Goal: Transaction & Acquisition: Purchase product/service

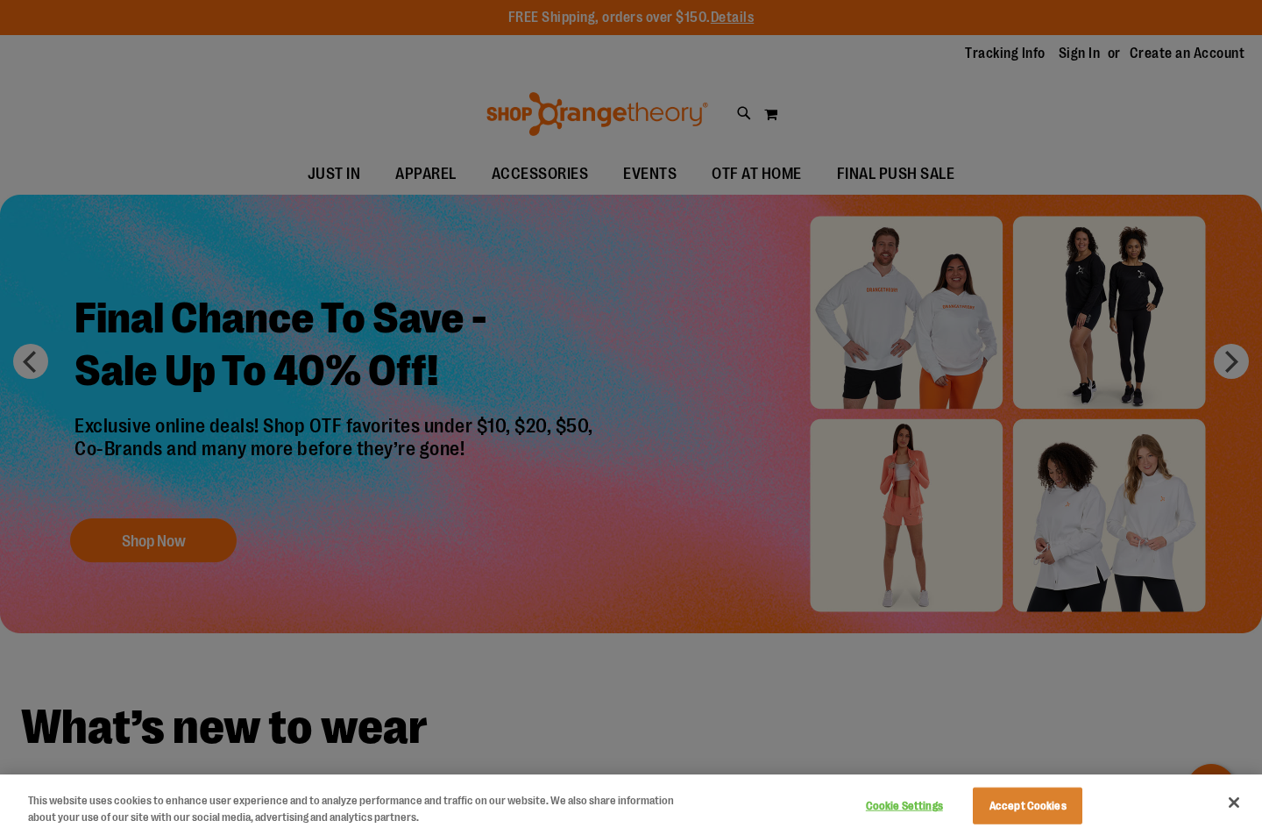
type input "**********"
click at [1009, 797] on button "Accept Cookies" at bounding box center [1028, 805] width 110 height 37
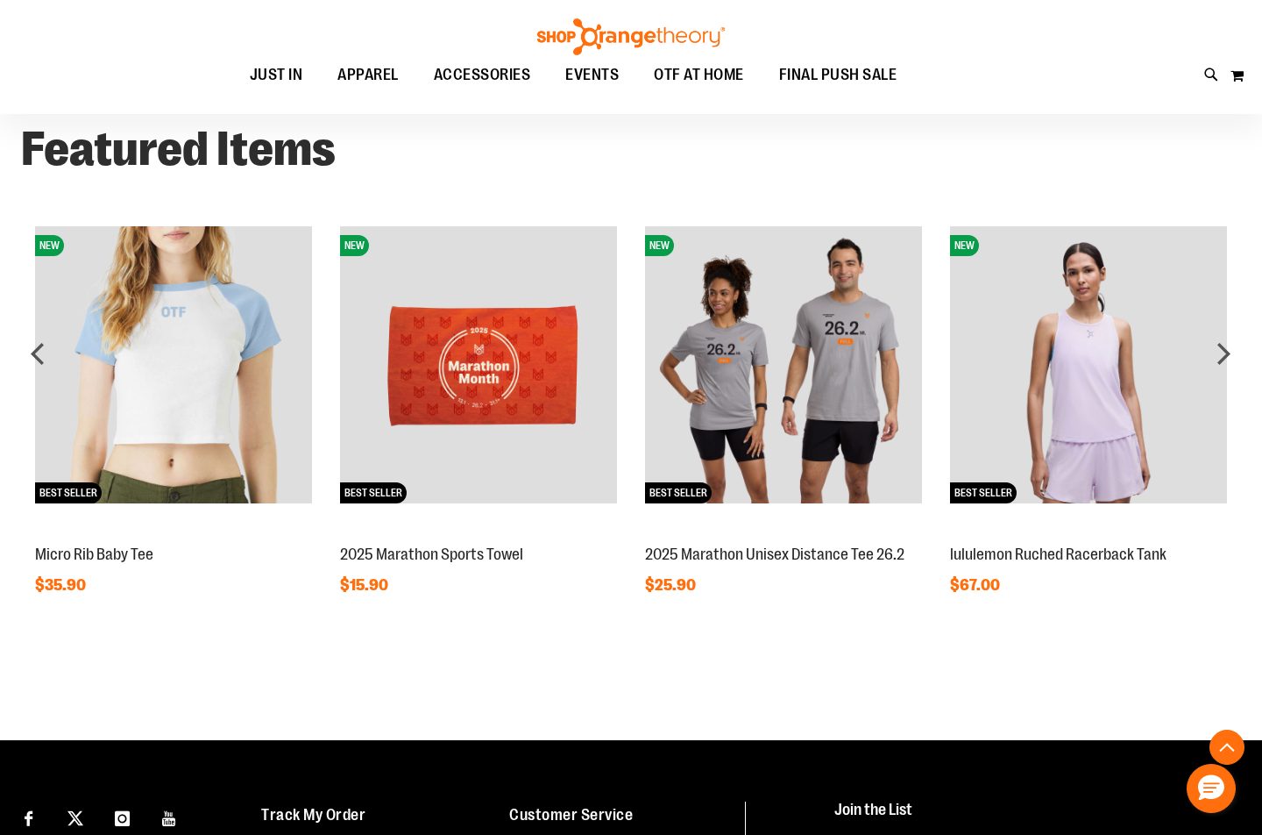
scroll to position [1314, 0]
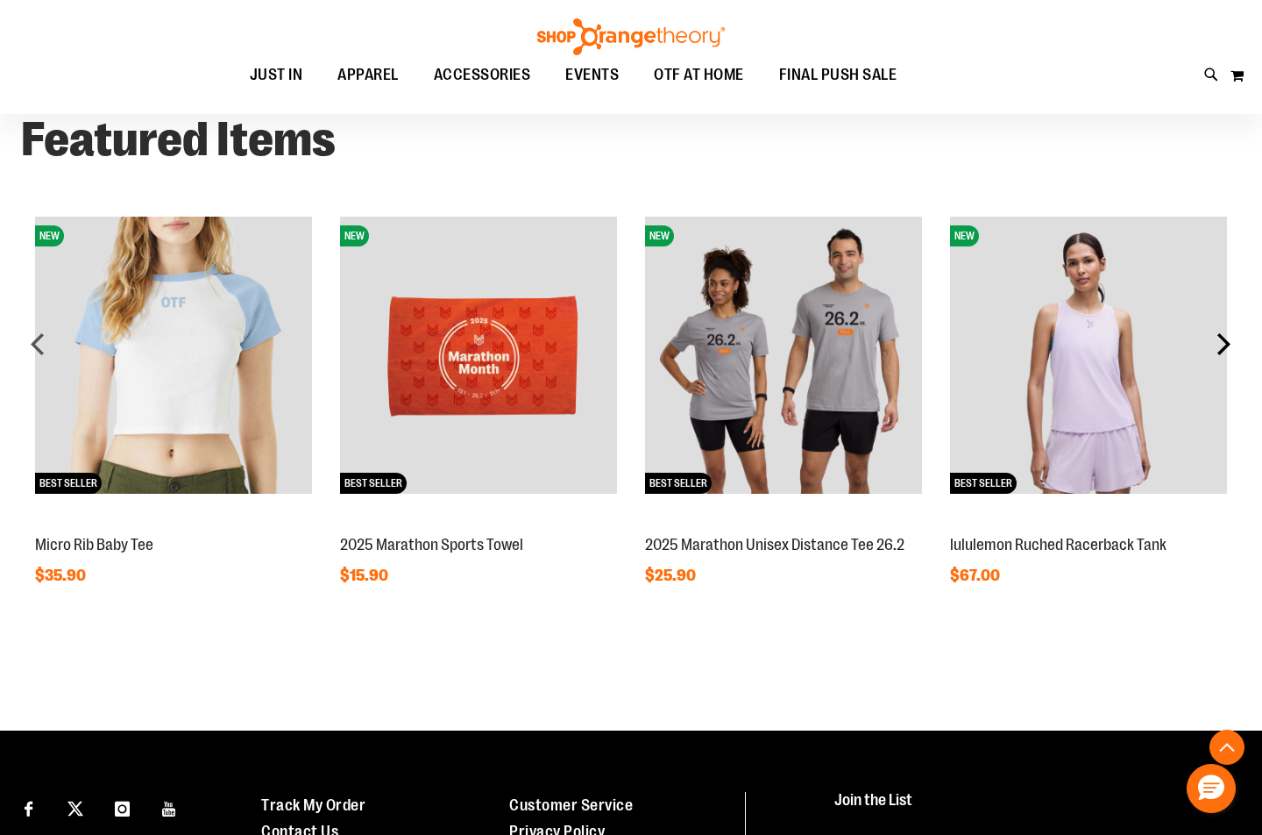
click at [1228, 344] on div "next" at bounding box center [1223, 343] width 35 height 35
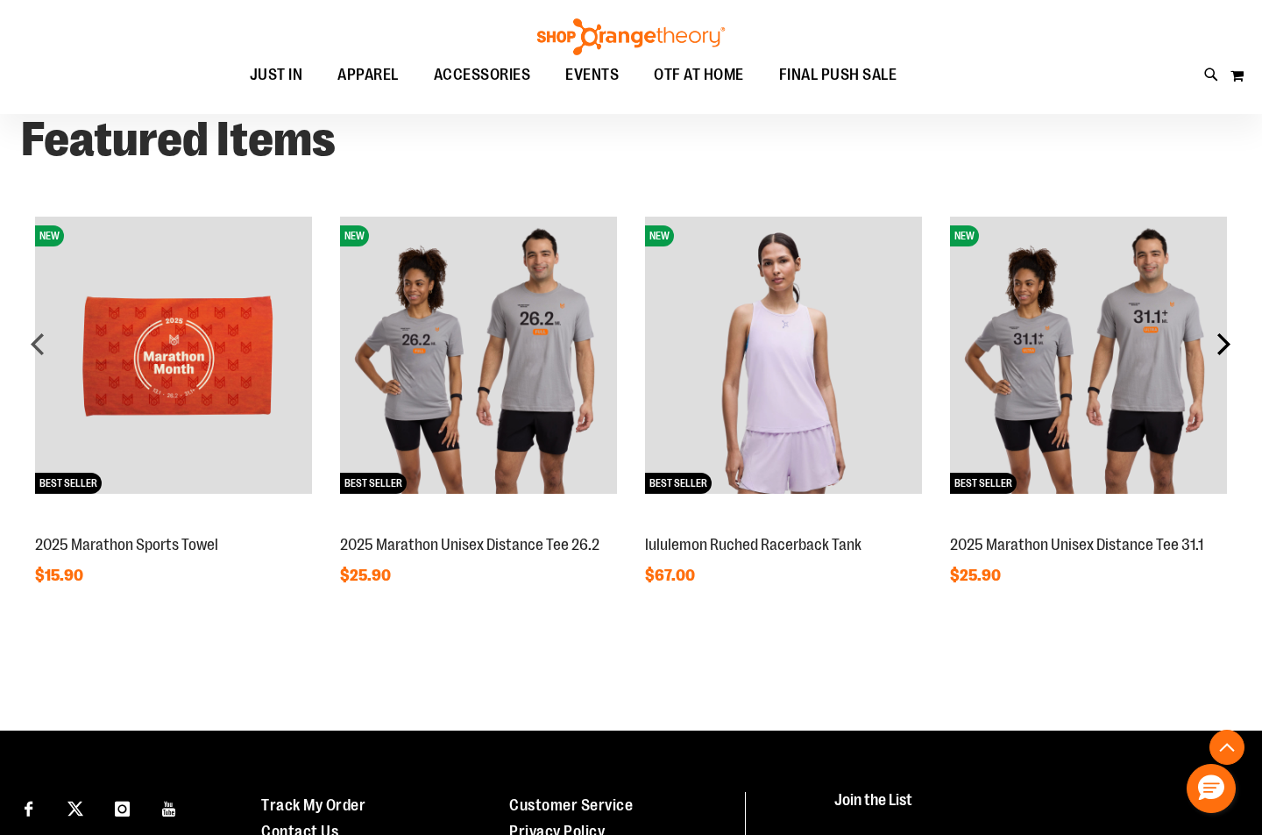
click at [1227, 344] on div "next" at bounding box center [1223, 343] width 35 height 35
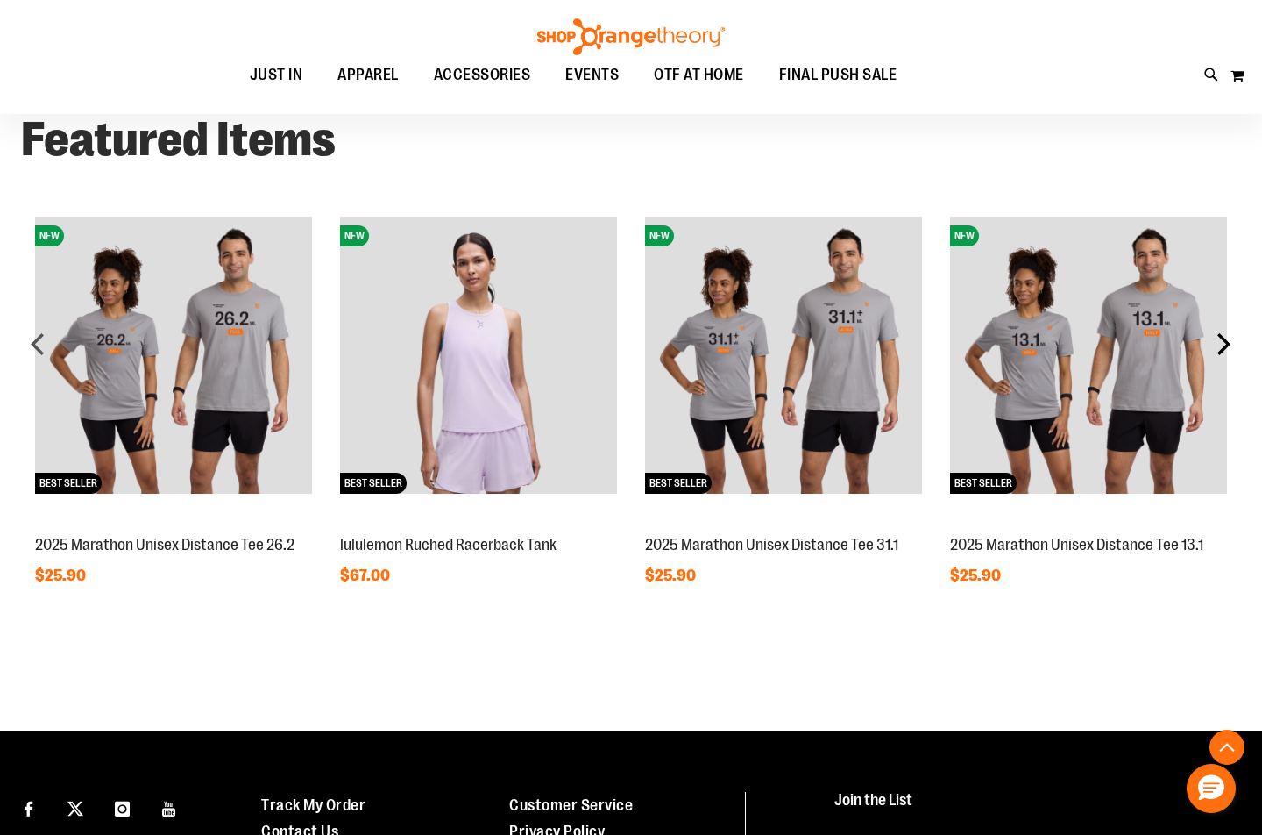
click at [1227, 344] on div "next" at bounding box center [1223, 343] width 35 height 35
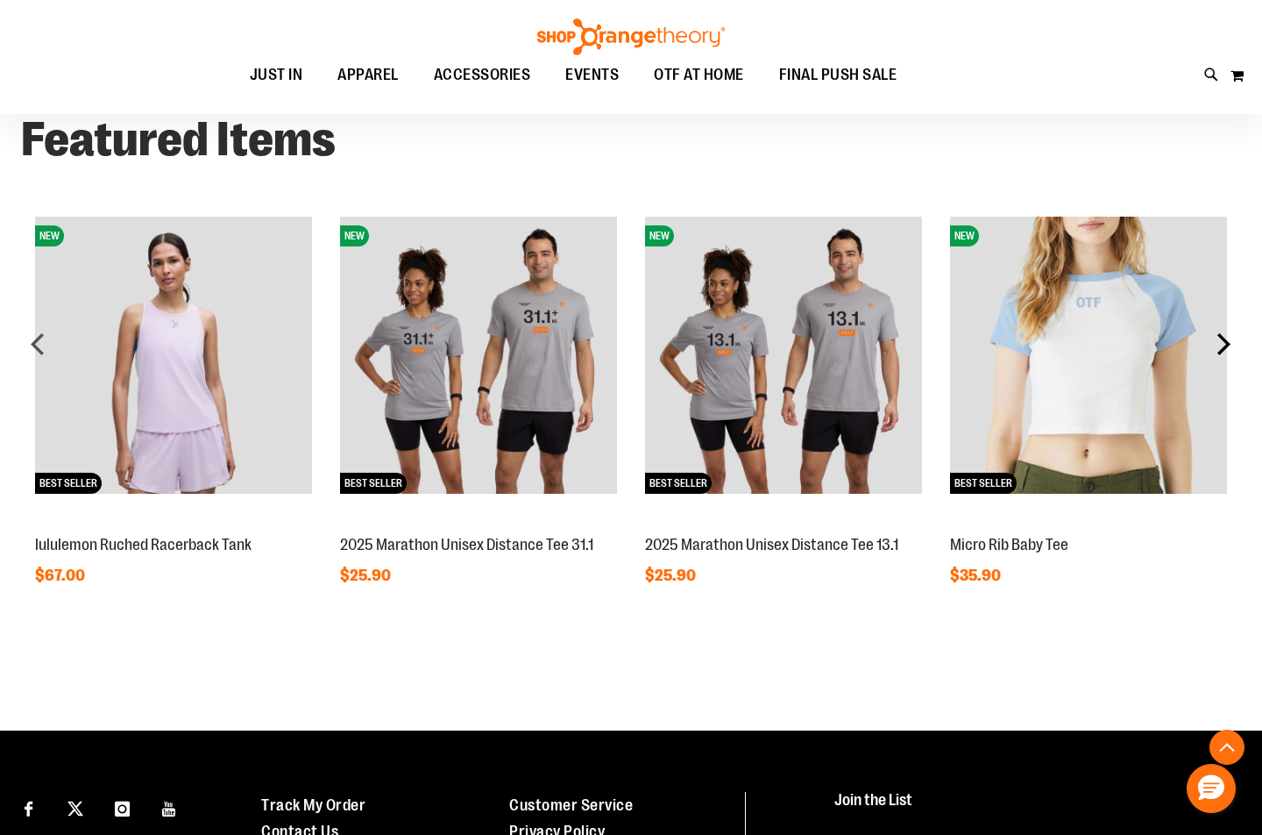
click at [1227, 344] on div "next" at bounding box center [1223, 343] width 35 height 35
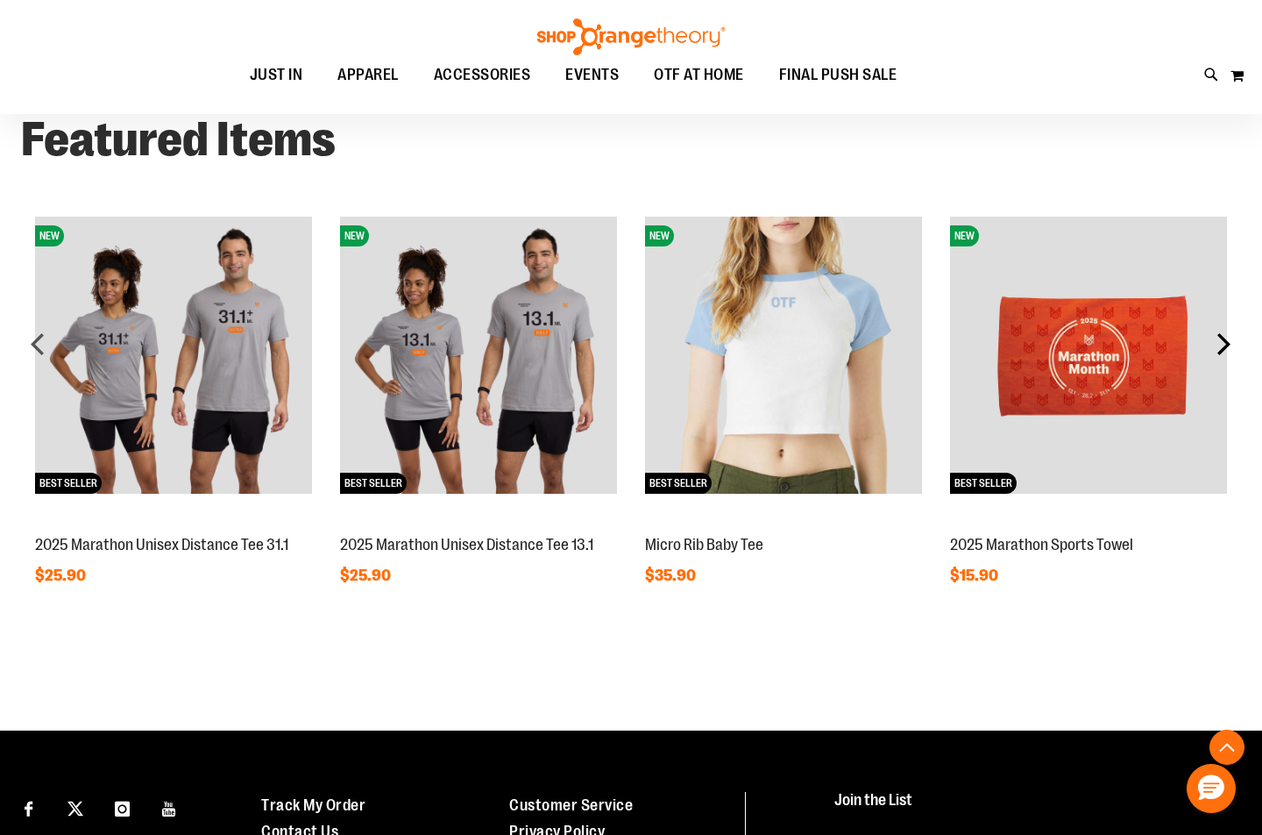
click at [1226, 344] on div "next" at bounding box center [1223, 343] width 35 height 35
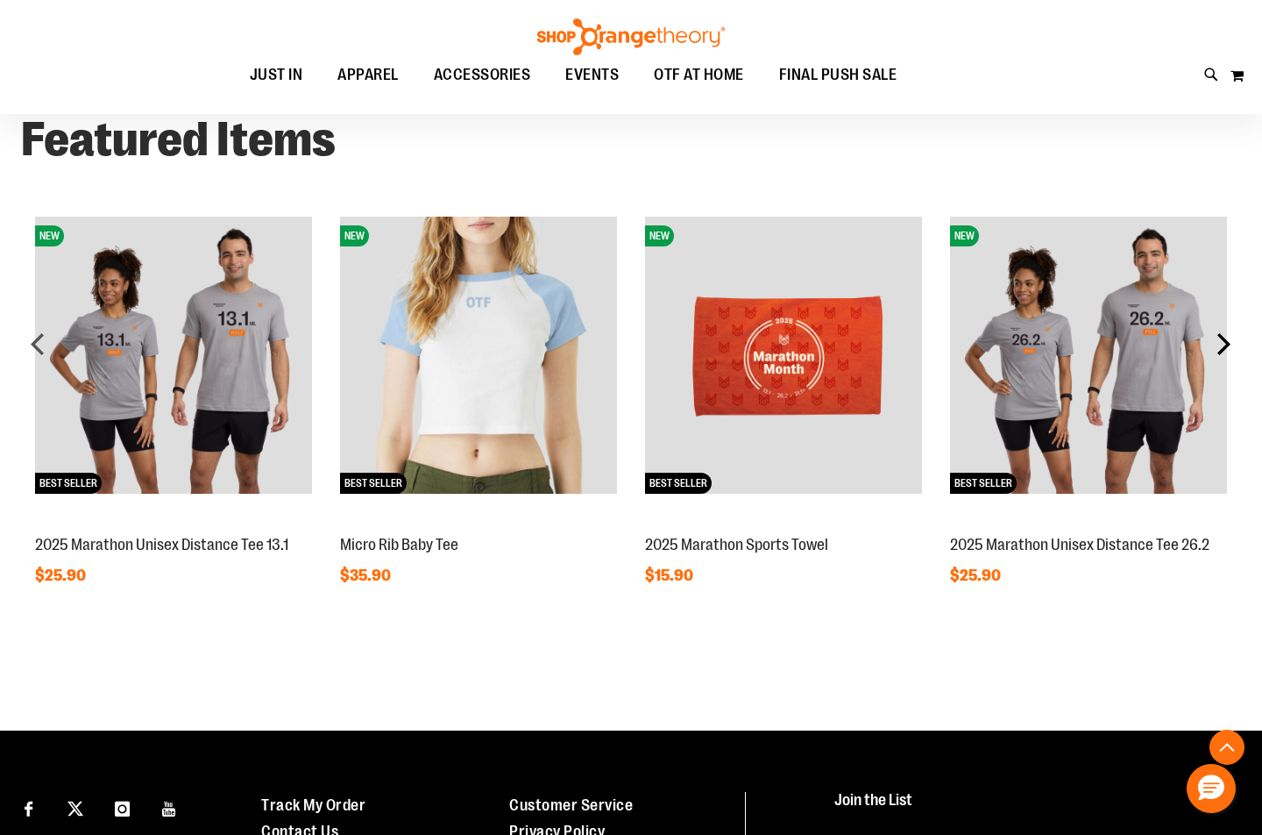
click at [1225, 342] on div "next" at bounding box center [1223, 343] width 35 height 35
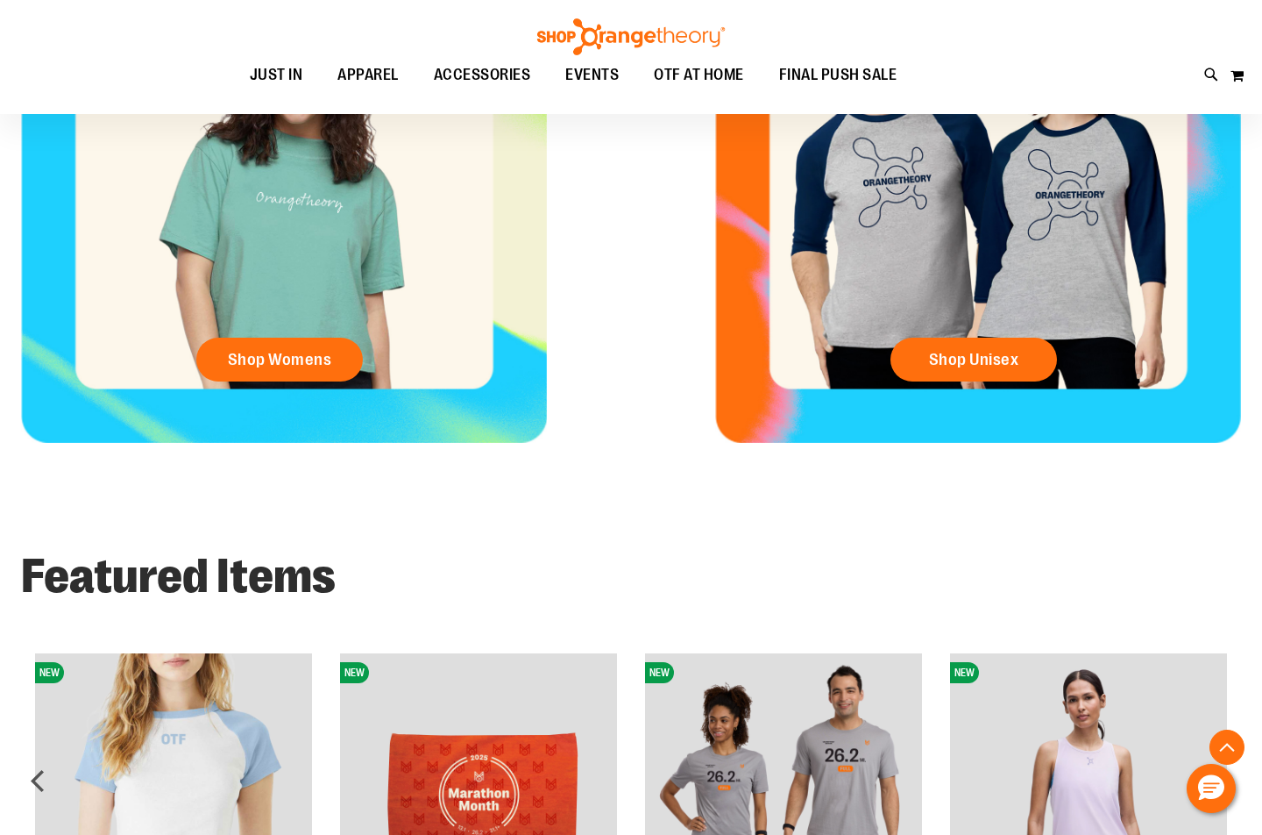
scroll to position [613, 0]
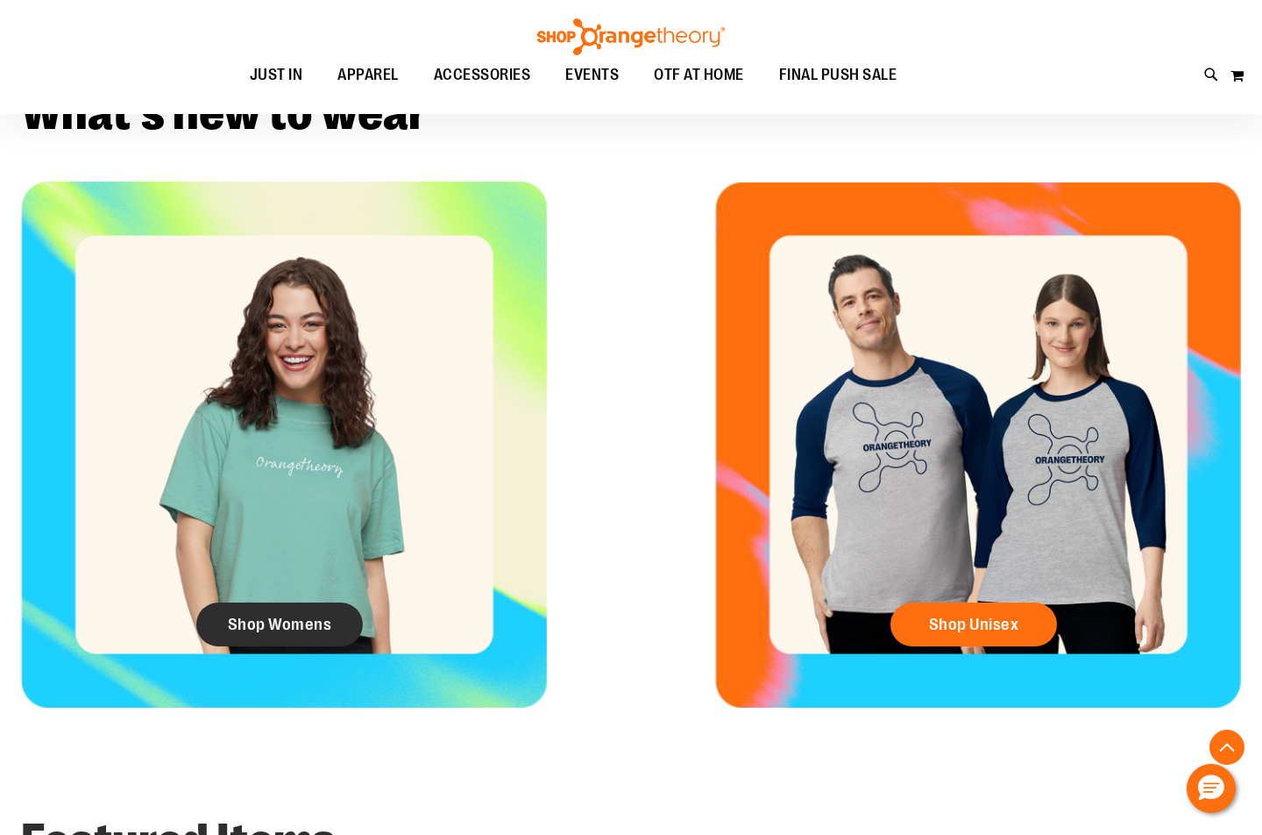
click at [339, 606] on link "Shop Womens" at bounding box center [279, 624] width 167 height 44
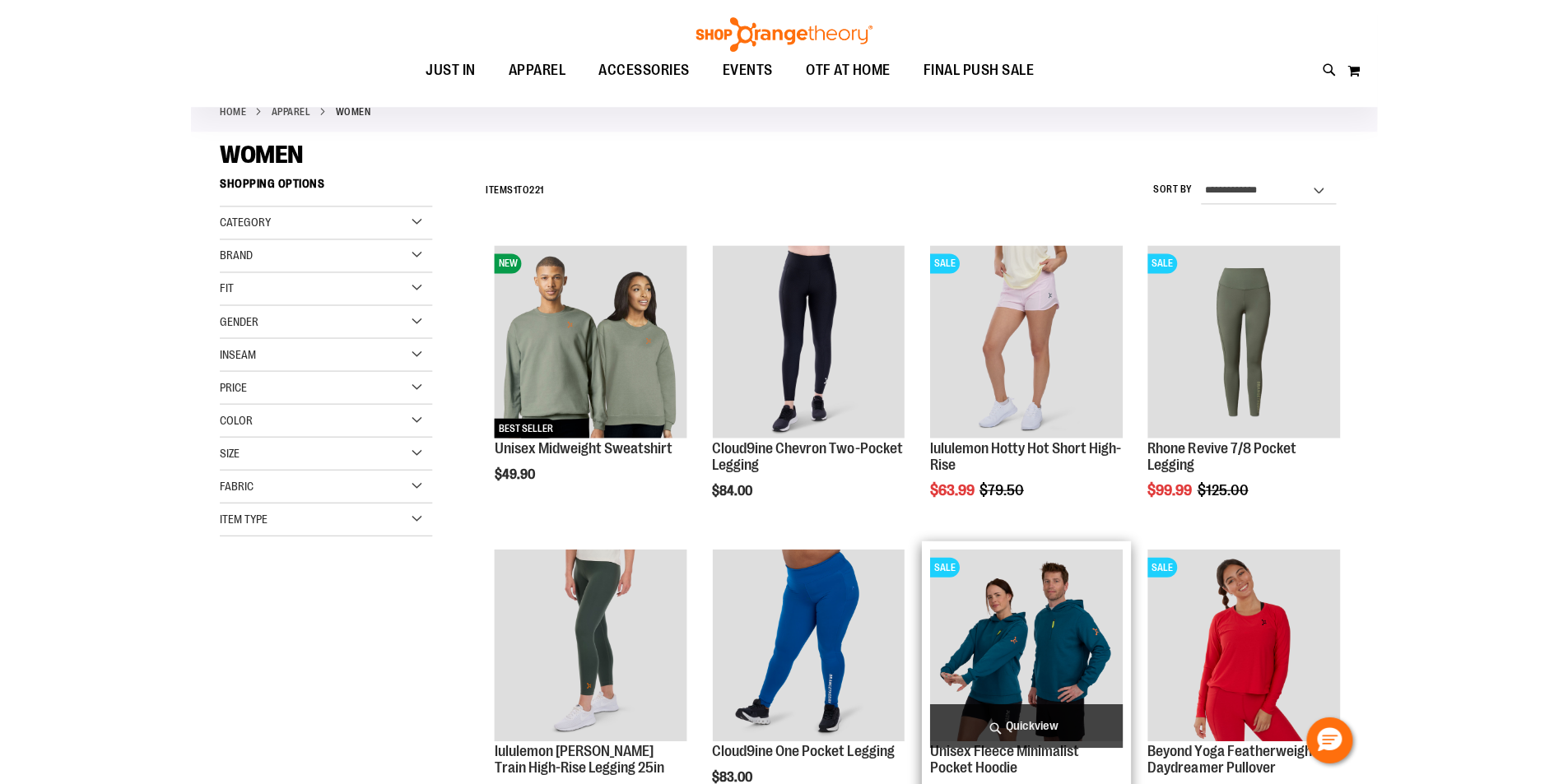
scroll to position [82, 0]
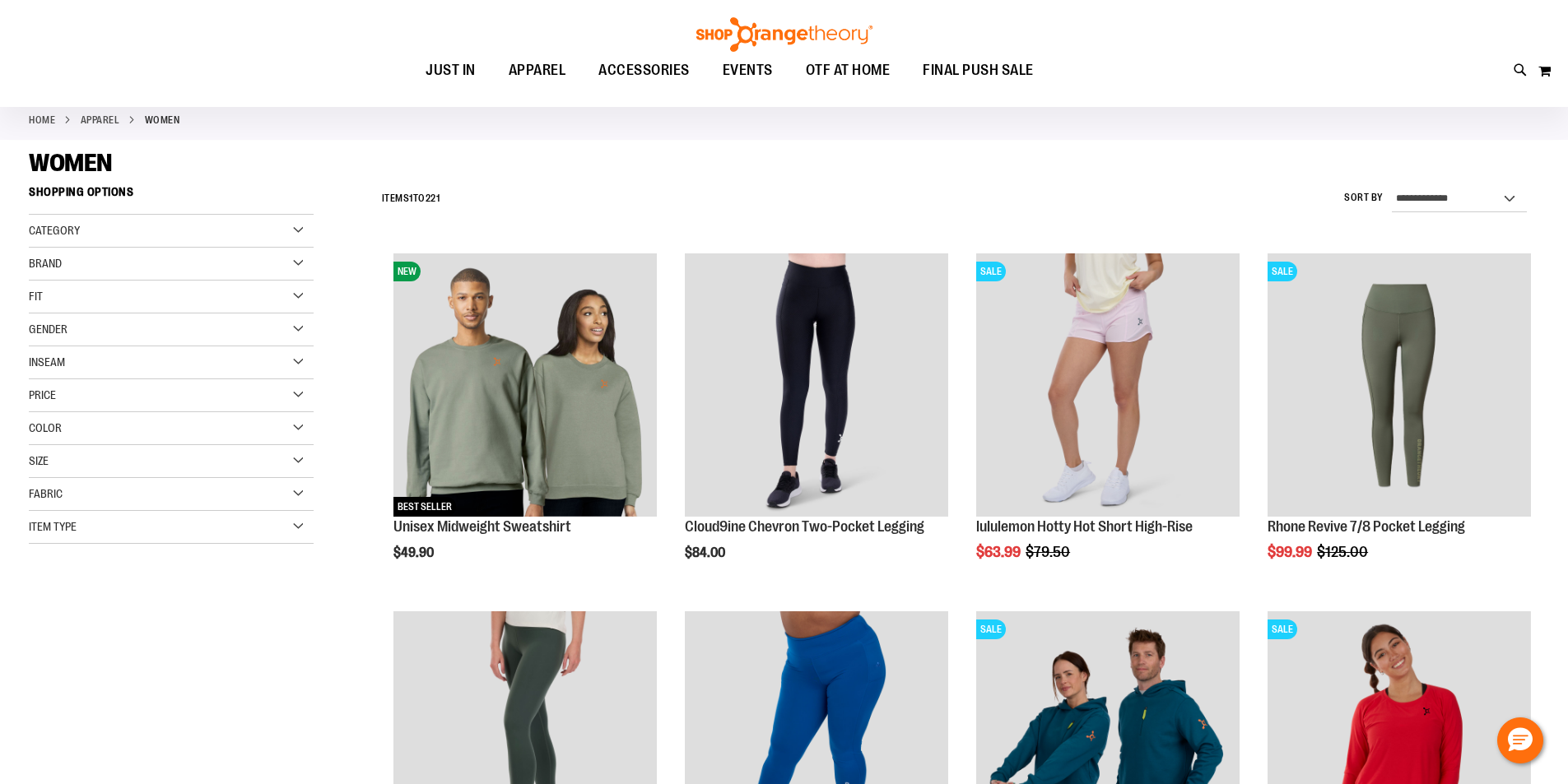
type input "**********"
click at [1184, 197] on select "**********" at bounding box center [1459, 199] width 135 height 26
select select "**********"
click at [1184, 186] on select "**********" at bounding box center [1459, 199] width 135 height 26
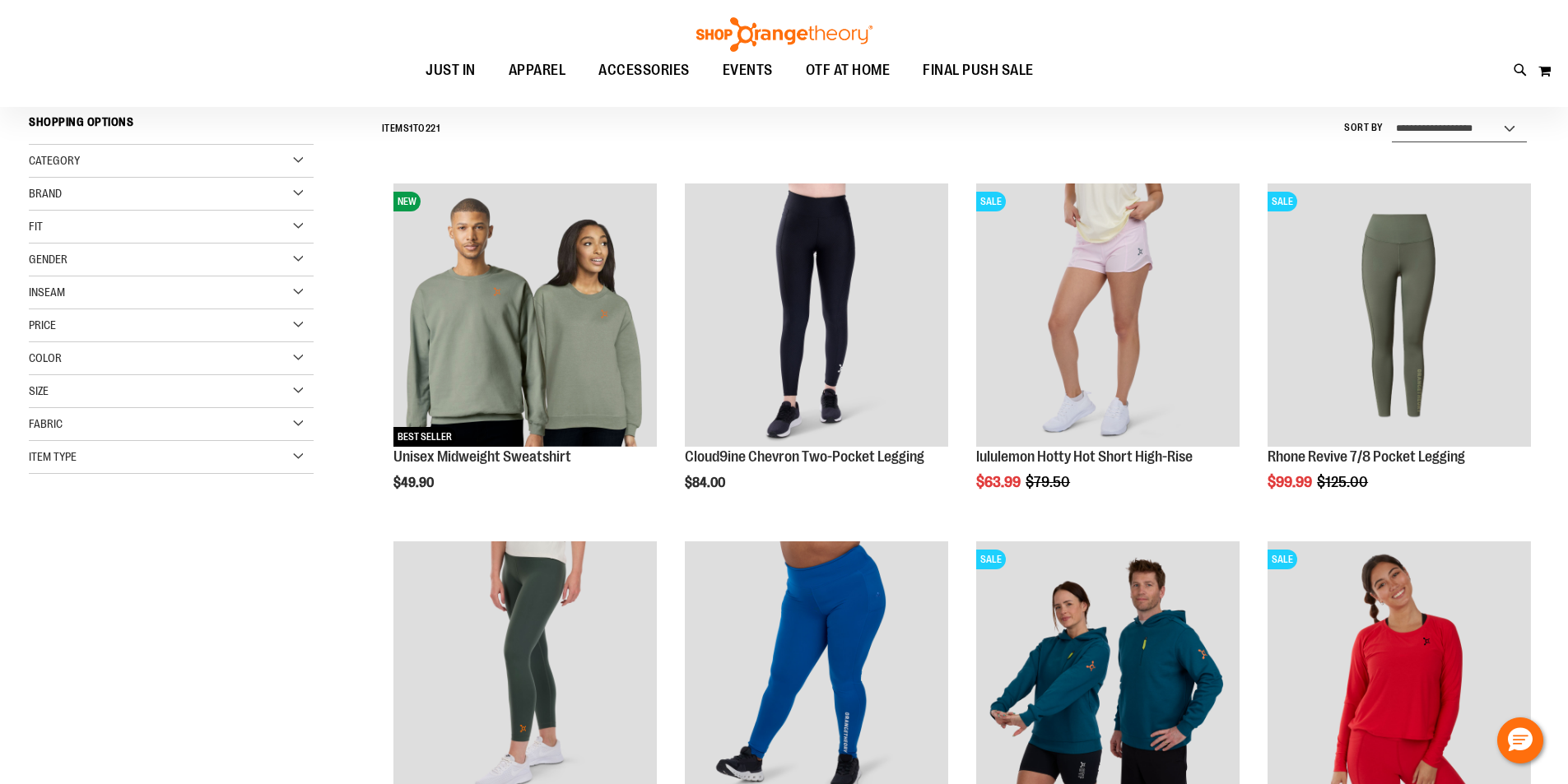
scroll to position [153, 0]
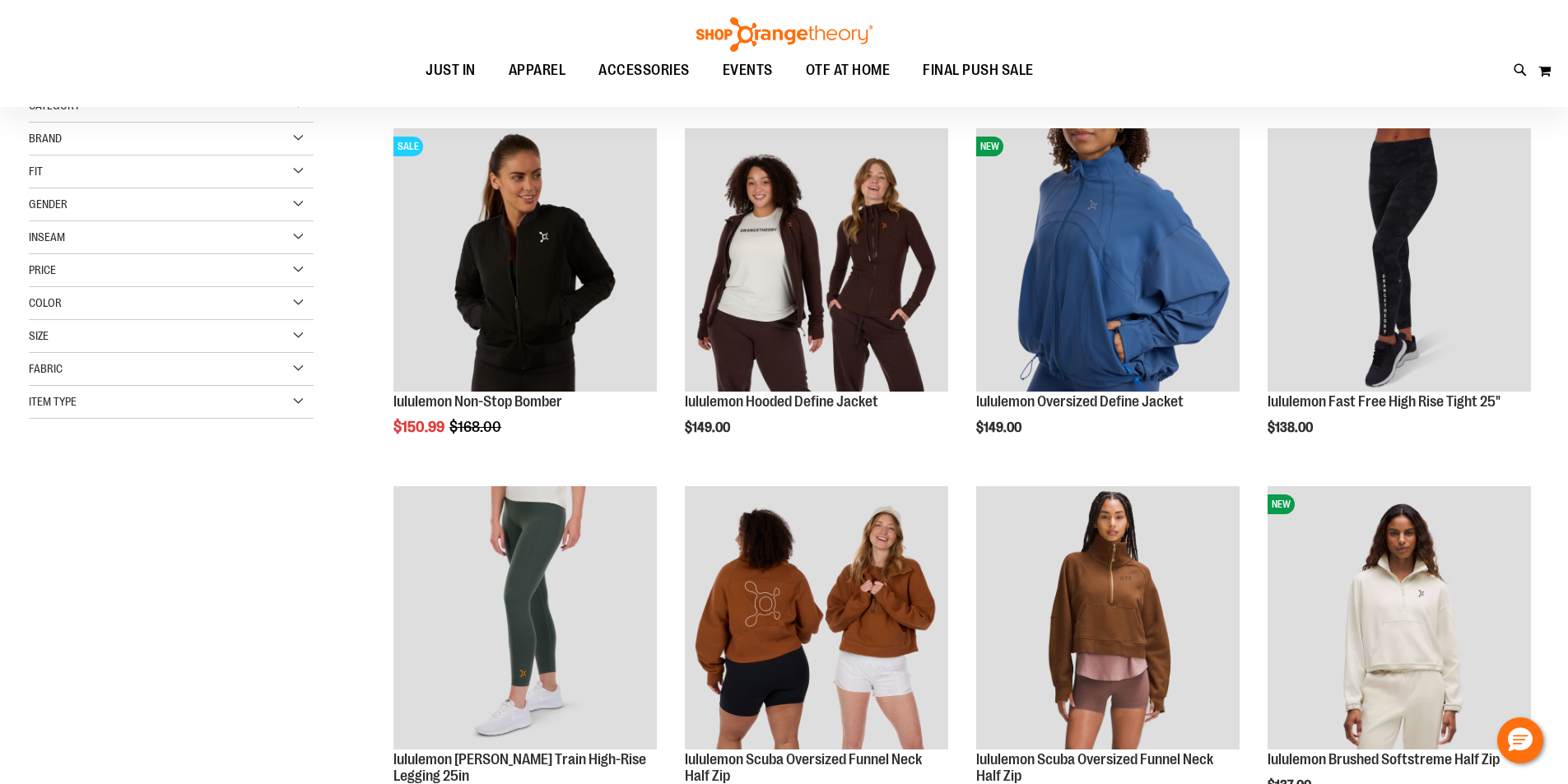
scroll to position [236, 0]
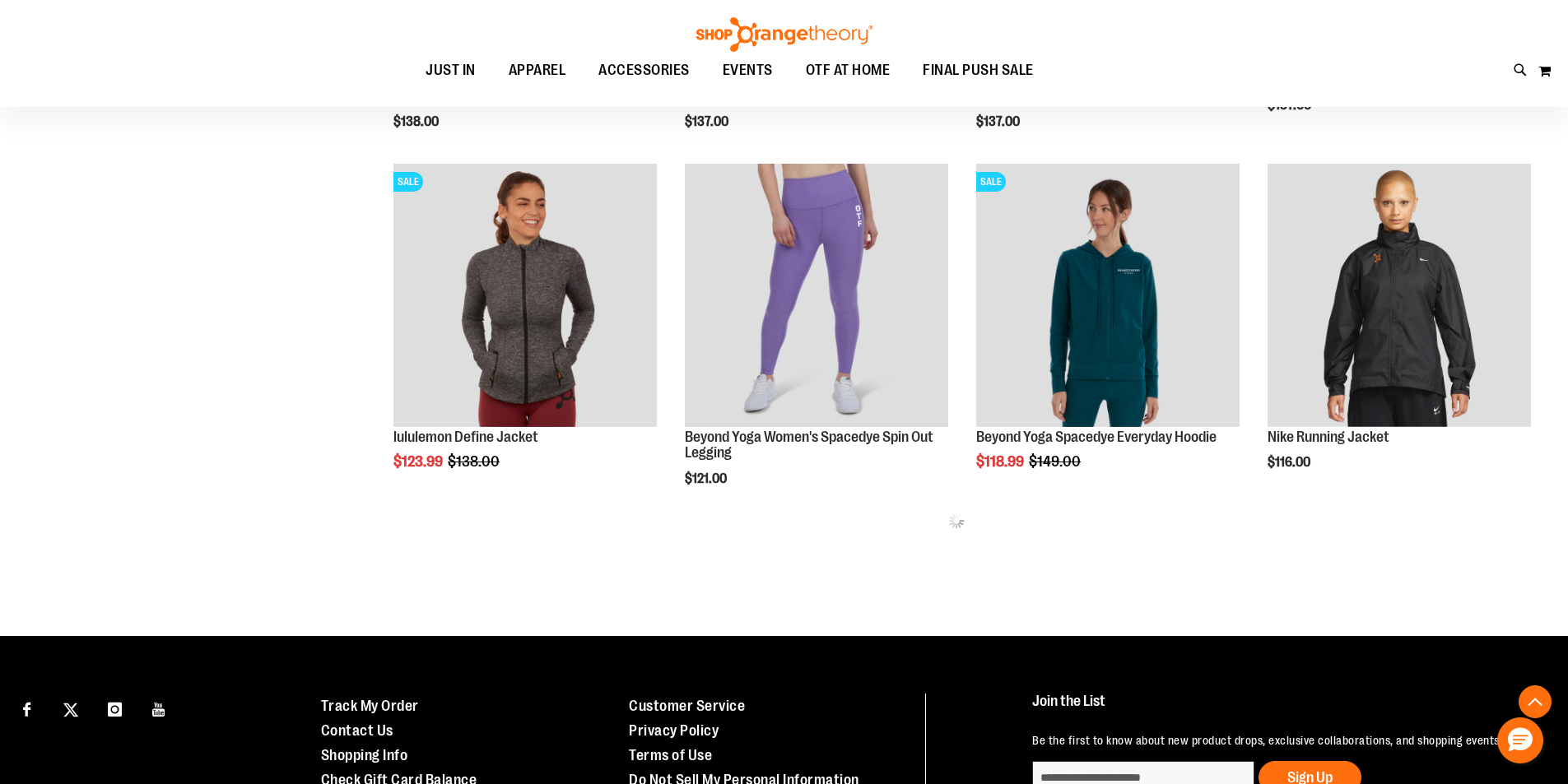
scroll to position [894, 0]
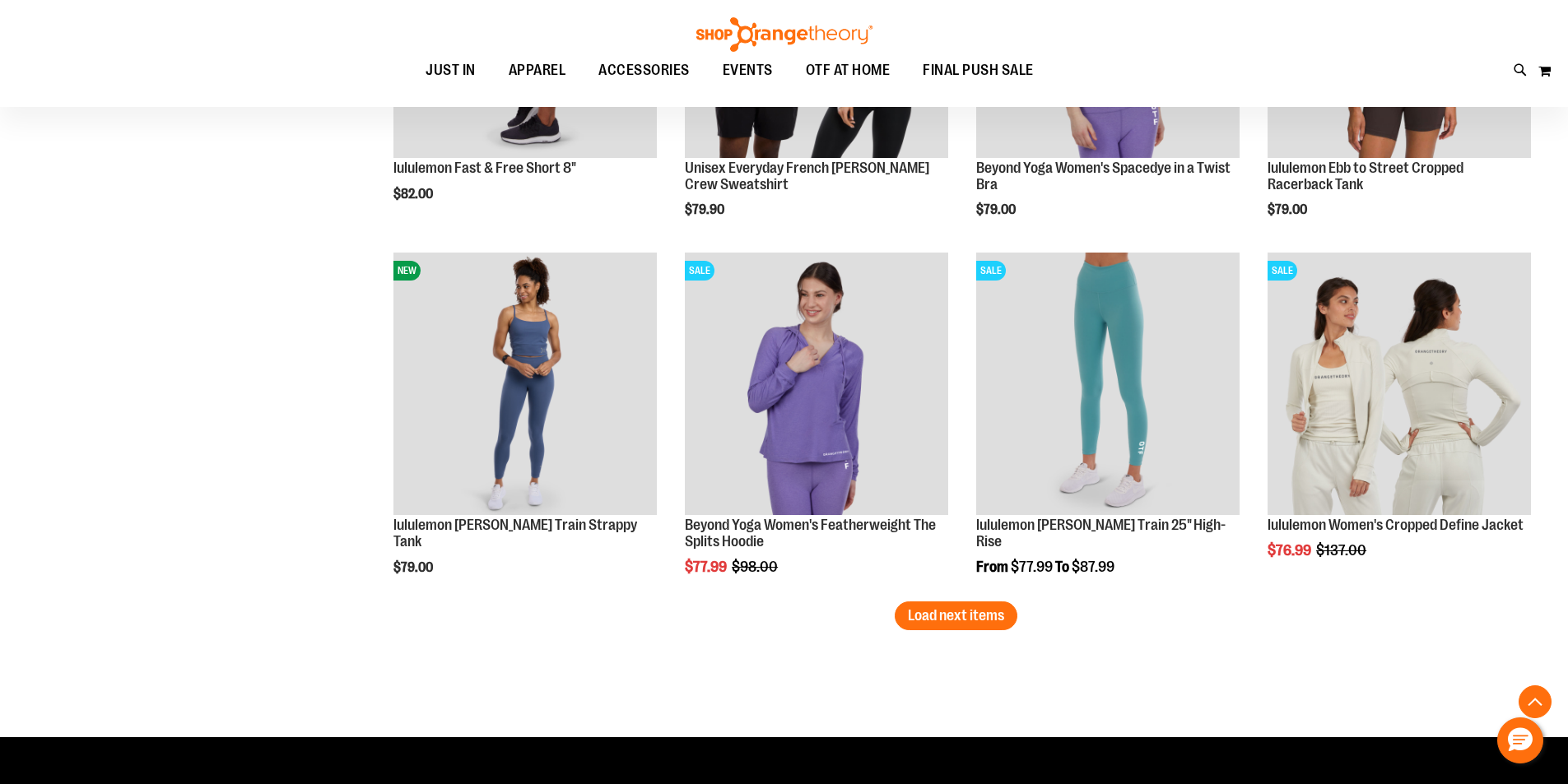
scroll to position [2951, 0]
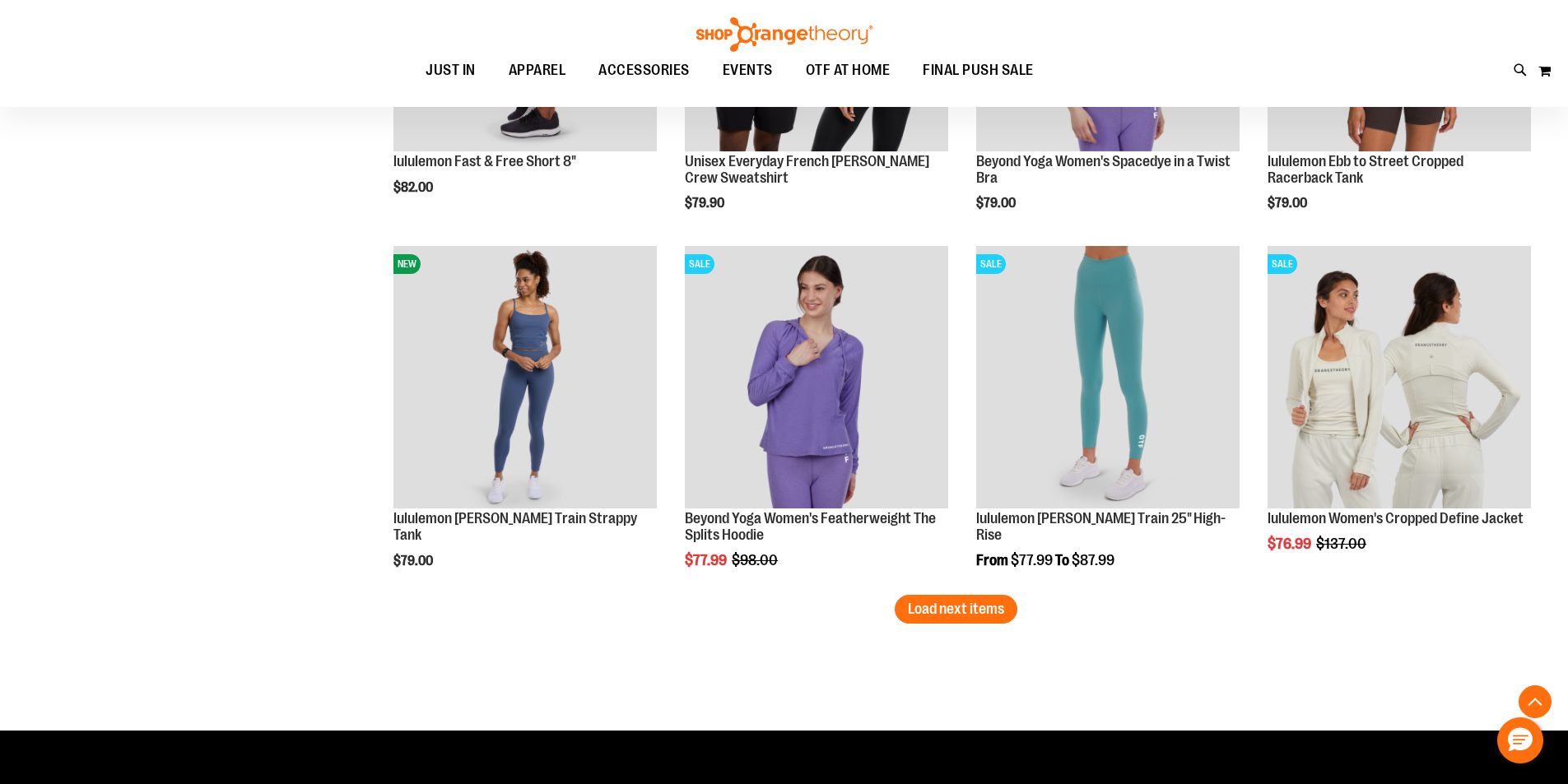
click at [998, 610] on span "Load next items" at bounding box center [956, 609] width 97 height 17
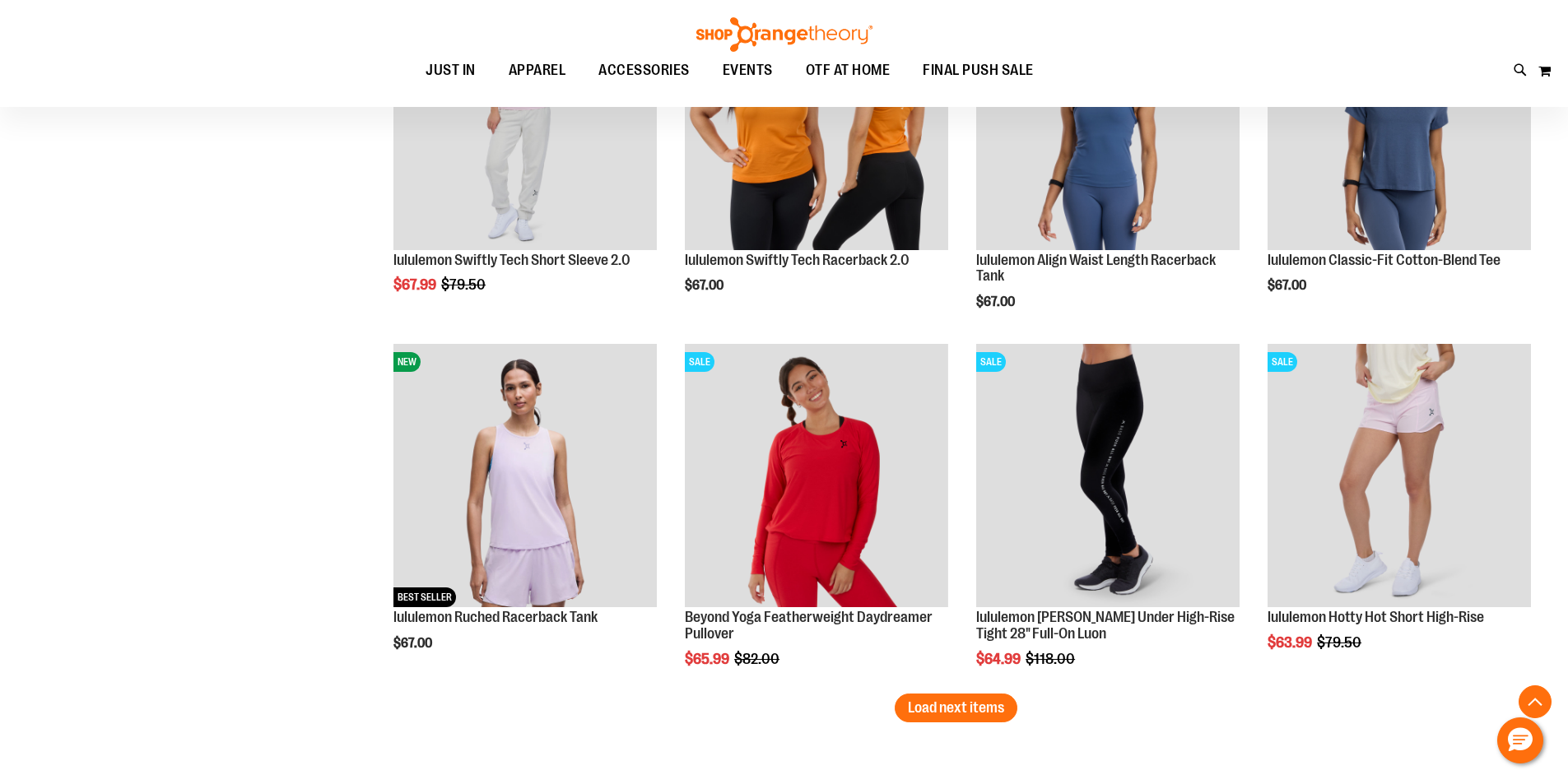
scroll to position [4021, 0]
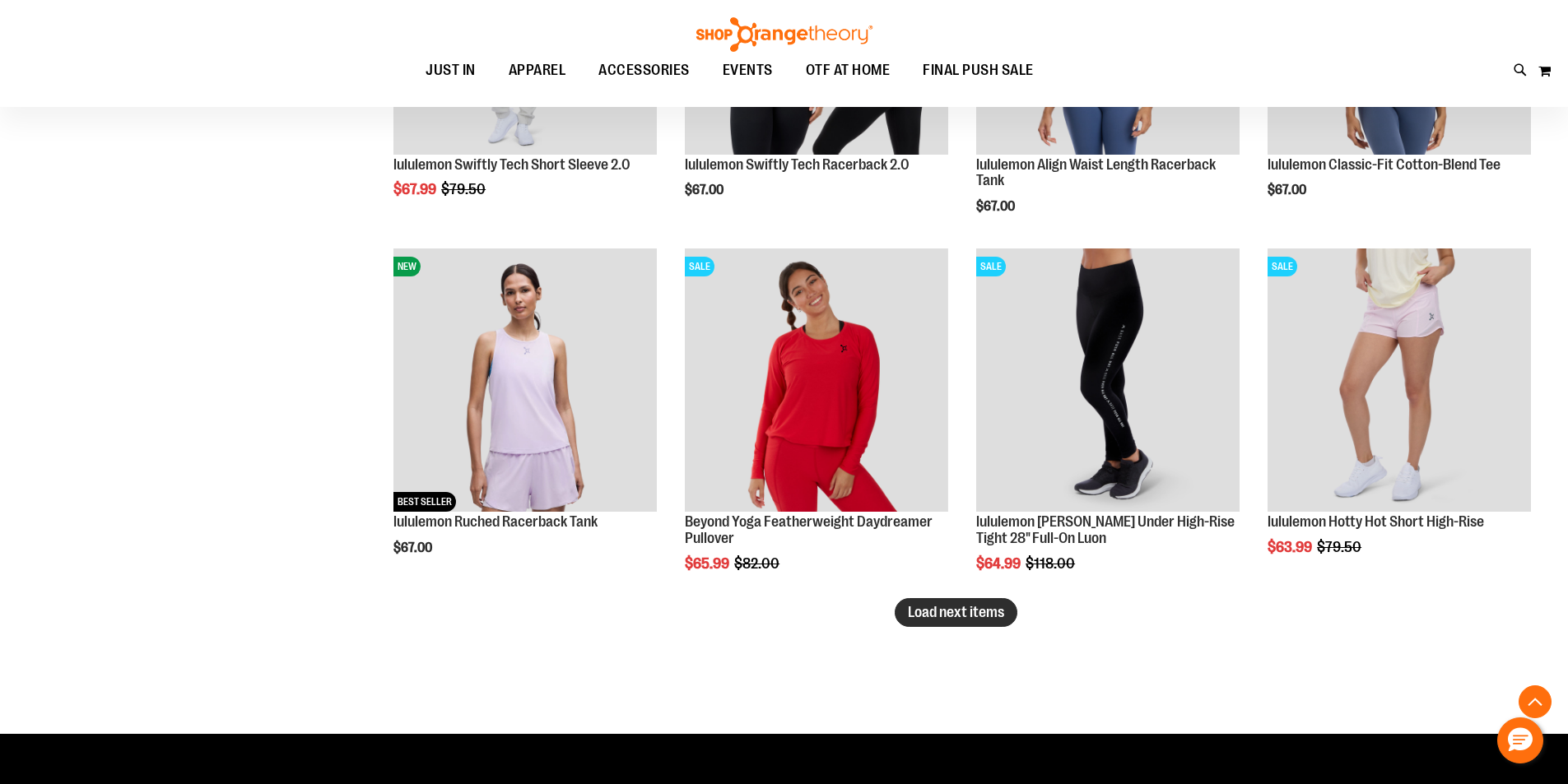
click at [969, 604] on button "Load next items" at bounding box center [956, 612] width 123 height 29
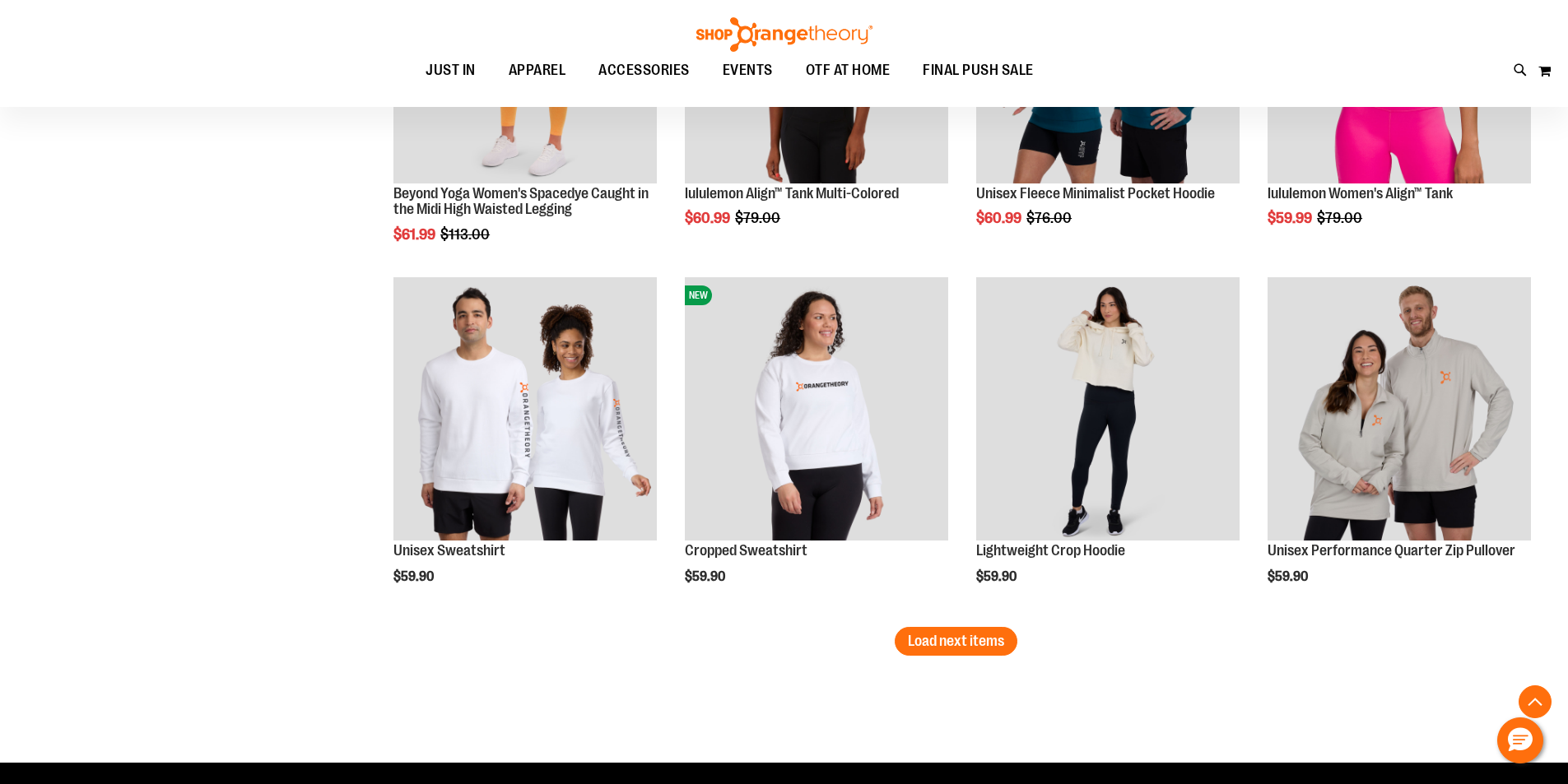
scroll to position [5092, 0]
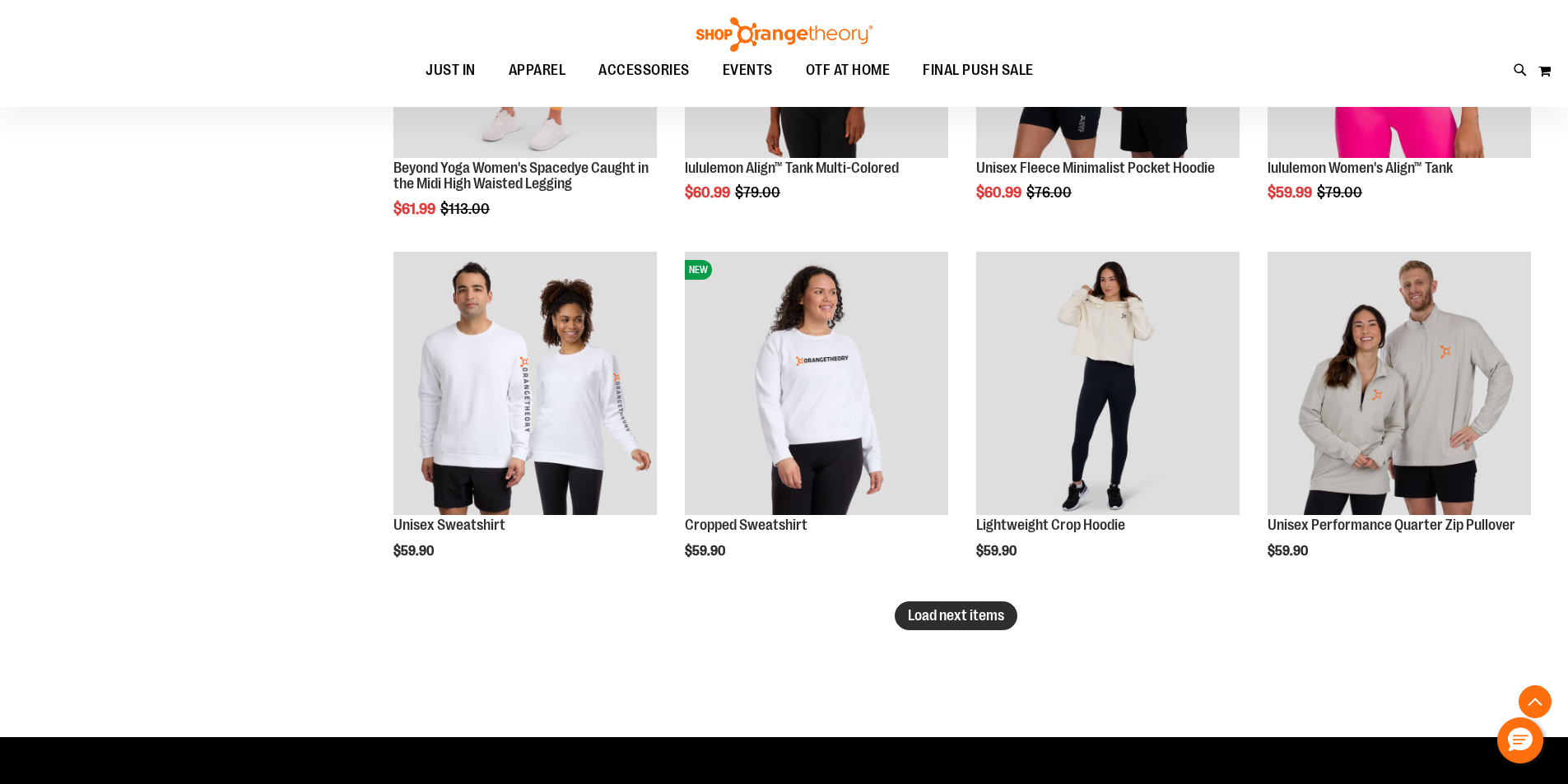
click at [1006, 623] on button "Load next items" at bounding box center [956, 616] width 123 height 29
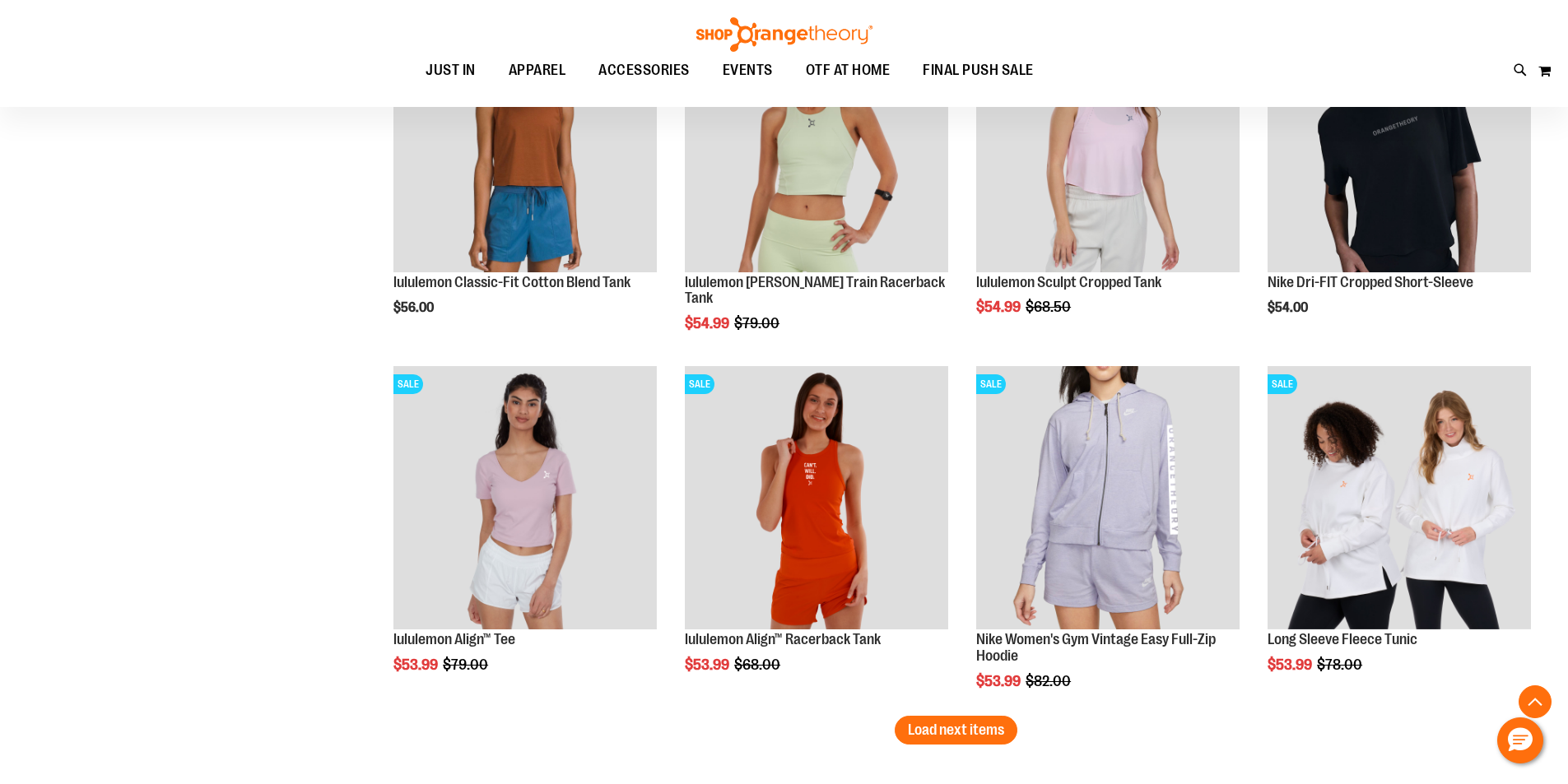
scroll to position [6079, 0]
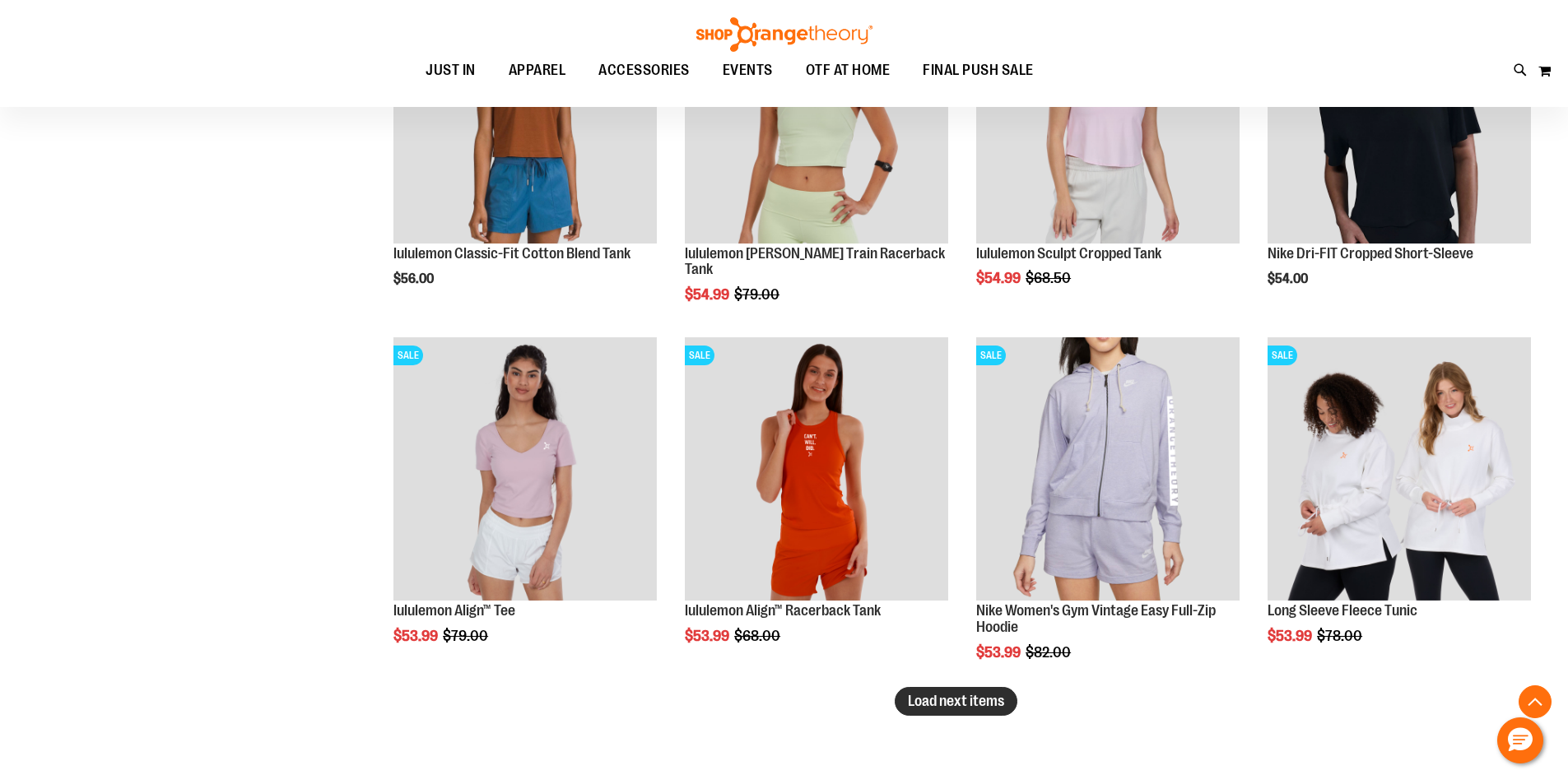
click at [986, 699] on span "Load next items" at bounding box center [956, 701] width 97 height 17
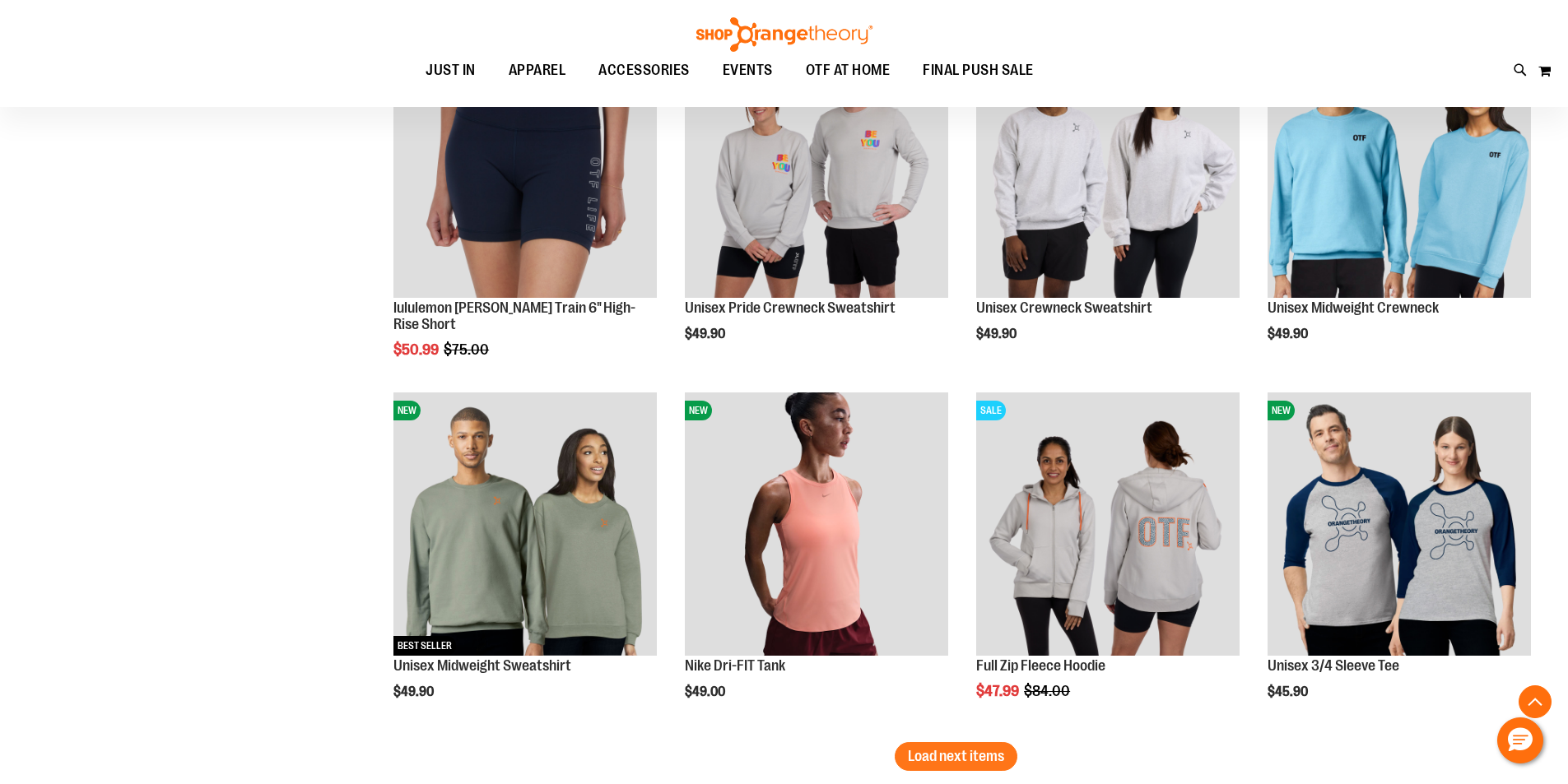
scroll to position [7149, 0]
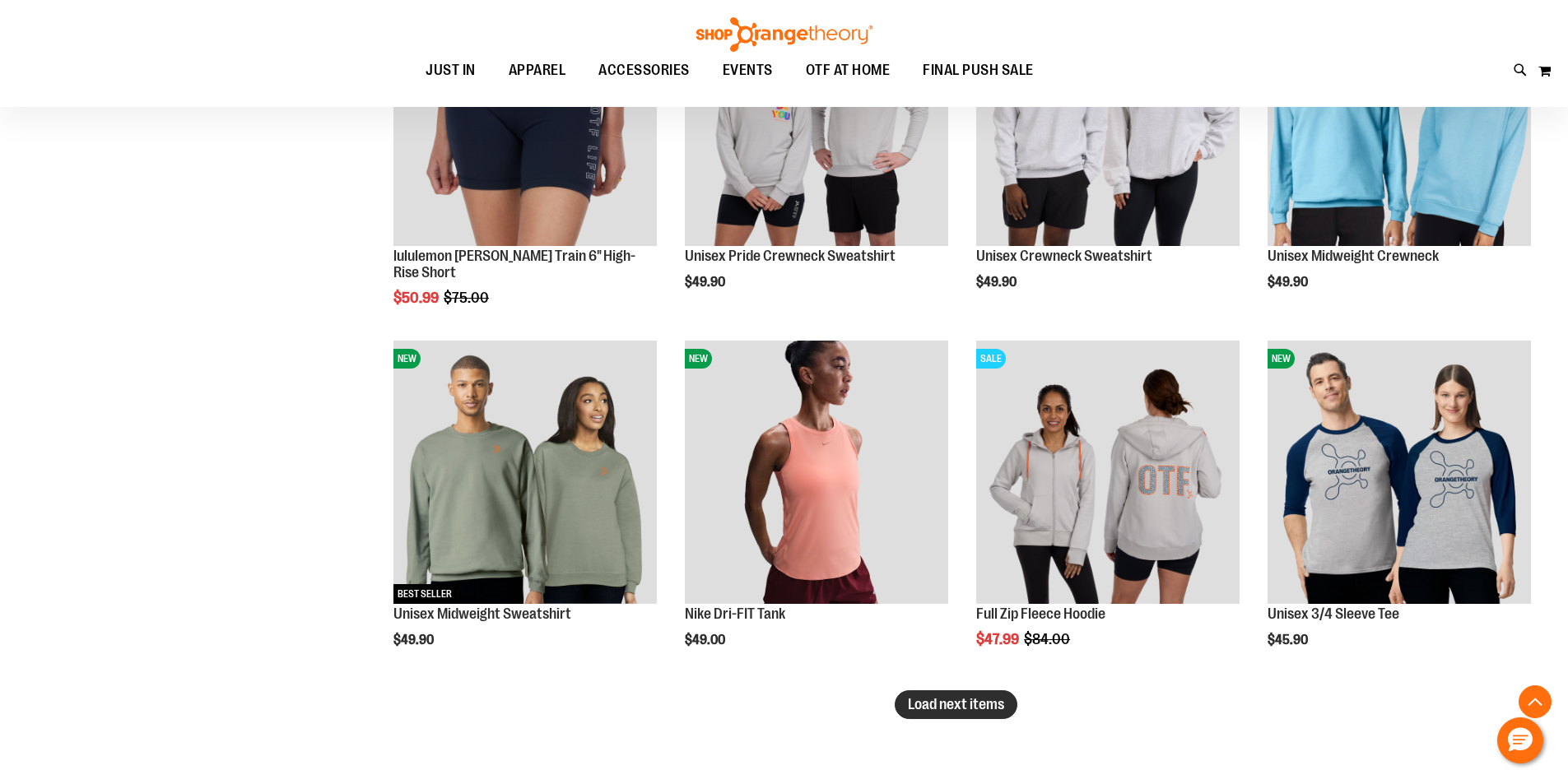
click at [963, 710] on span "Load next items" at bounding box center [956, 705] width 97 height 17
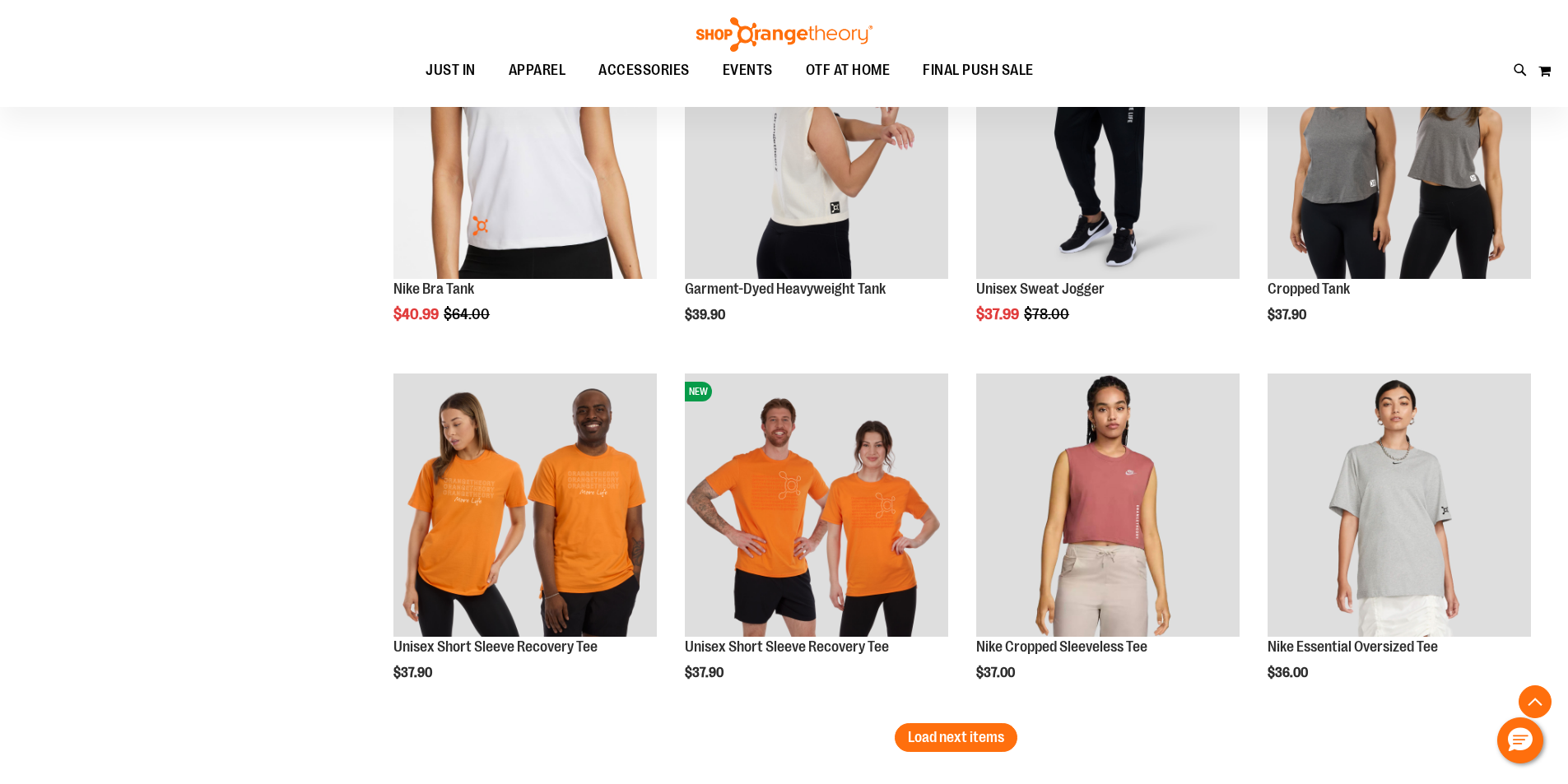
scroll to position [8219, 0]
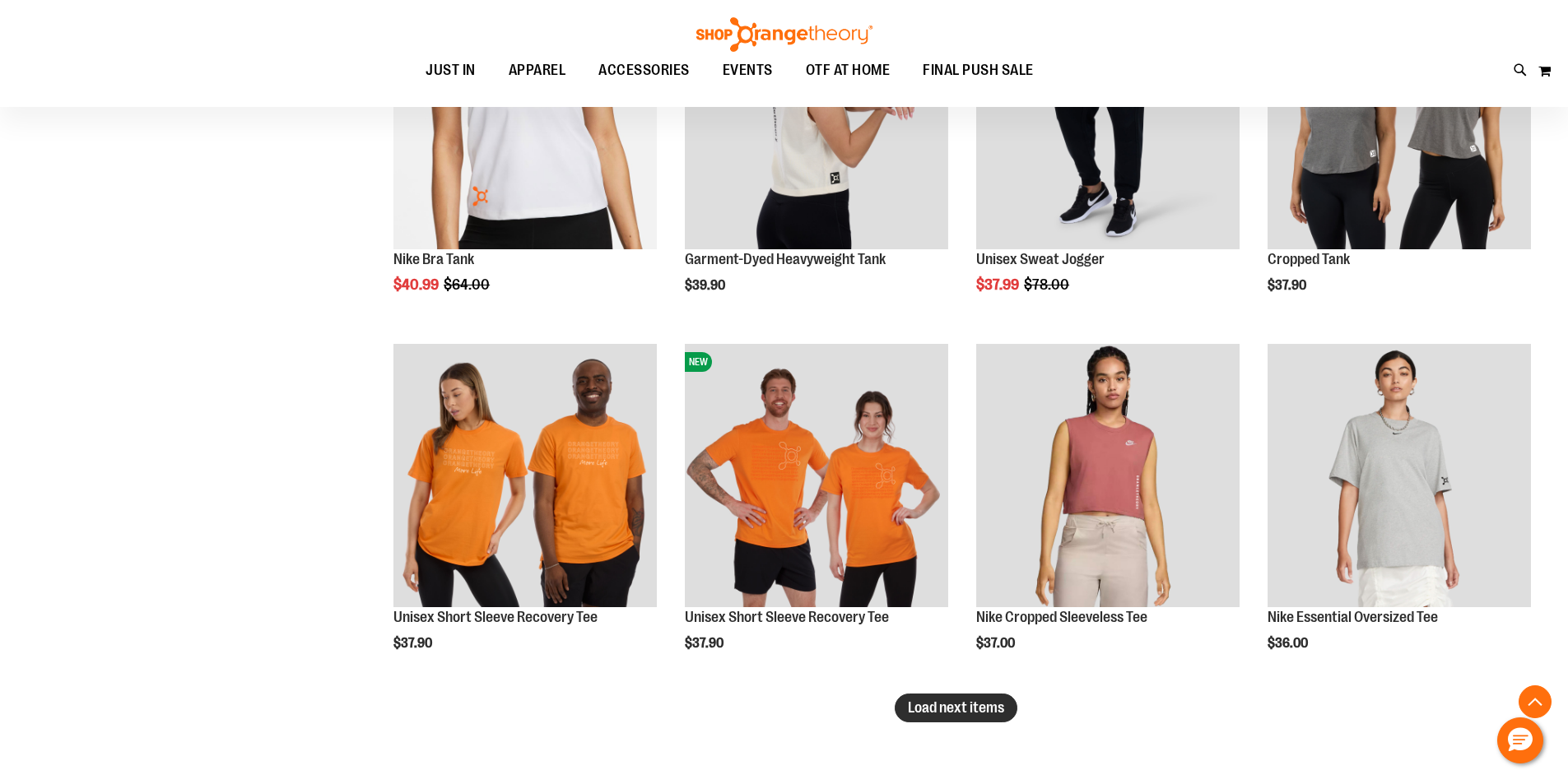
click at [976, 707] on span "Load next items" at bounding box center [956, 708] width 97 height 17
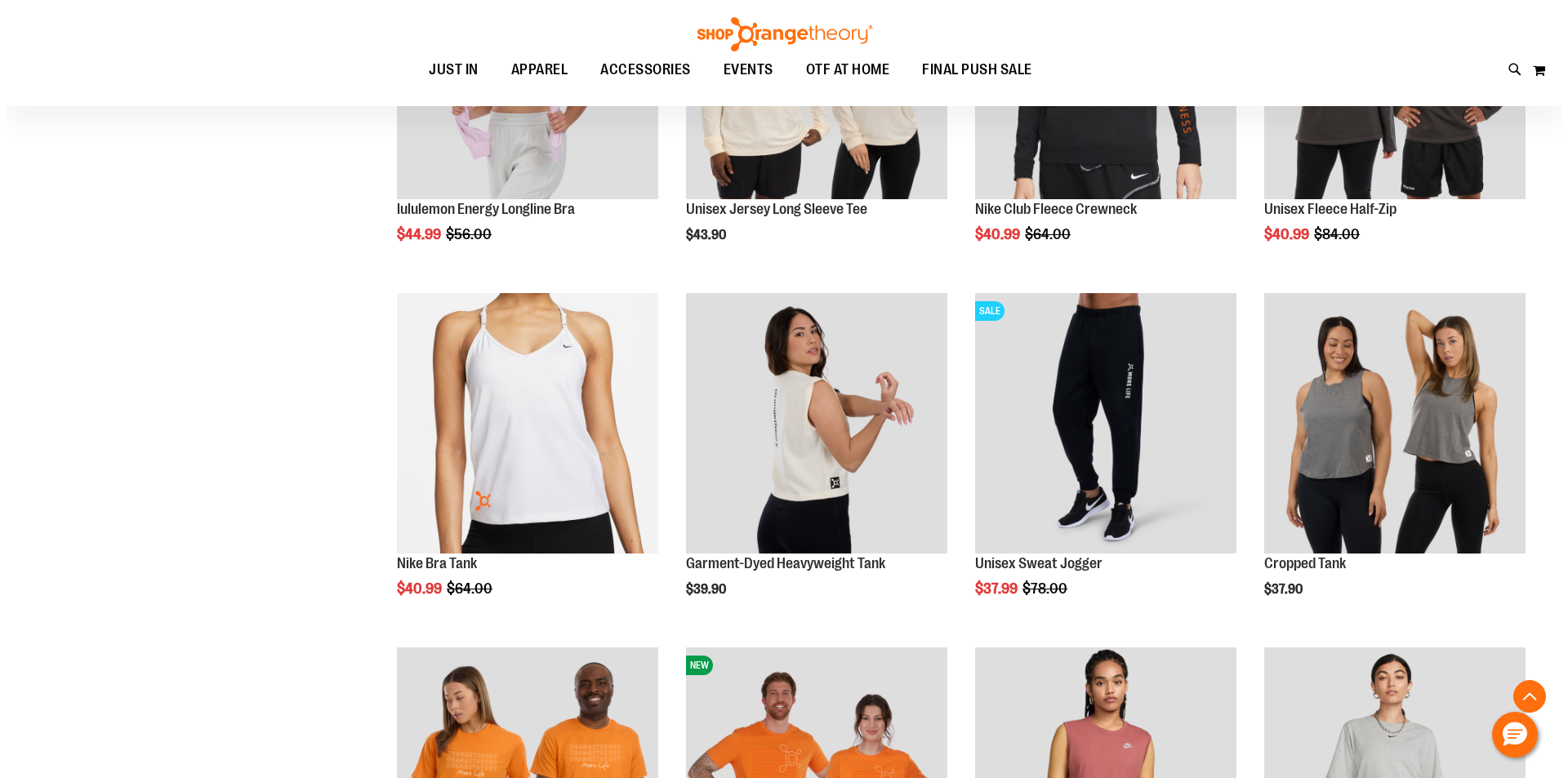
scroll to position [7829, 0]
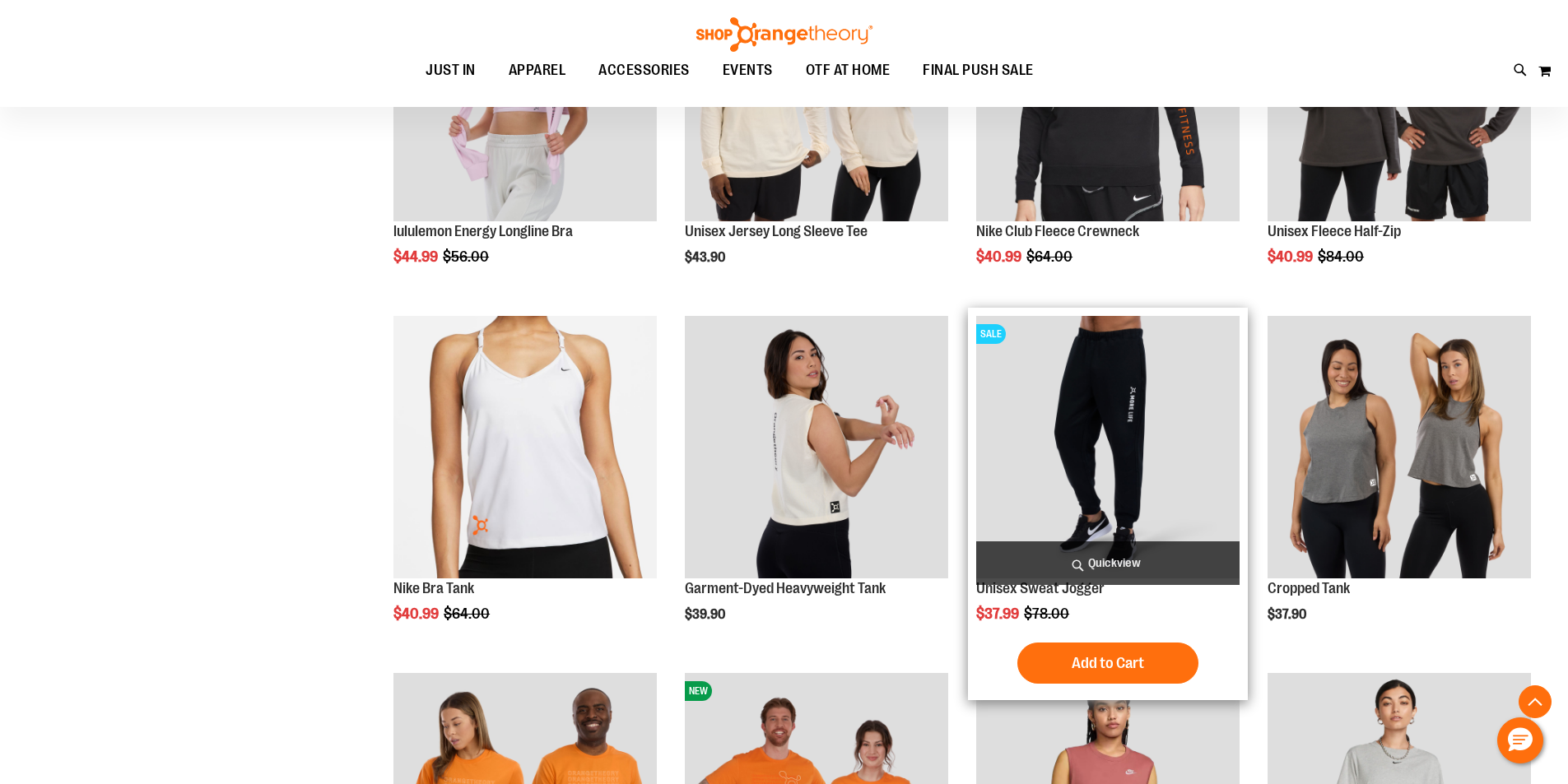
click at [1099, 573] on span "Quickview" at bounding box center [1108, 563] width 264 height 43
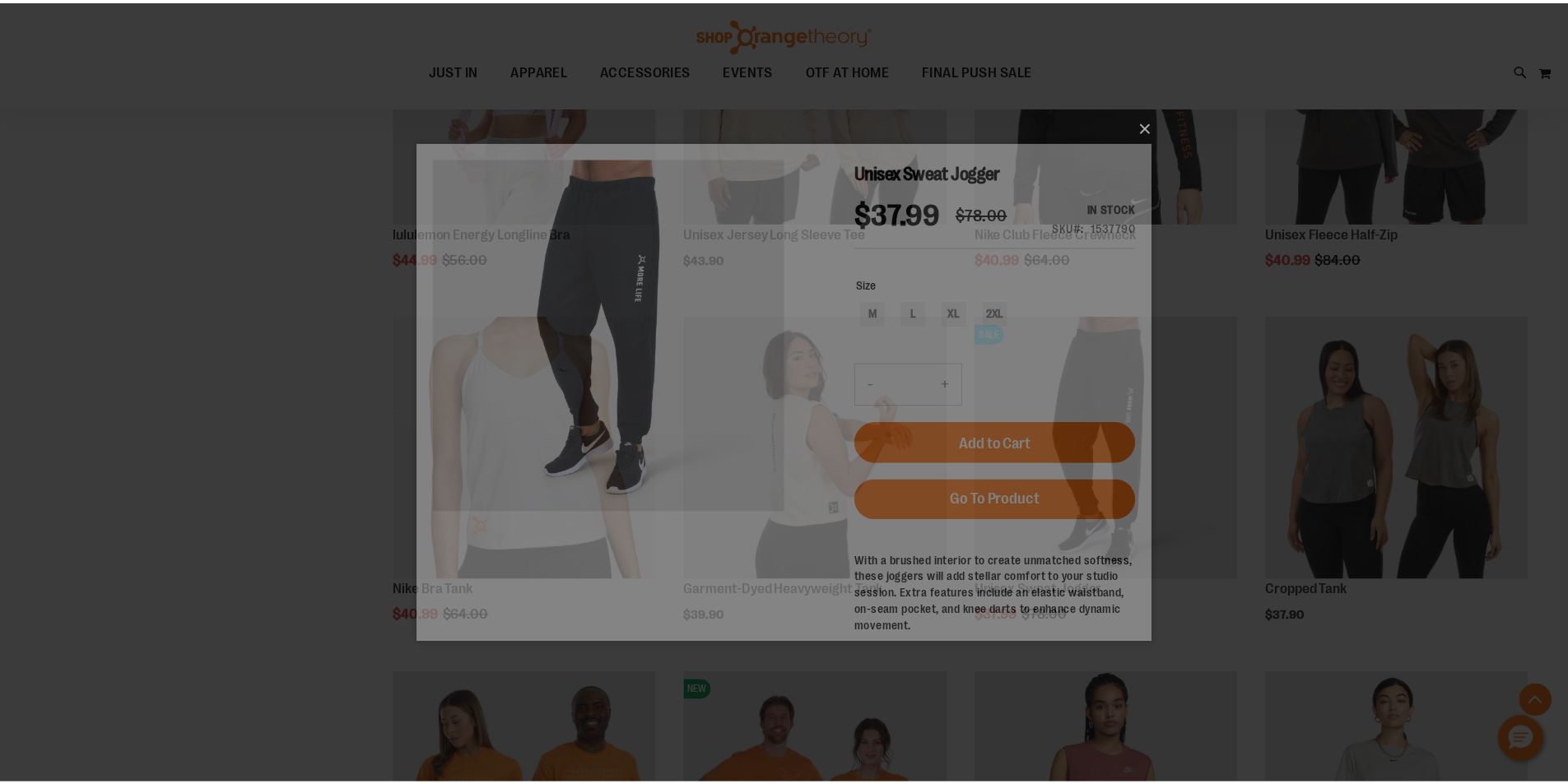
scroll to position [0, 0]
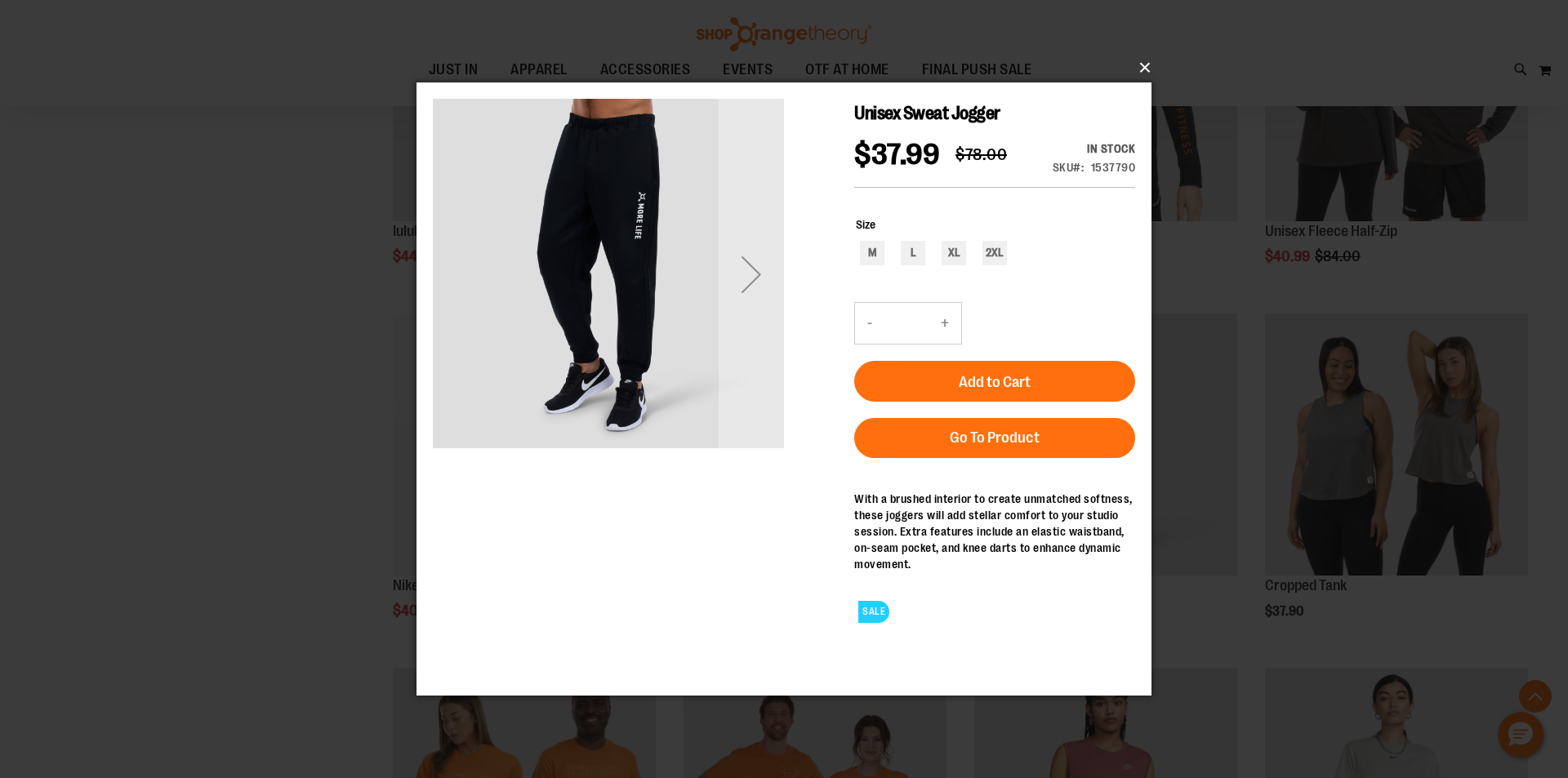
click at [1146, 77] on button "×" at bounding box center [788, 67] width 735 height 36
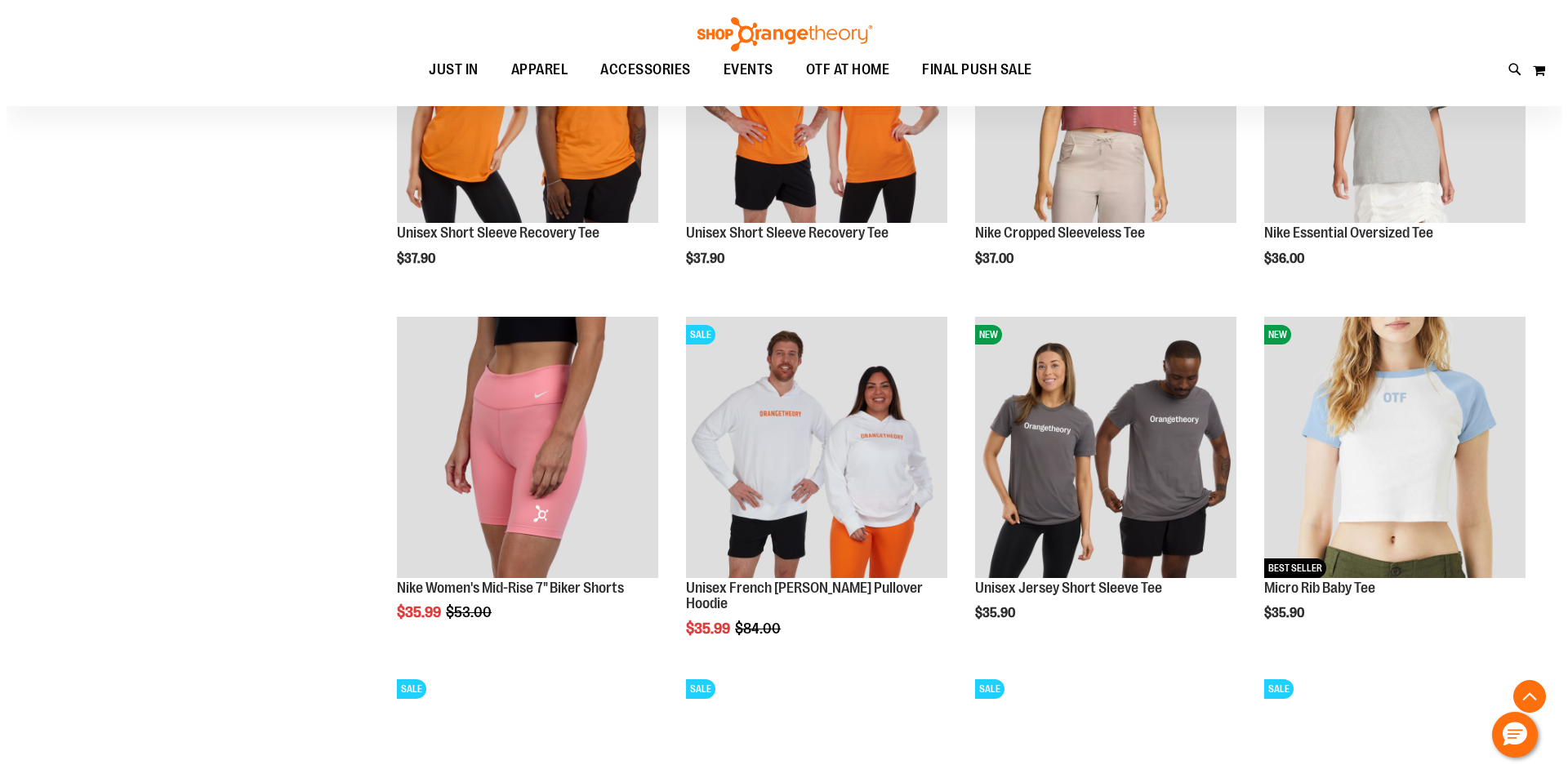
scroll to position [8565, 0]
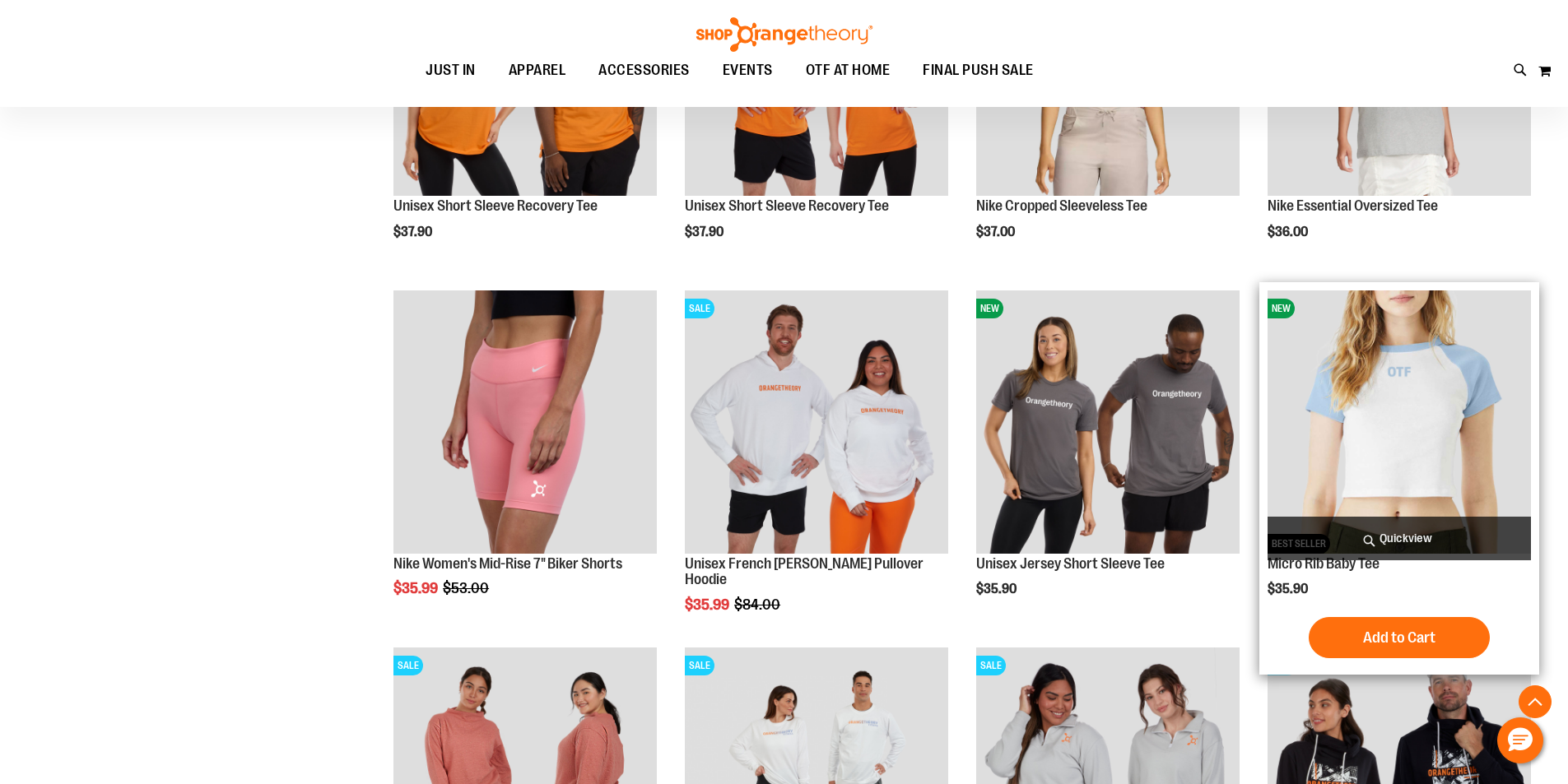
click at [1184, 539] on span "Quickview" at bounding box center [1399, 538] width 264 height 43
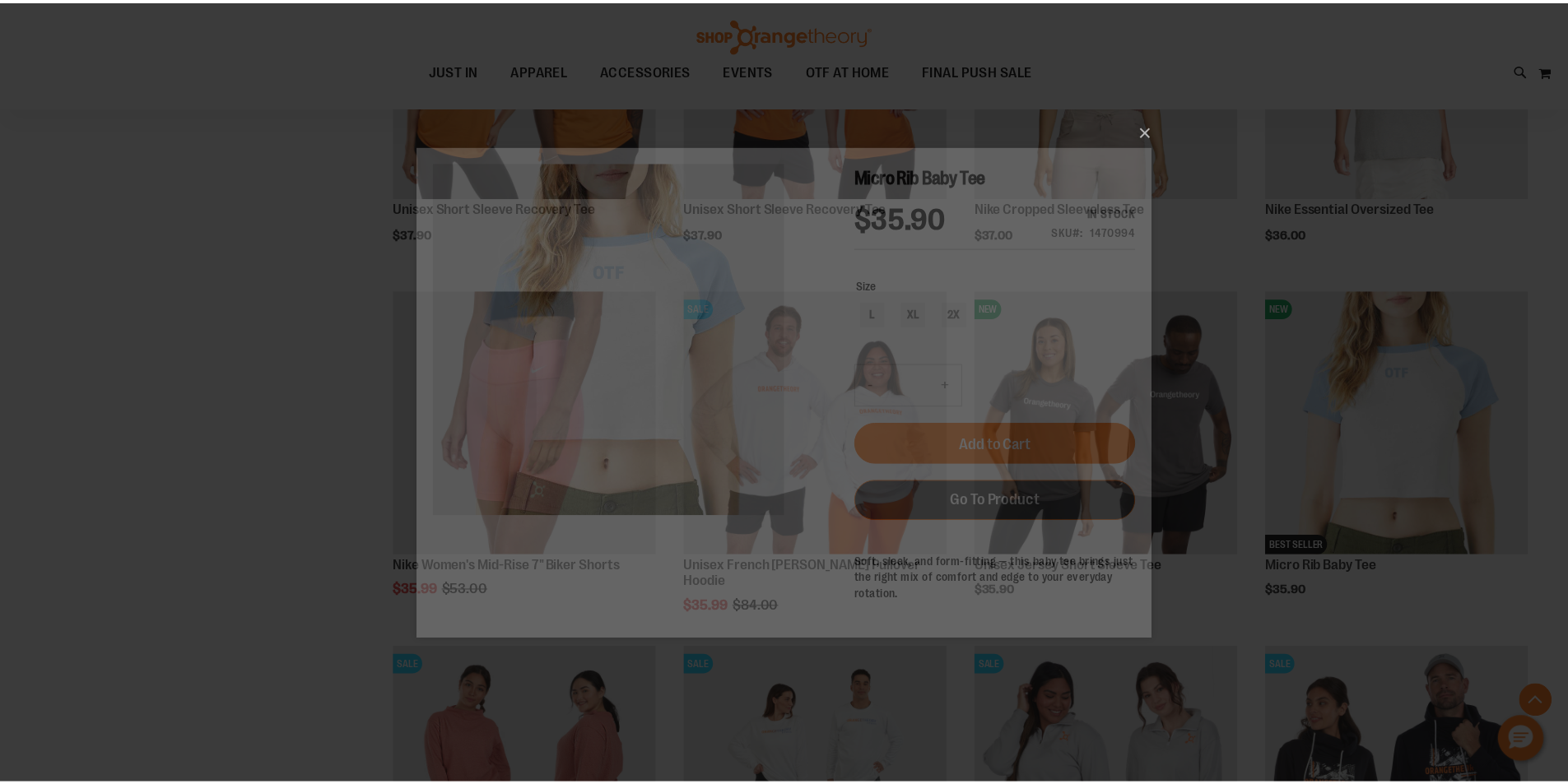
scroll to position [0, 0]
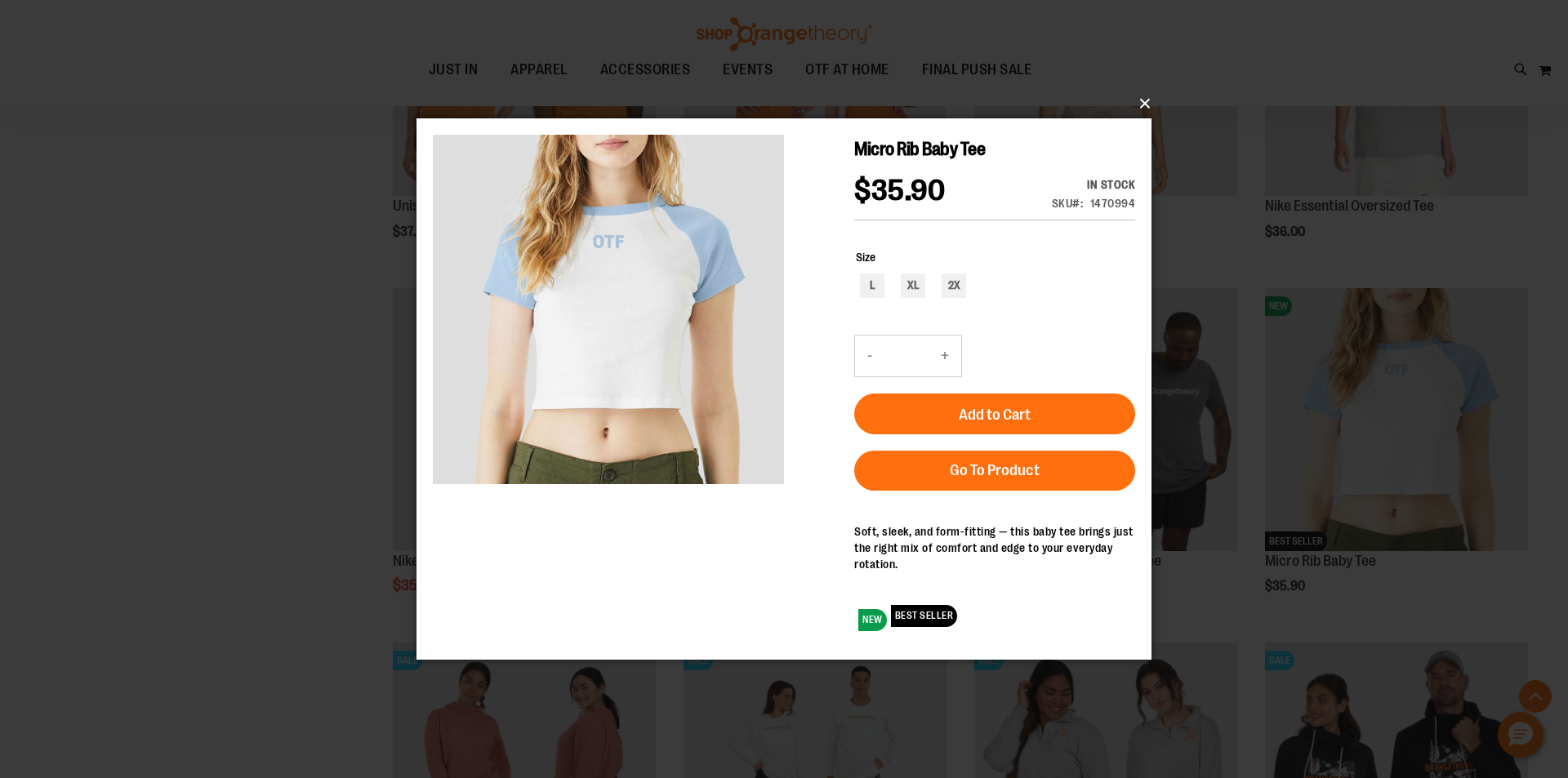
click at [1148, 104] on button "×" at bounding box center [788, 103] width 735 height 36
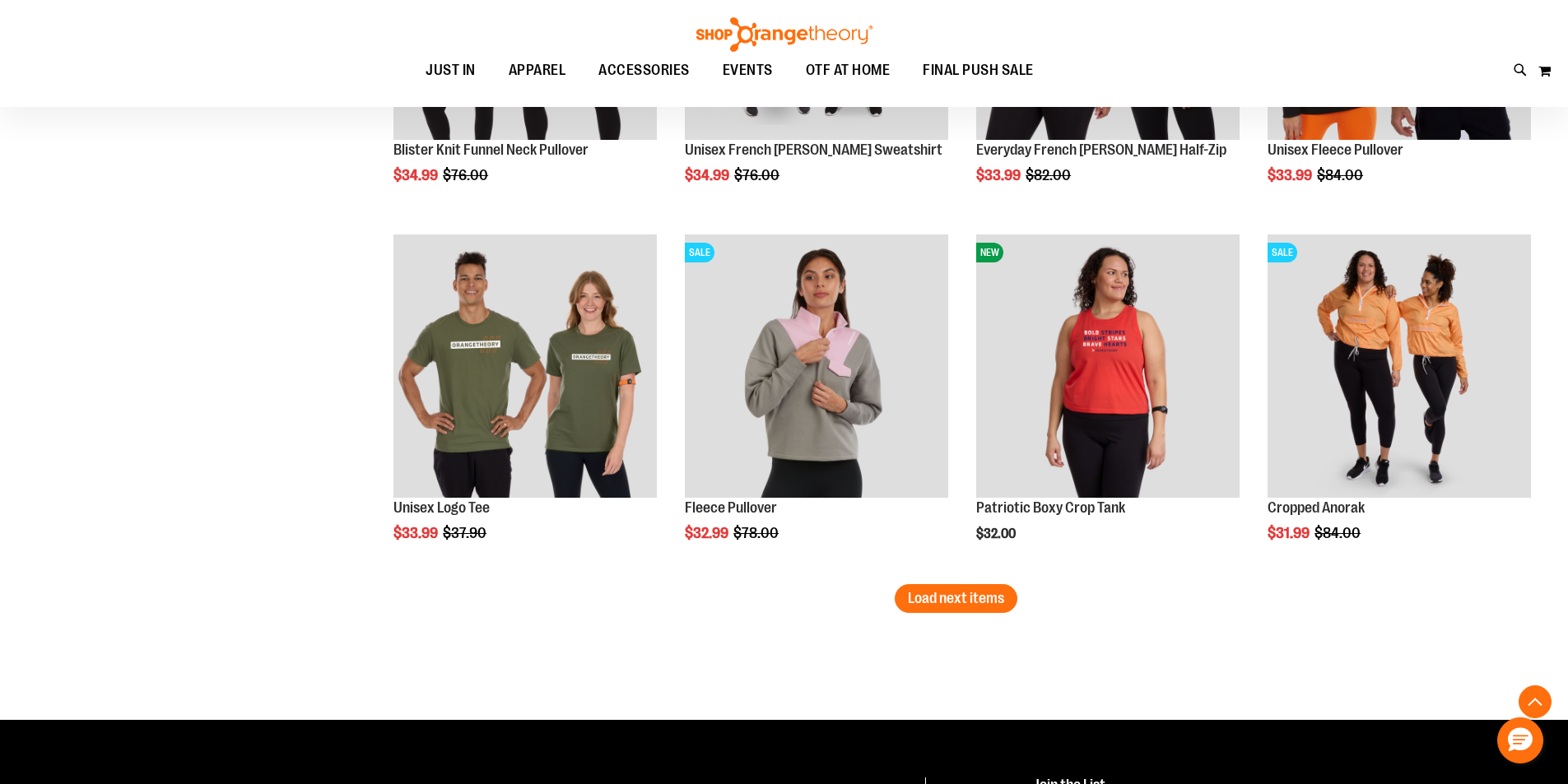
scroll to position [9453, 0]
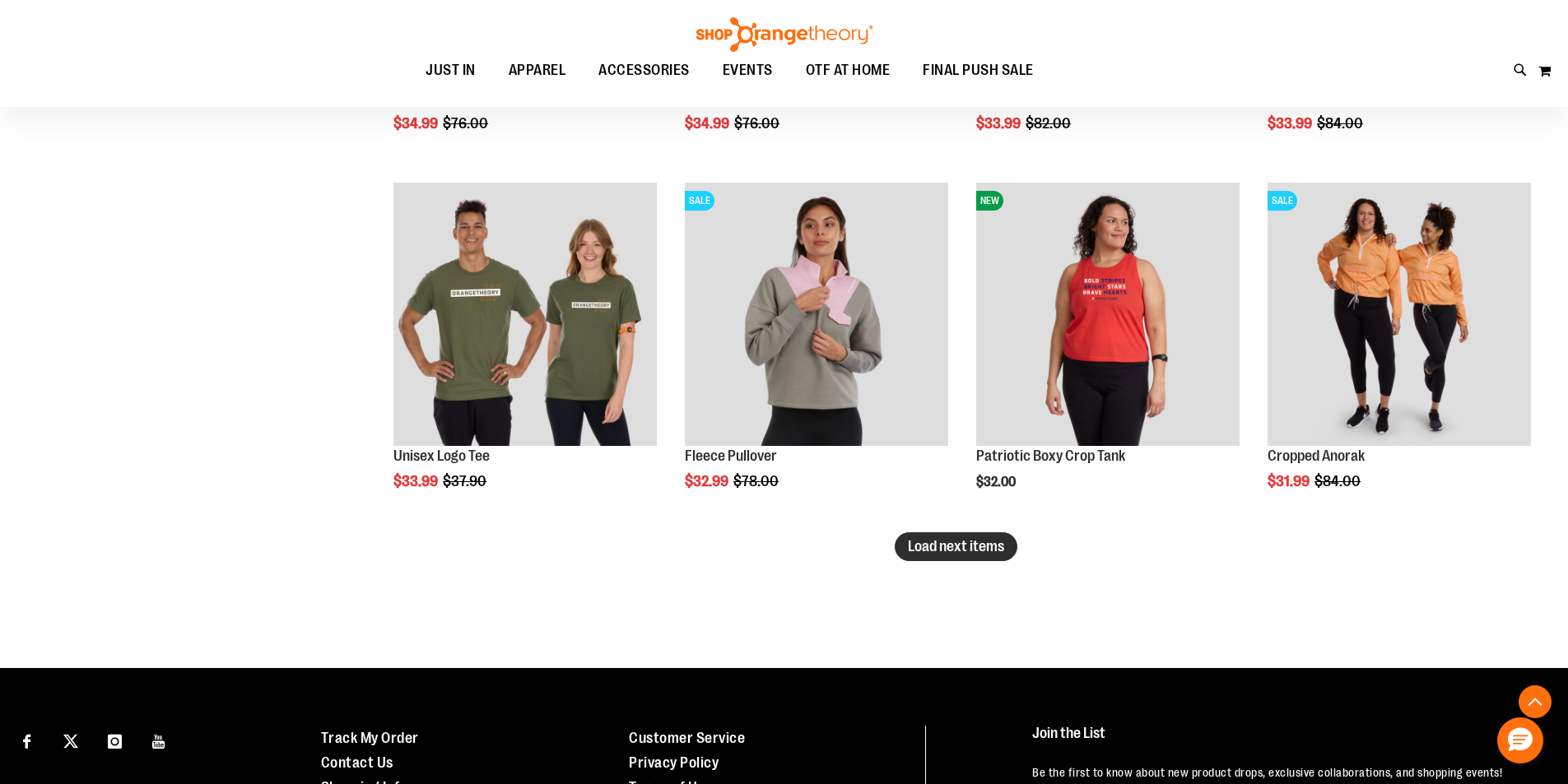
click at [977, 551] on span "Load next items" at bounding box center [956, 546] width 97 height 17
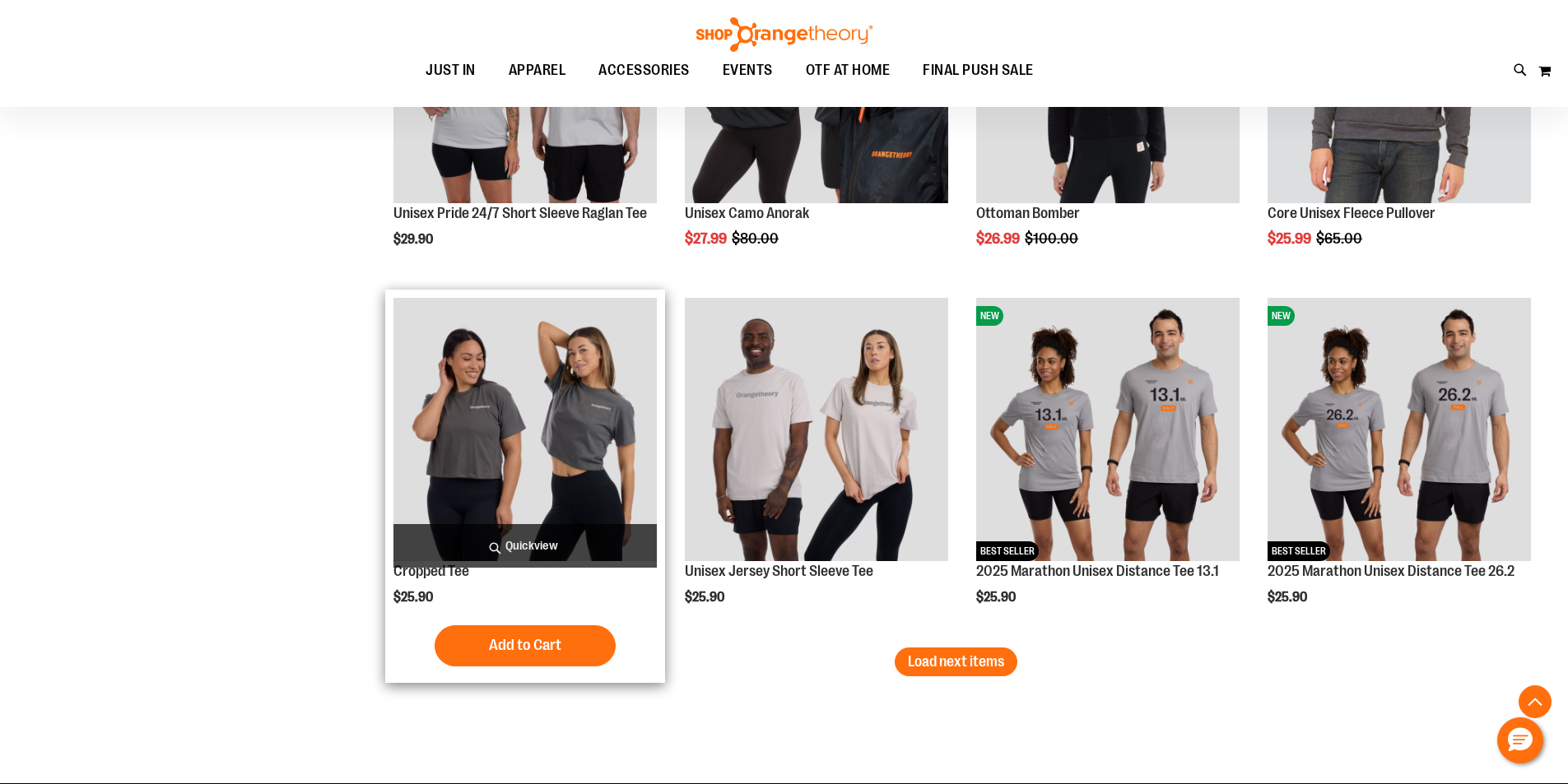
scroll to position [10441, 0]
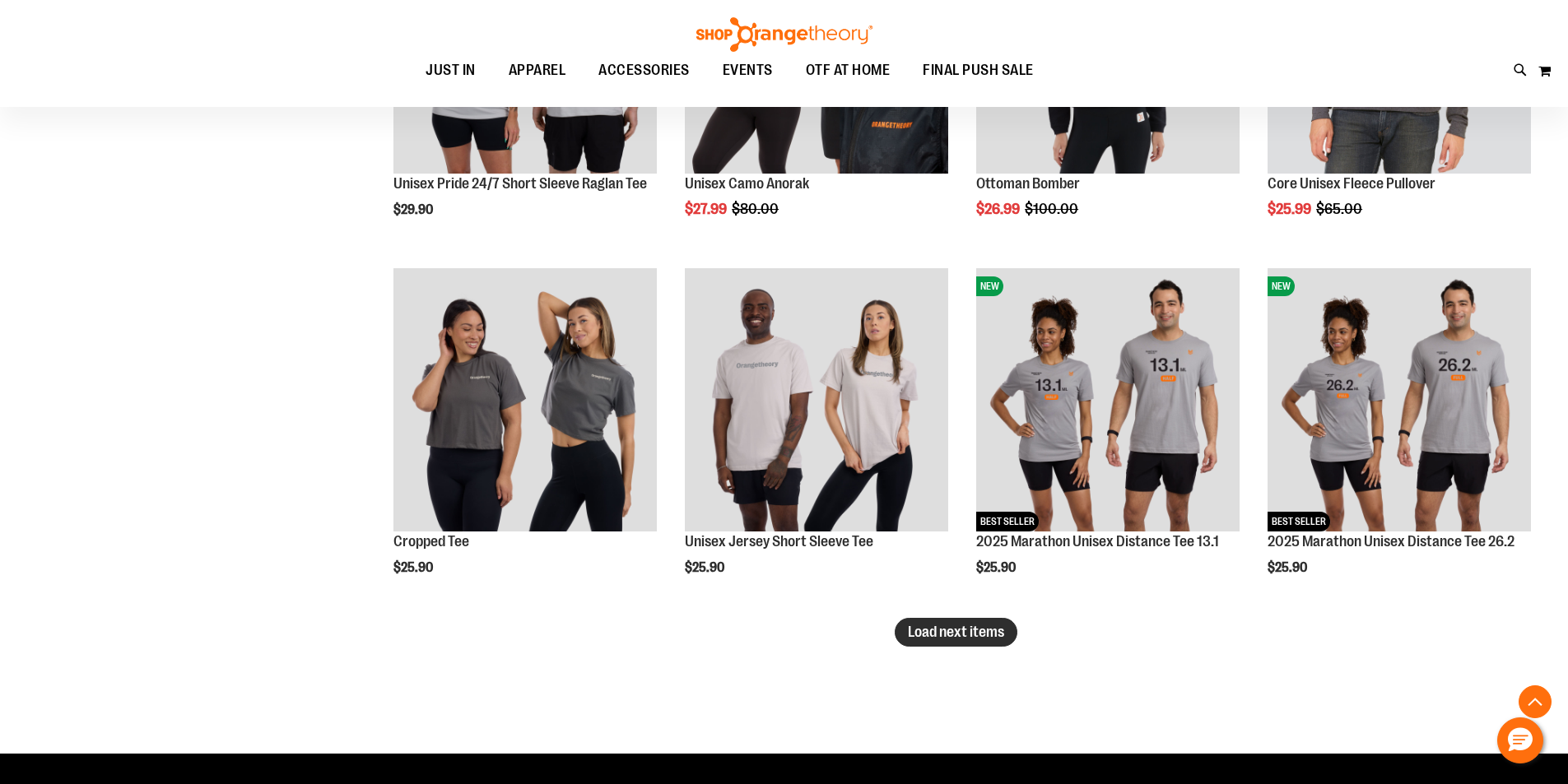
click at [988, 627] on span "Load next items" at bounding box center [956, 632] width 97 height 17
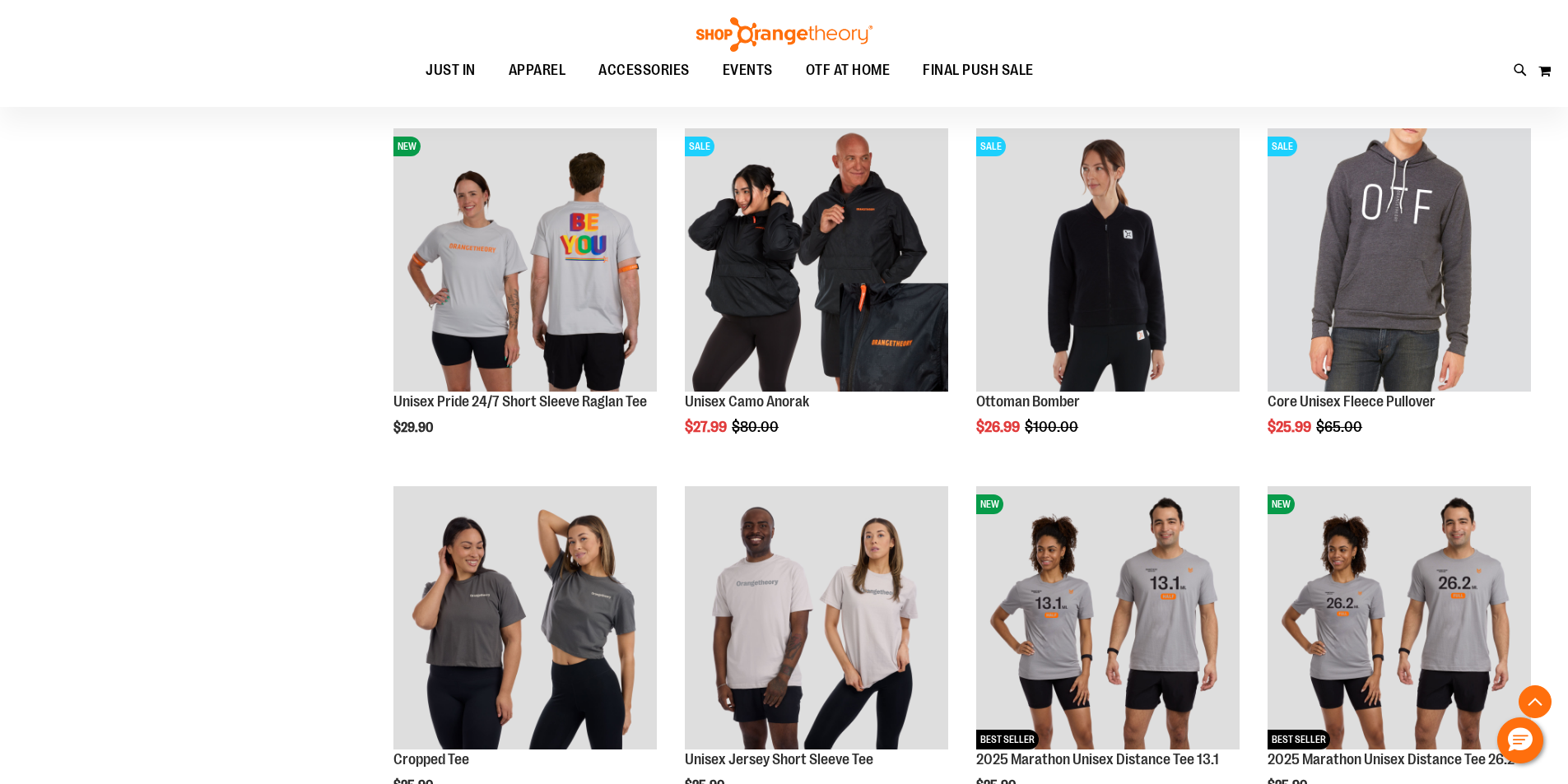
scroll to position [10194, 0]
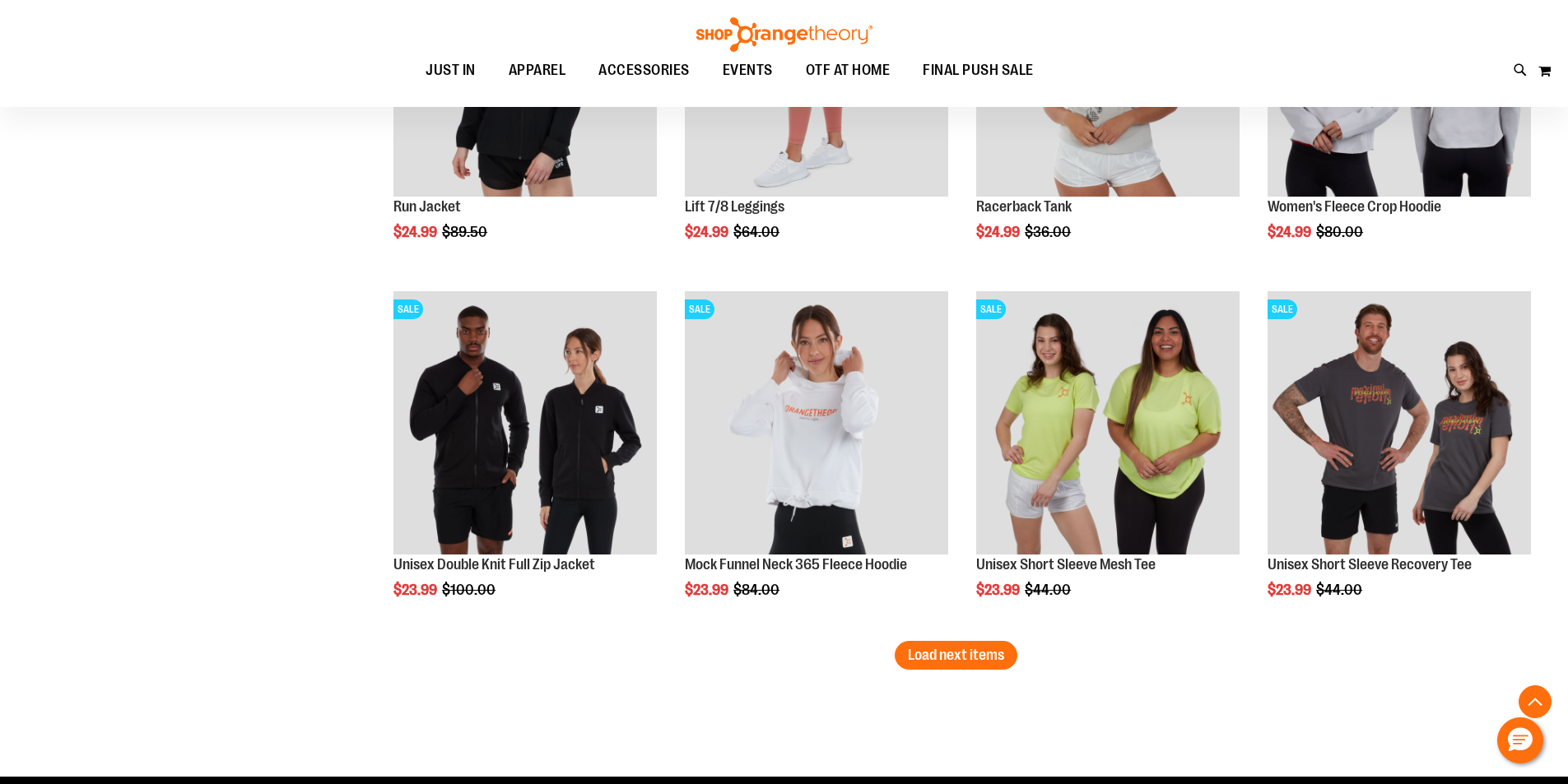
scroll to position [11511, 0]
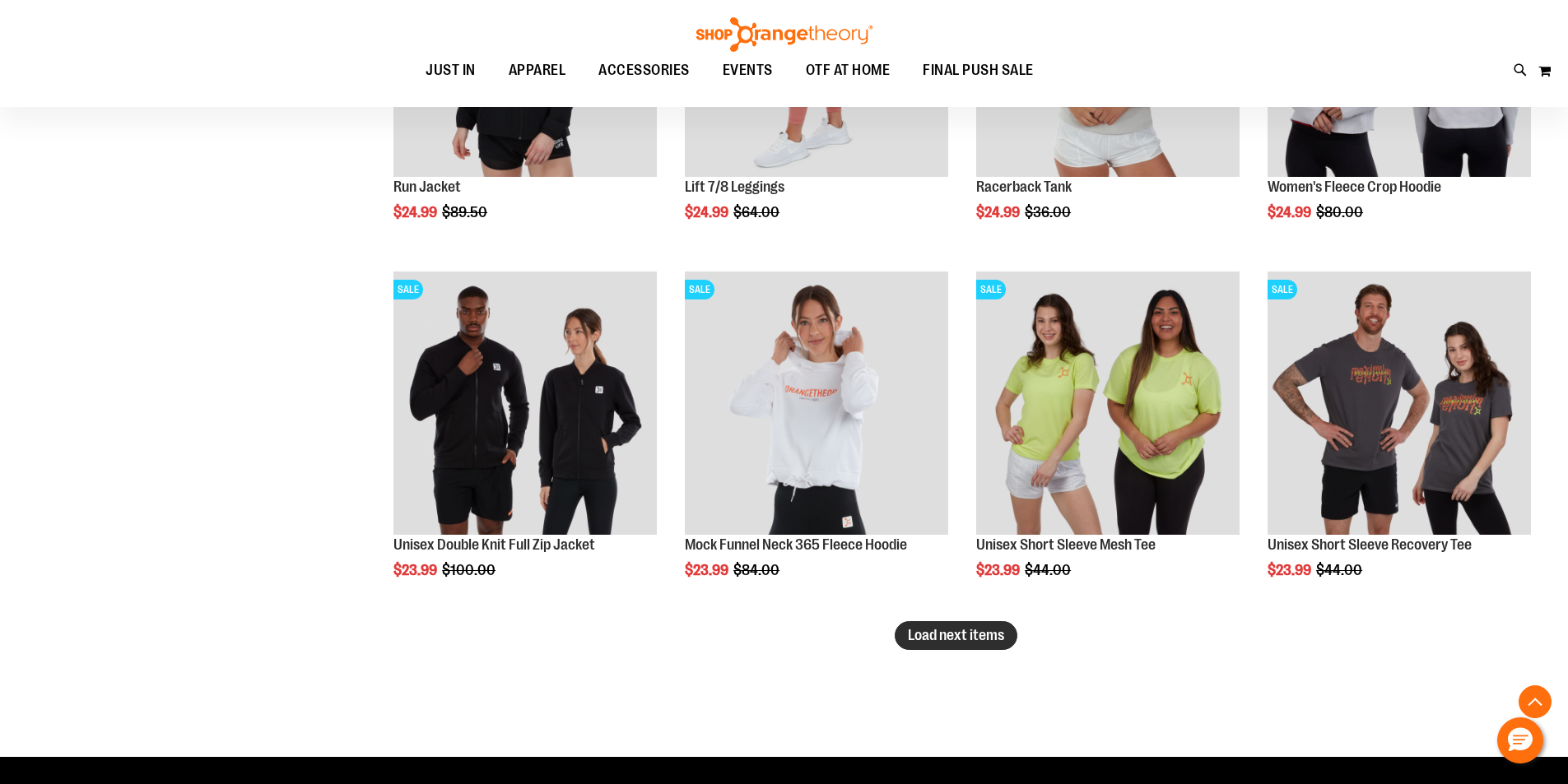
click at [1002, 635] on span "Load next items" at bounding box center [956, 636] width 97 height 17
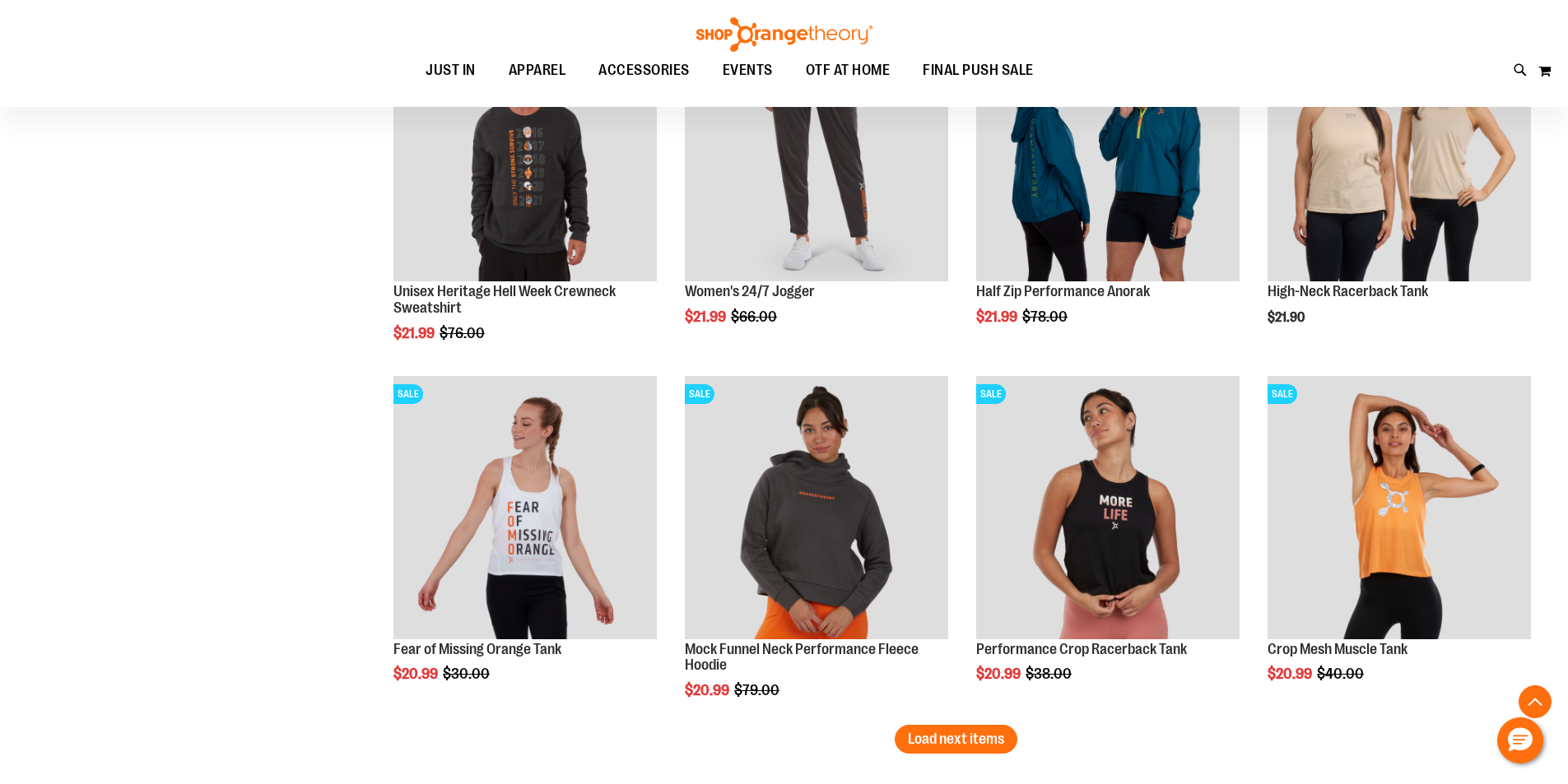
scroll to position [12499, 0]
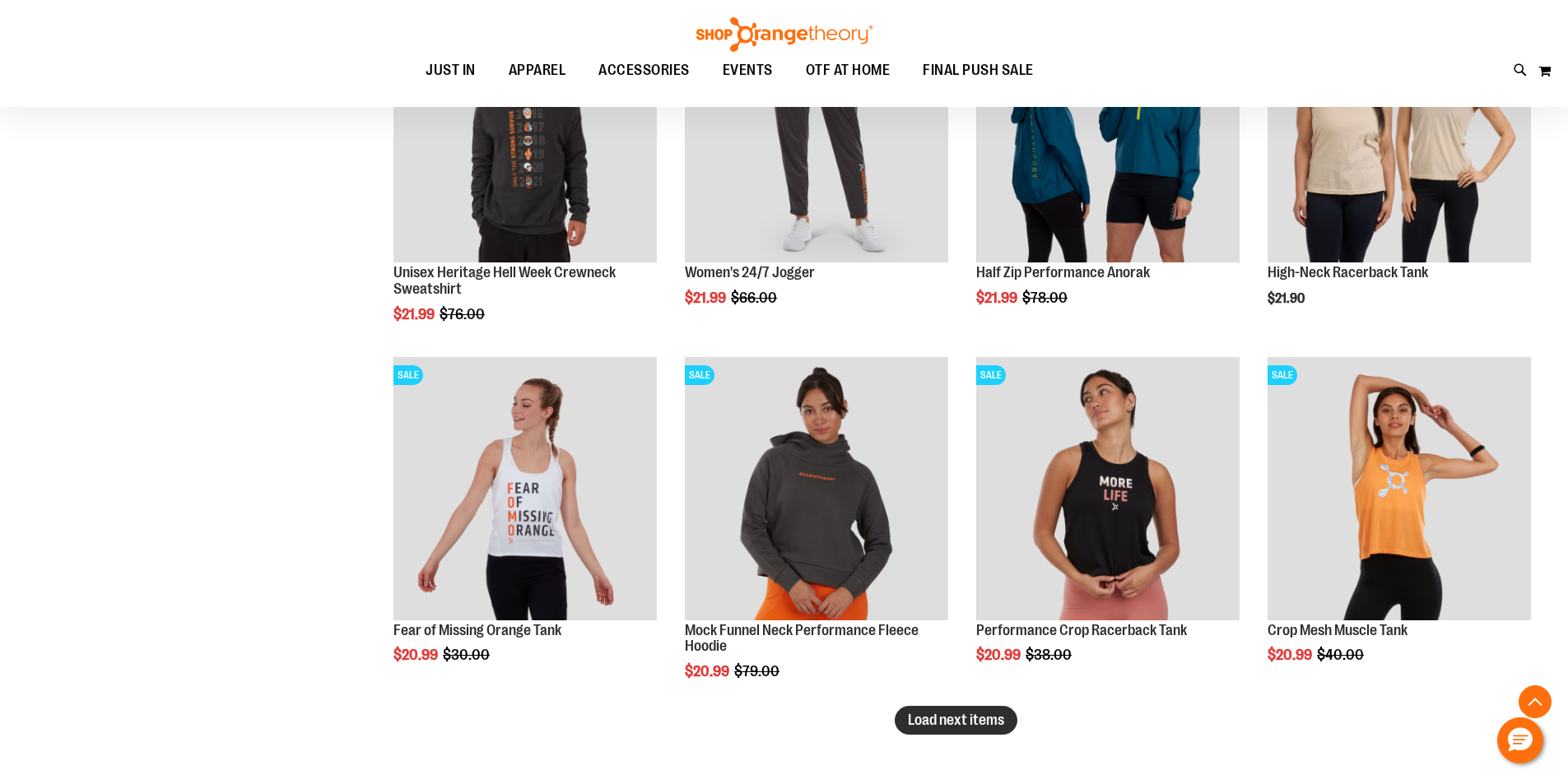
click at [958, 710] on button "Load next items" at bounding box center [956, 720] width 123 height 29
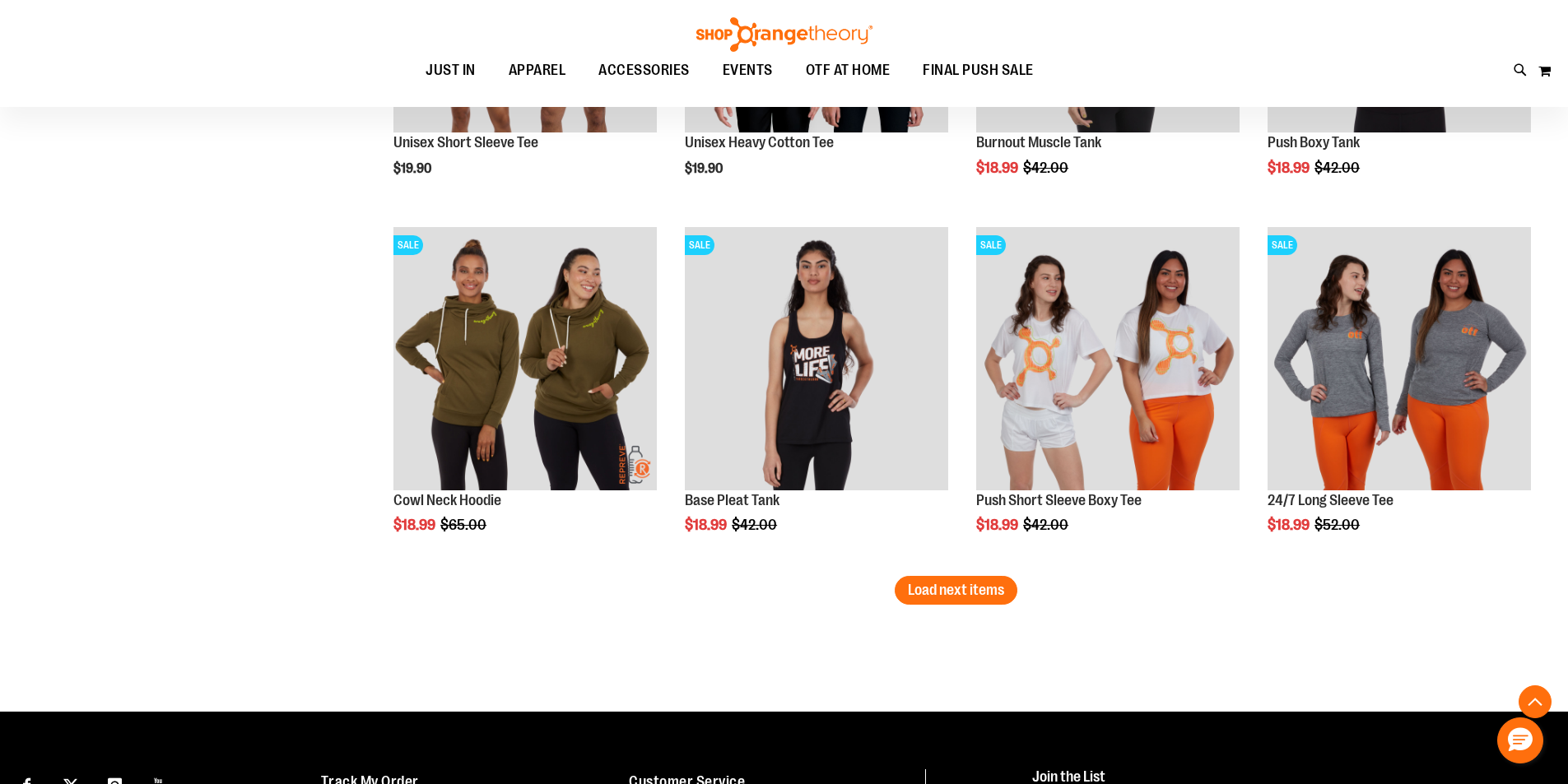
scroll to position [13734, 0]
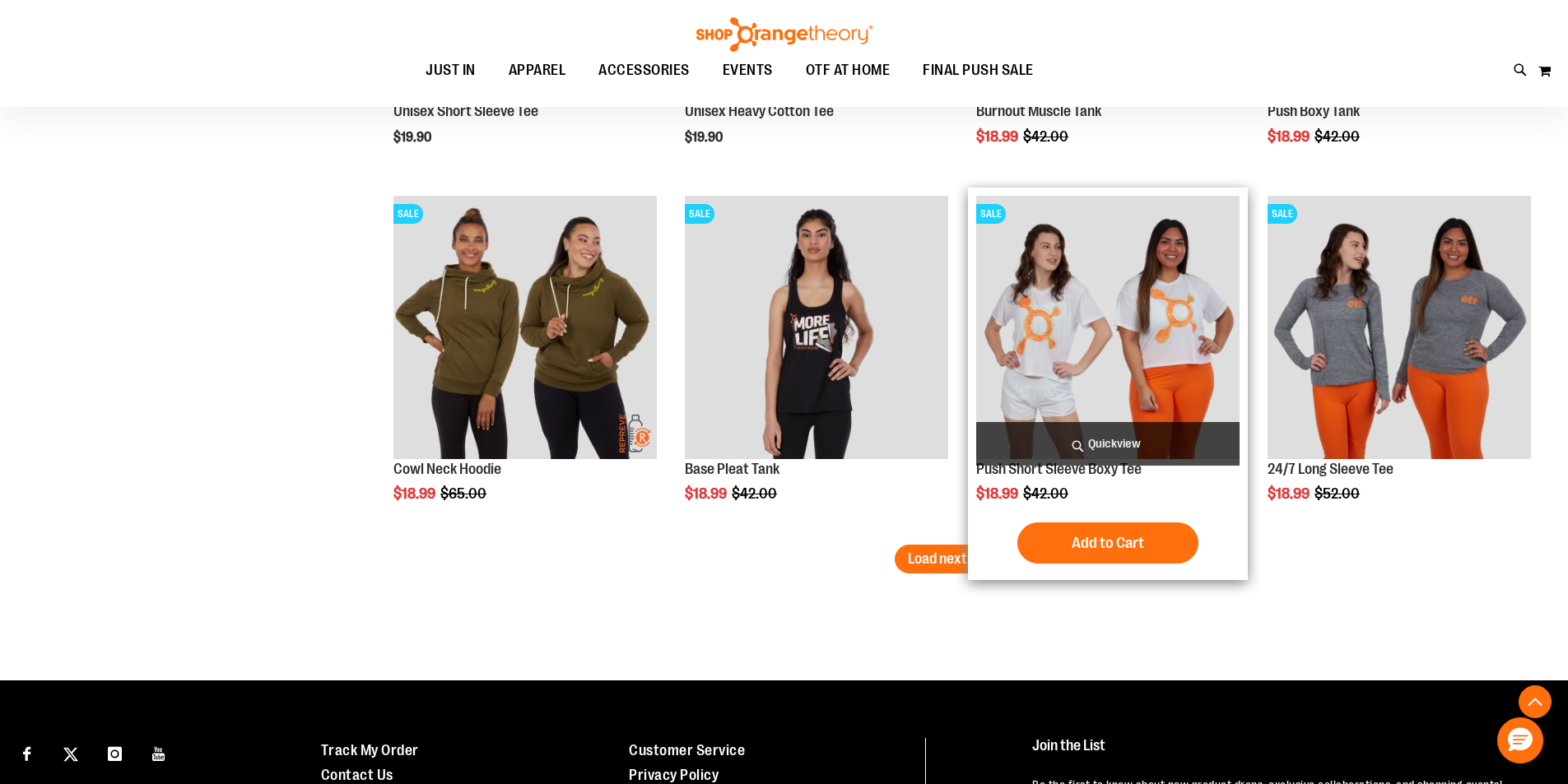
click at [977, 538] on div "Add to Cart In stock" at bounding box center [1108, 544] width 264 height 41
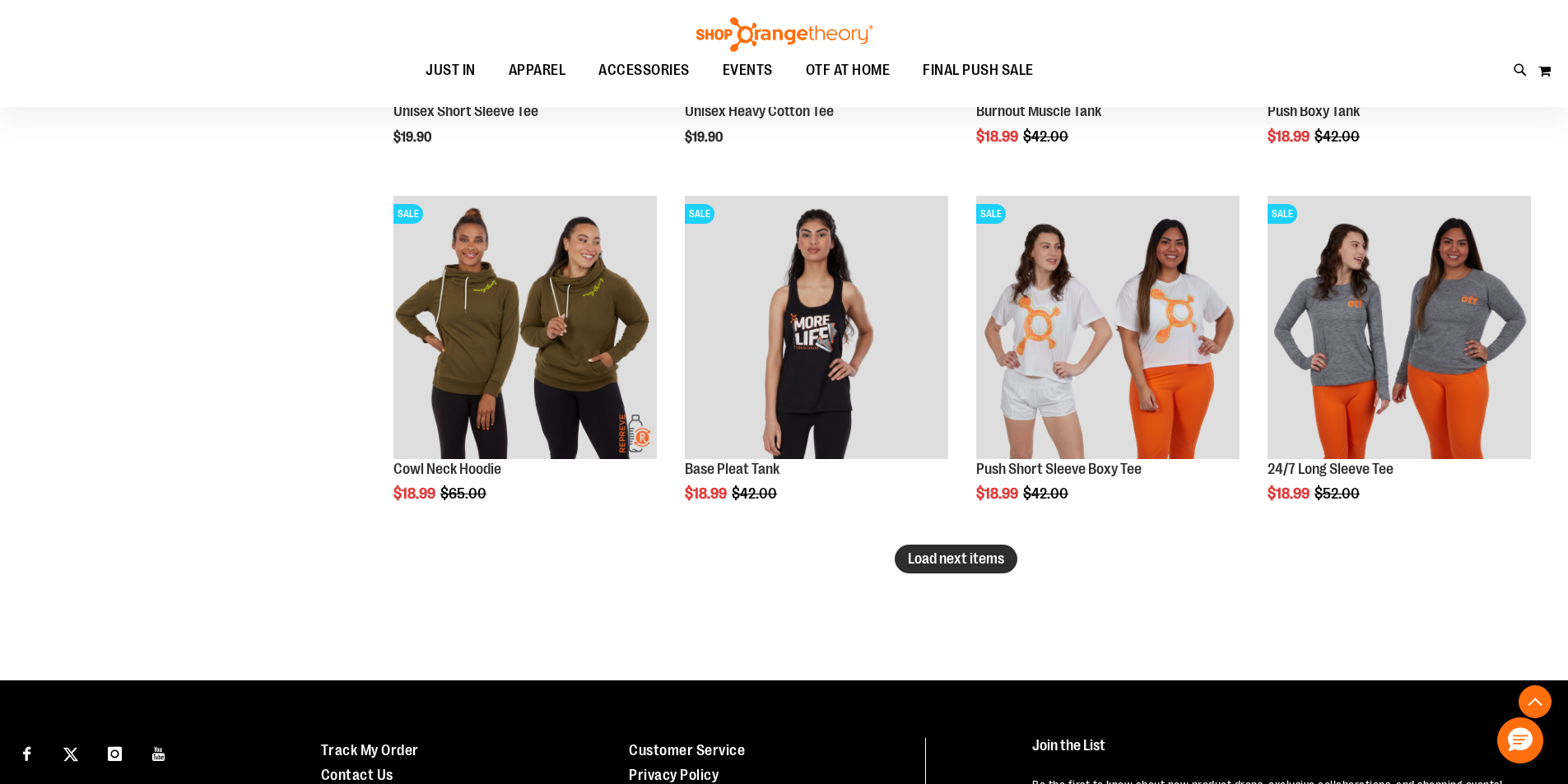
click at [924, 557] on span "Load next items" at bounding box center [956, 559] width 97 height 17
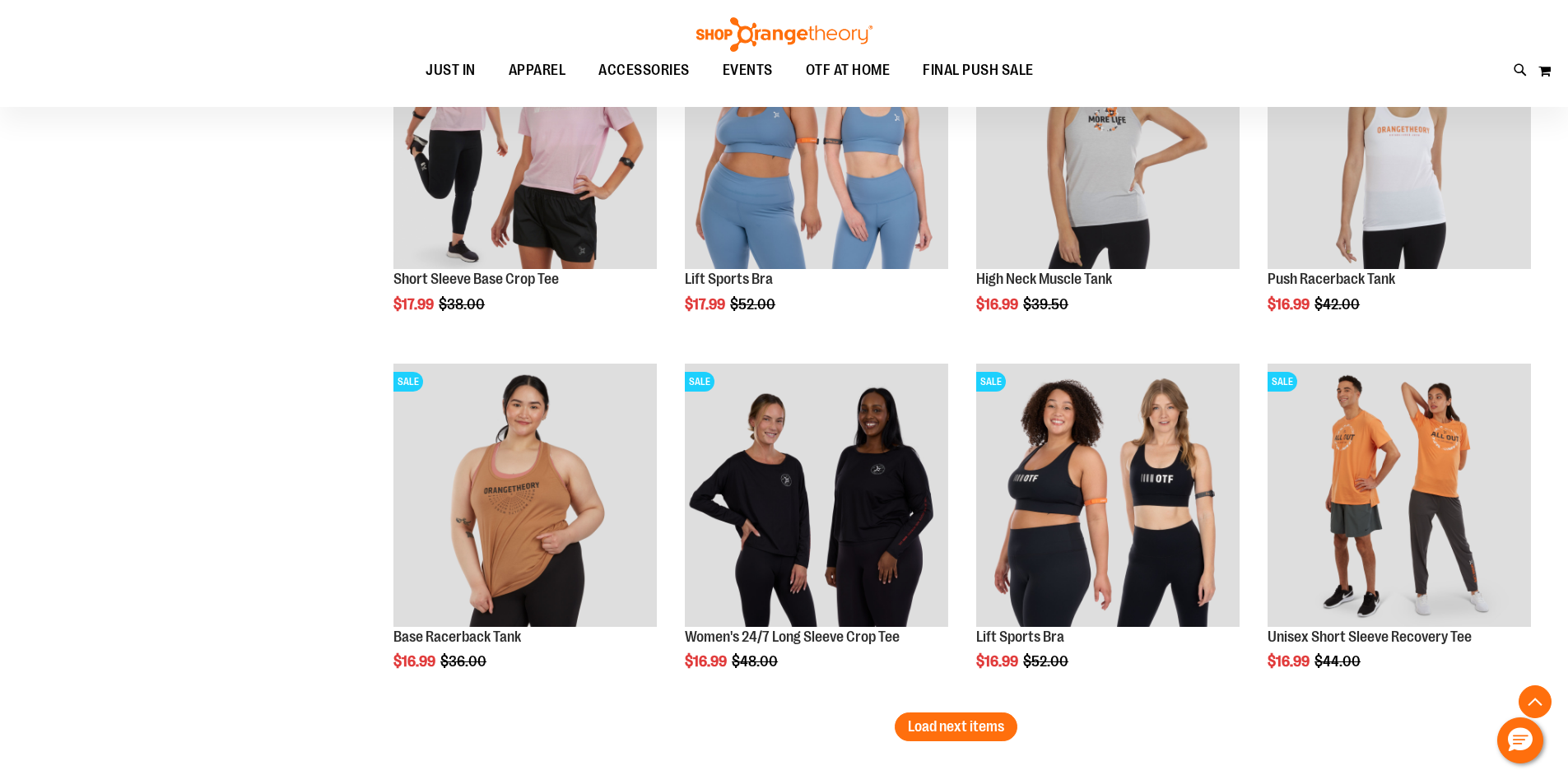
scroll to position [14721, 0]
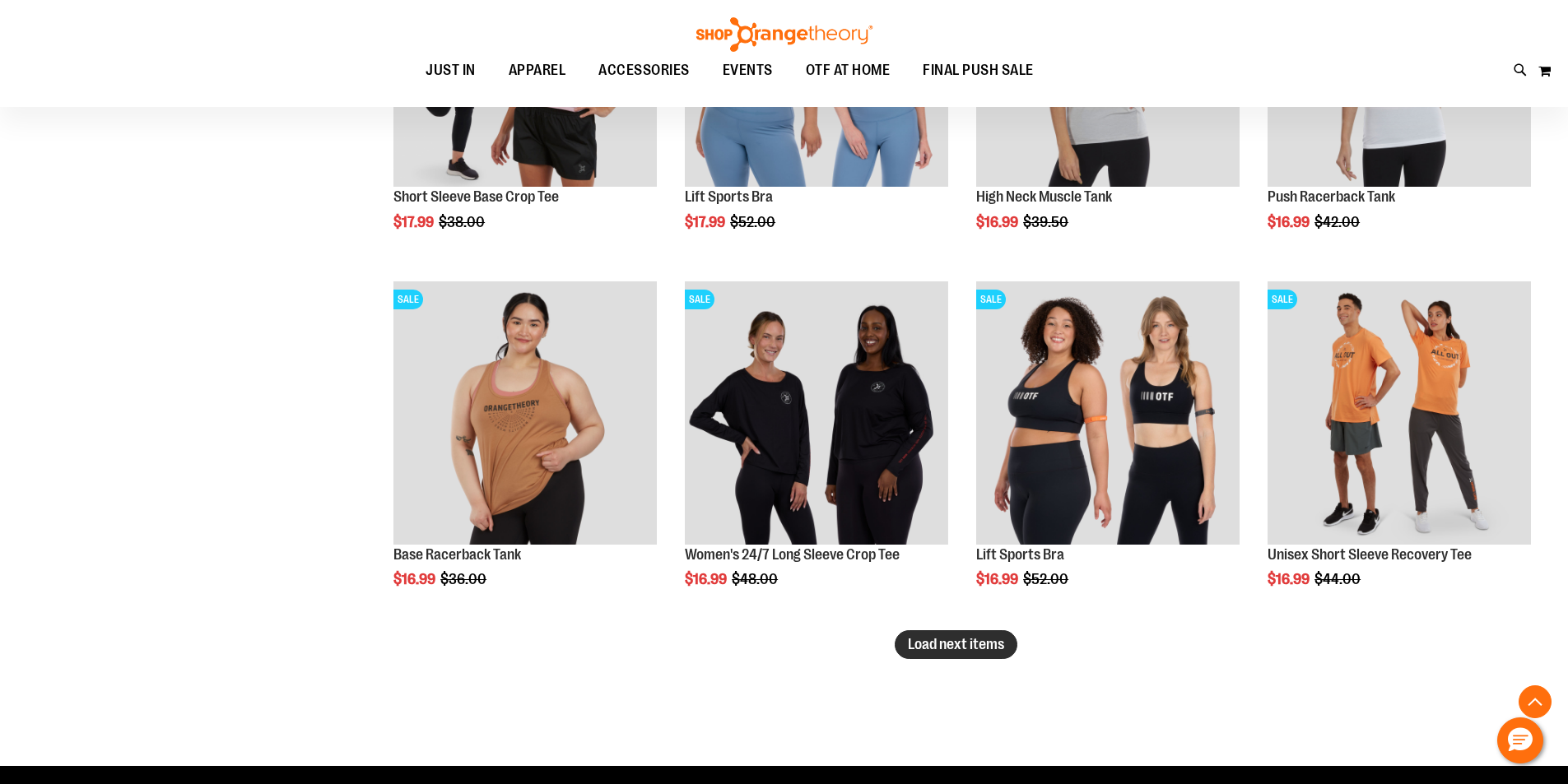
click at [984, 653] on span "Load next items" at bounding box center [956, 645] width 97 height 17
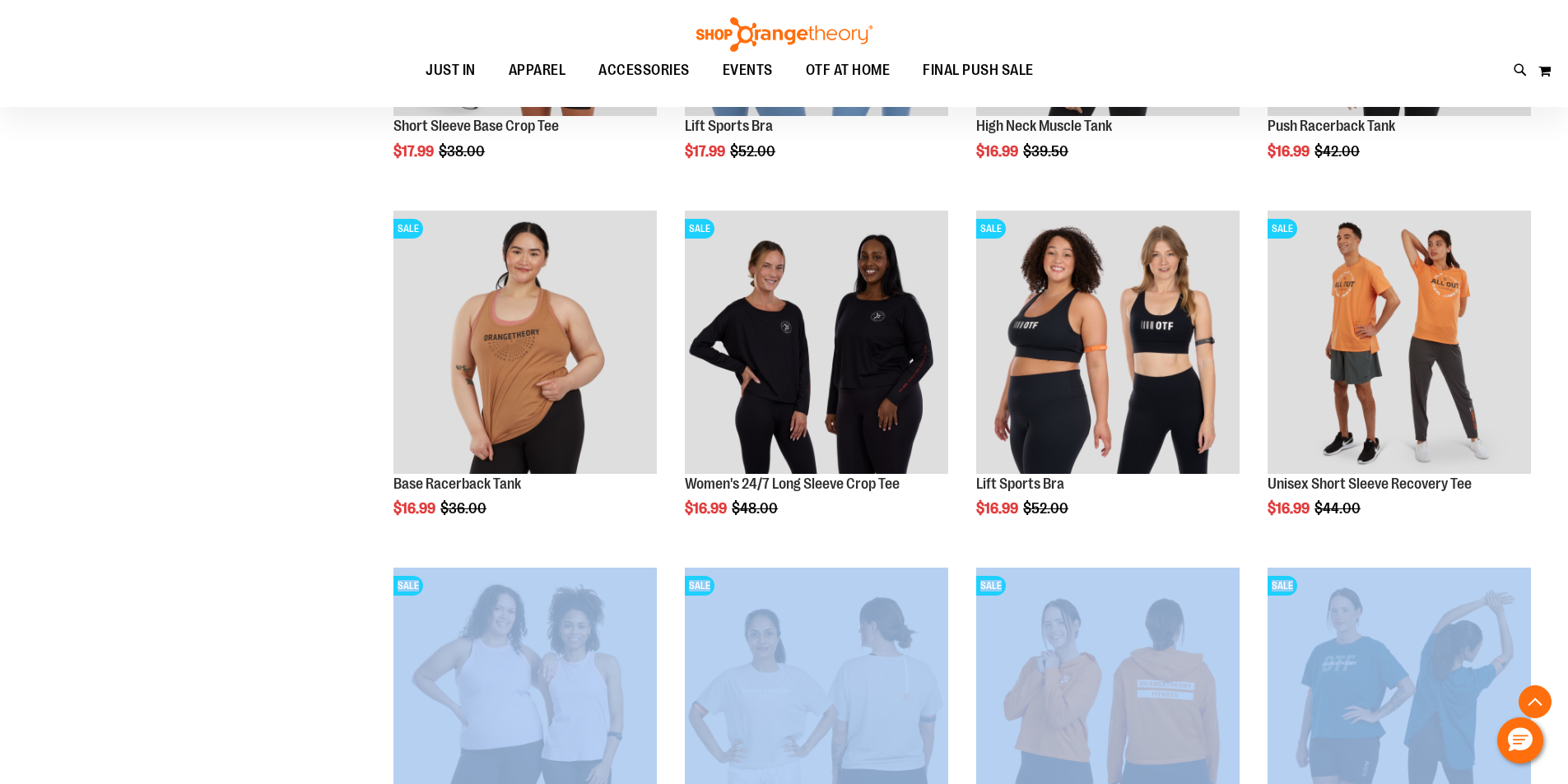
scroll to position [14886, 0]
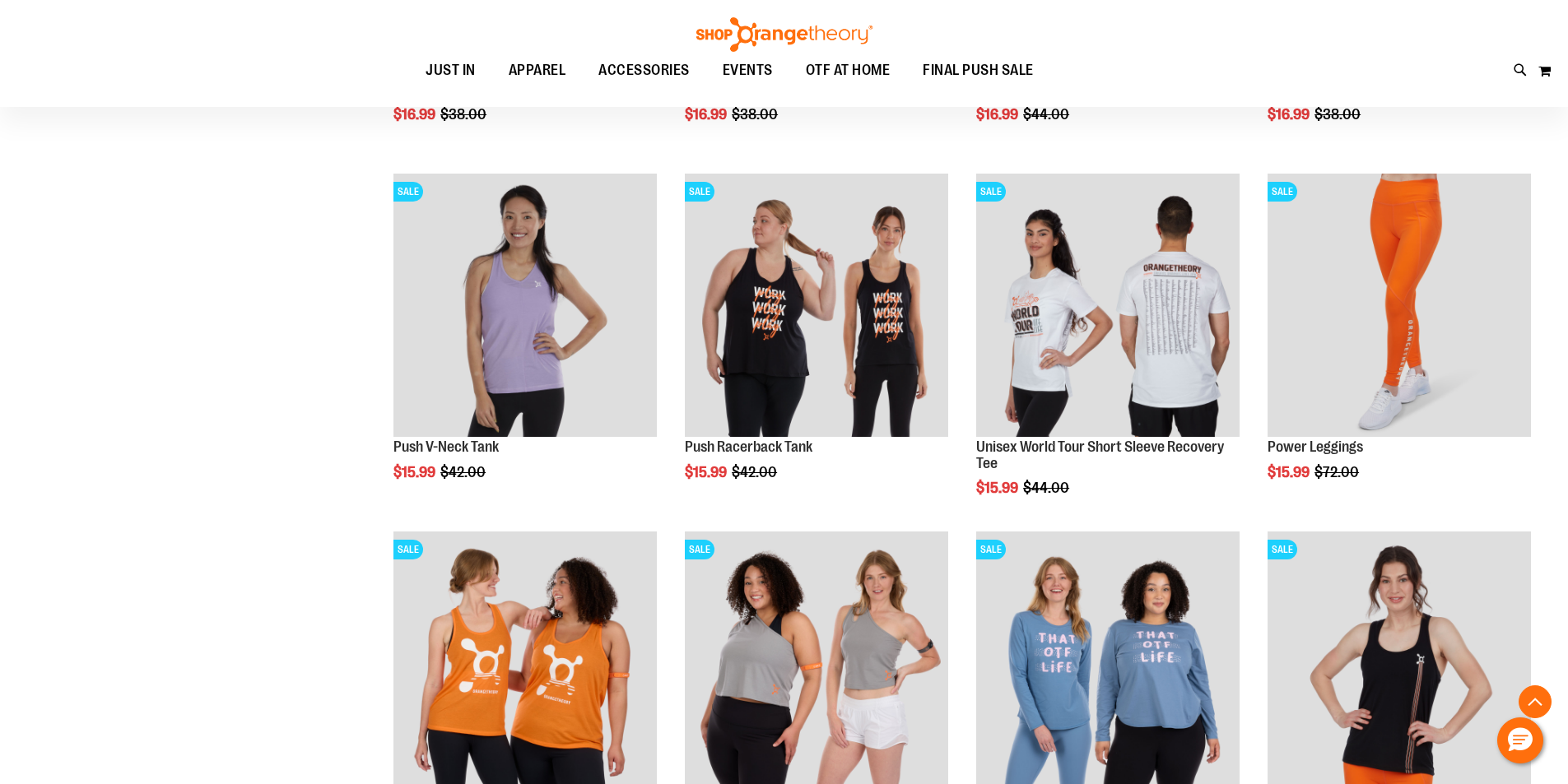
scroll to position [15708, 0]
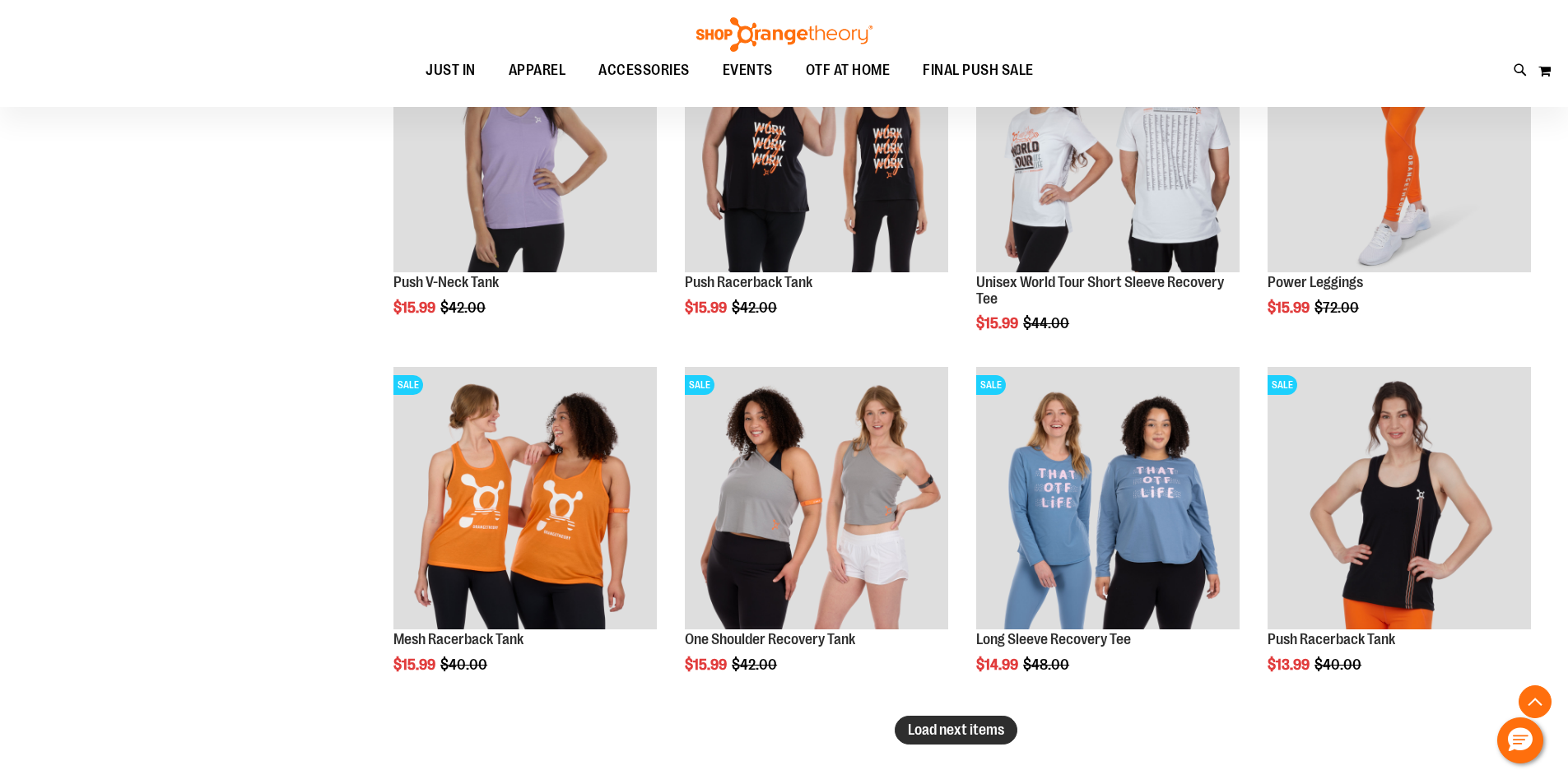
click at [972, 723] on span "Load next items" at bounding box center [956, 730] width 97 height 17
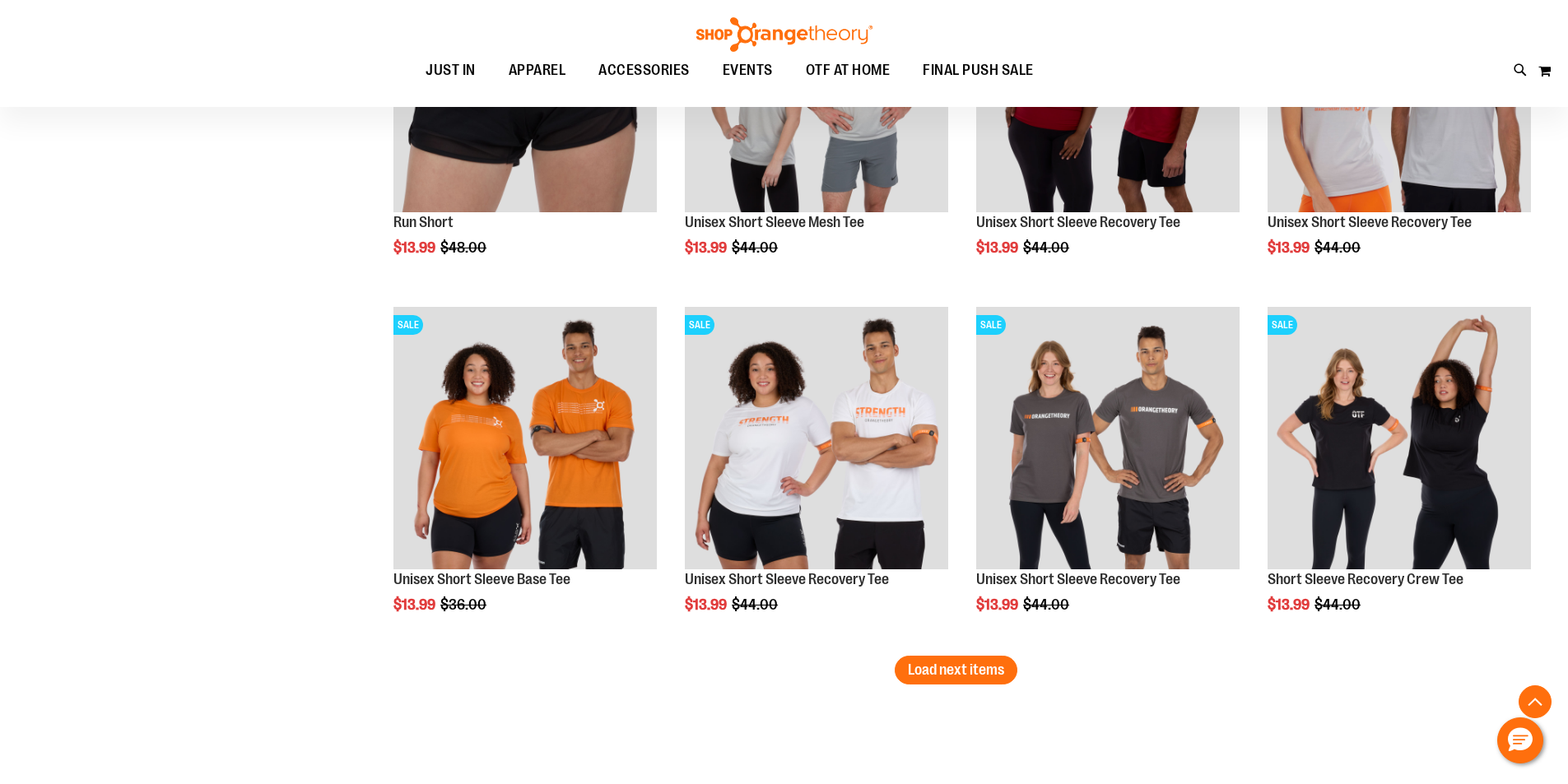
scroll to position [16861, 0]
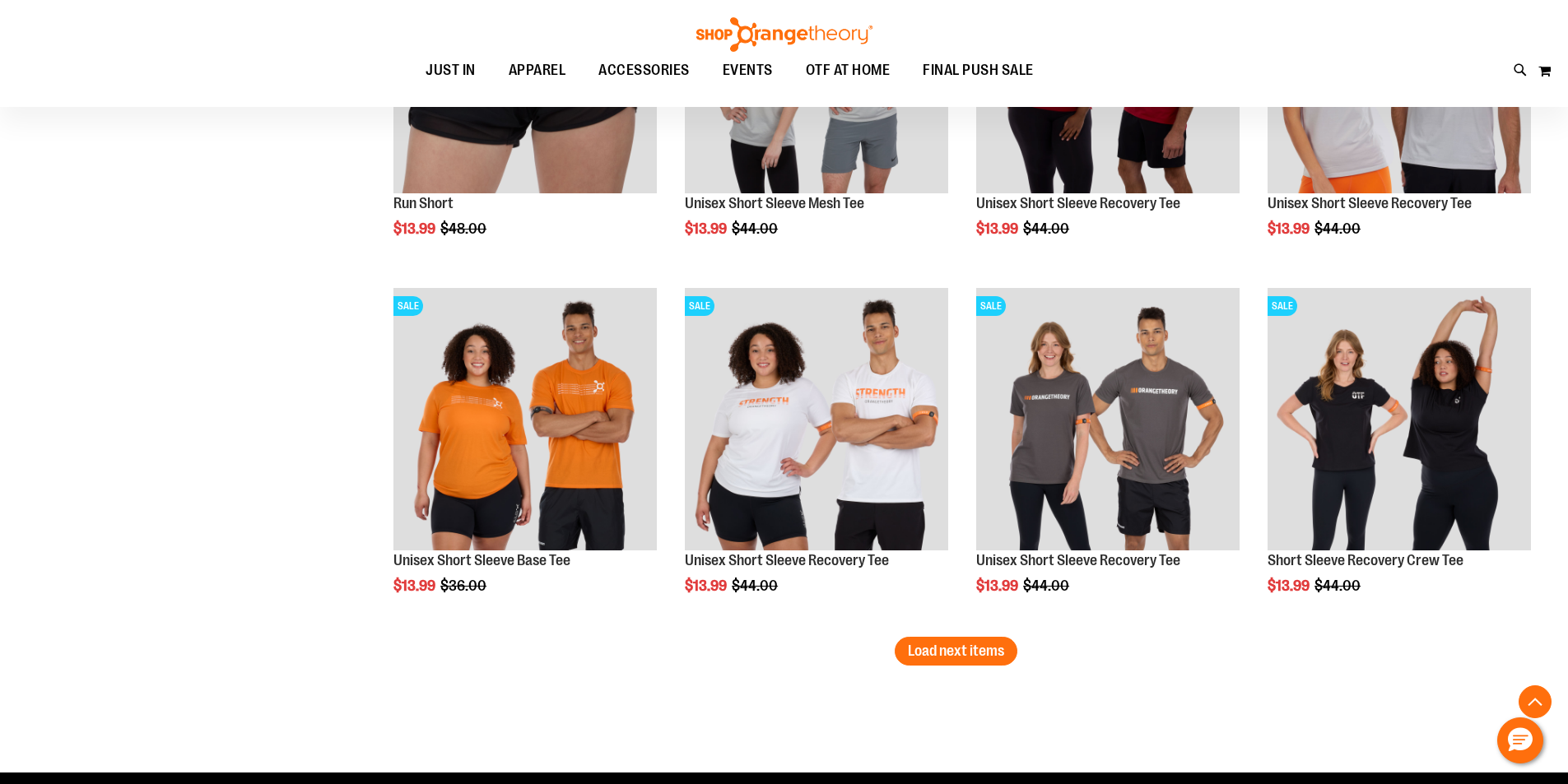
click at [1004, 645] on span "Load next items" at bounding box center [956, 652] width 97 height 17
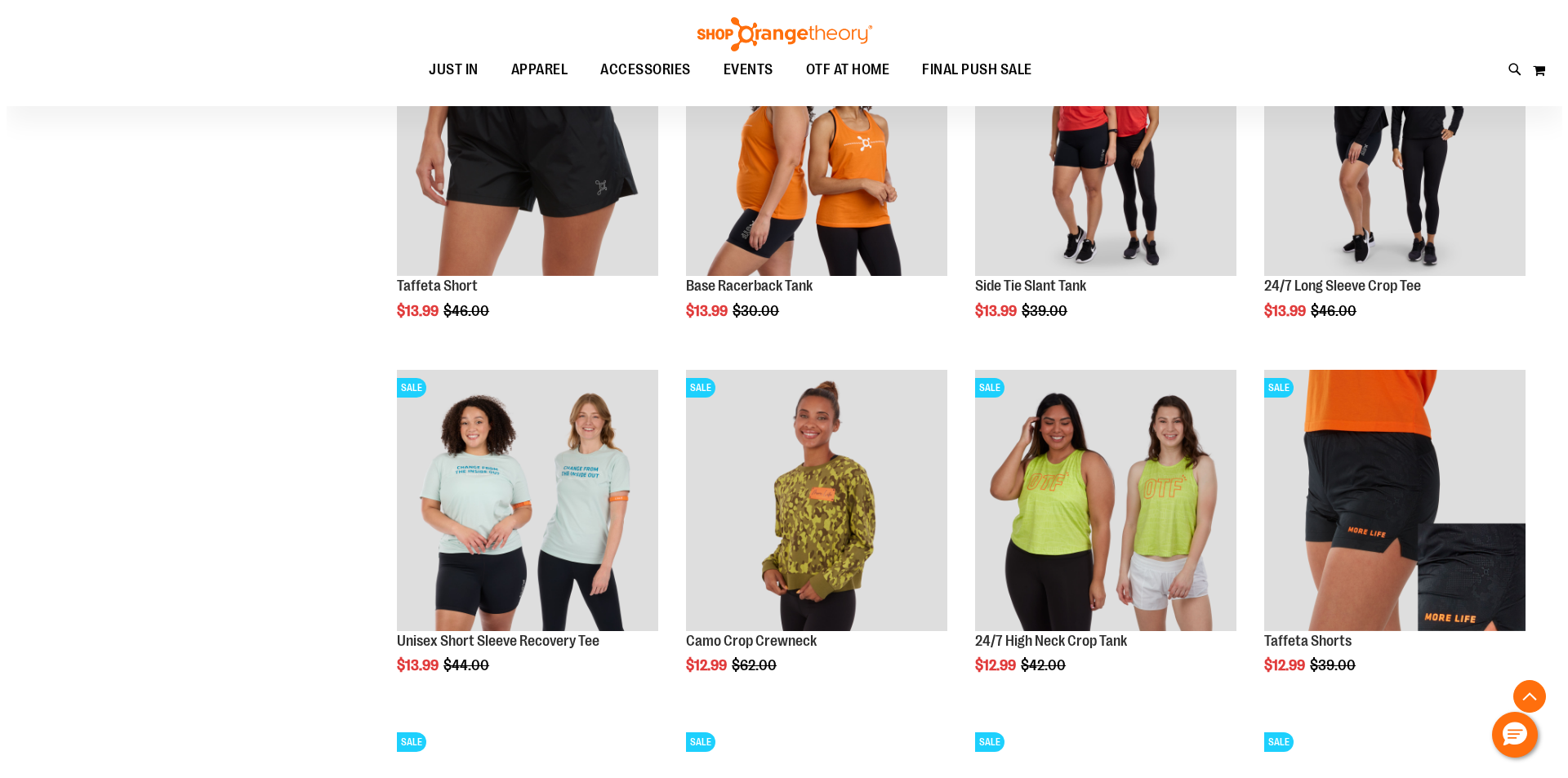
scroll to position [17385, 0]
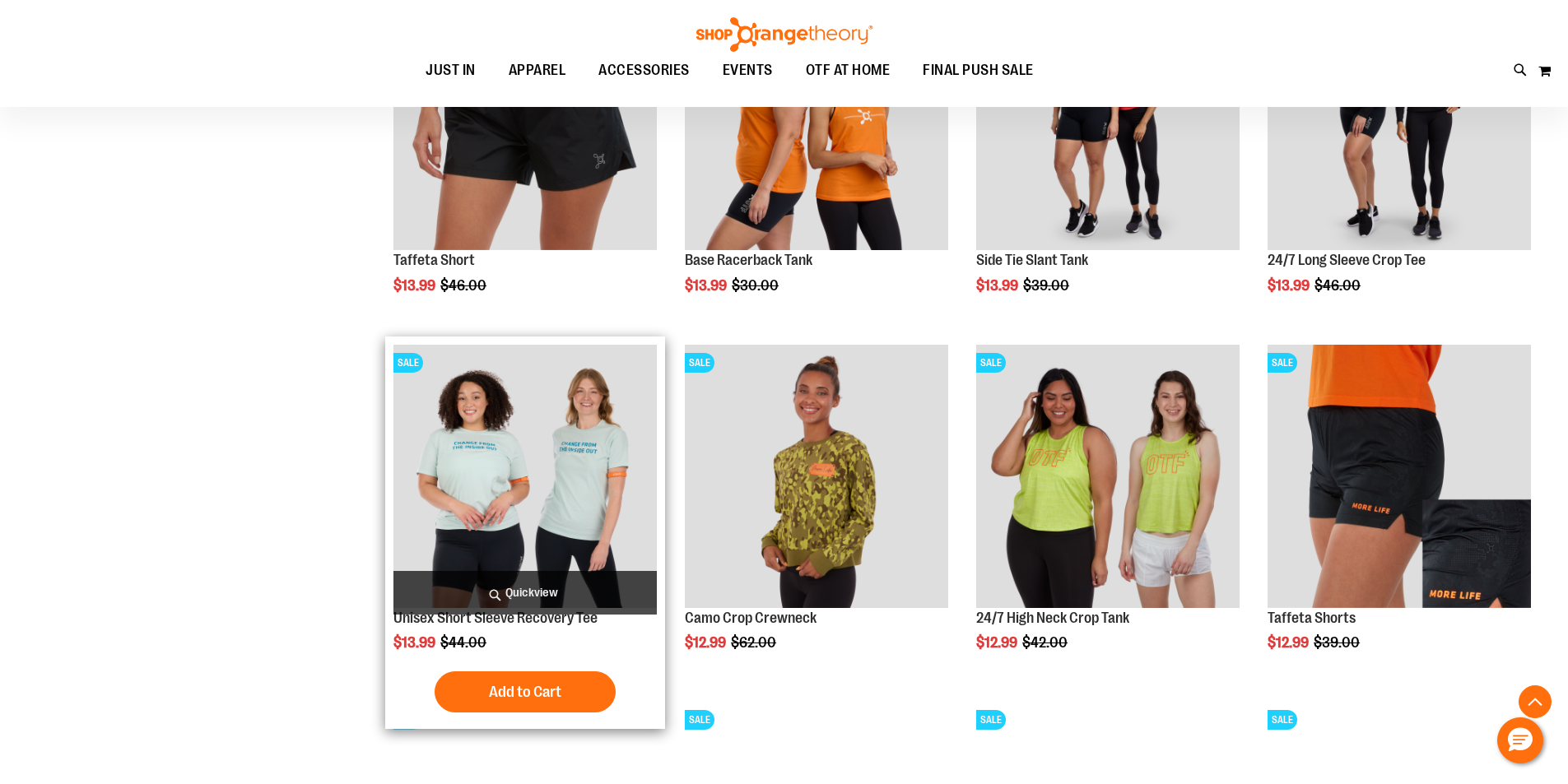
click at [516, 586] on span "Quickview" at bounding box center [525, 592] width 264 height 43
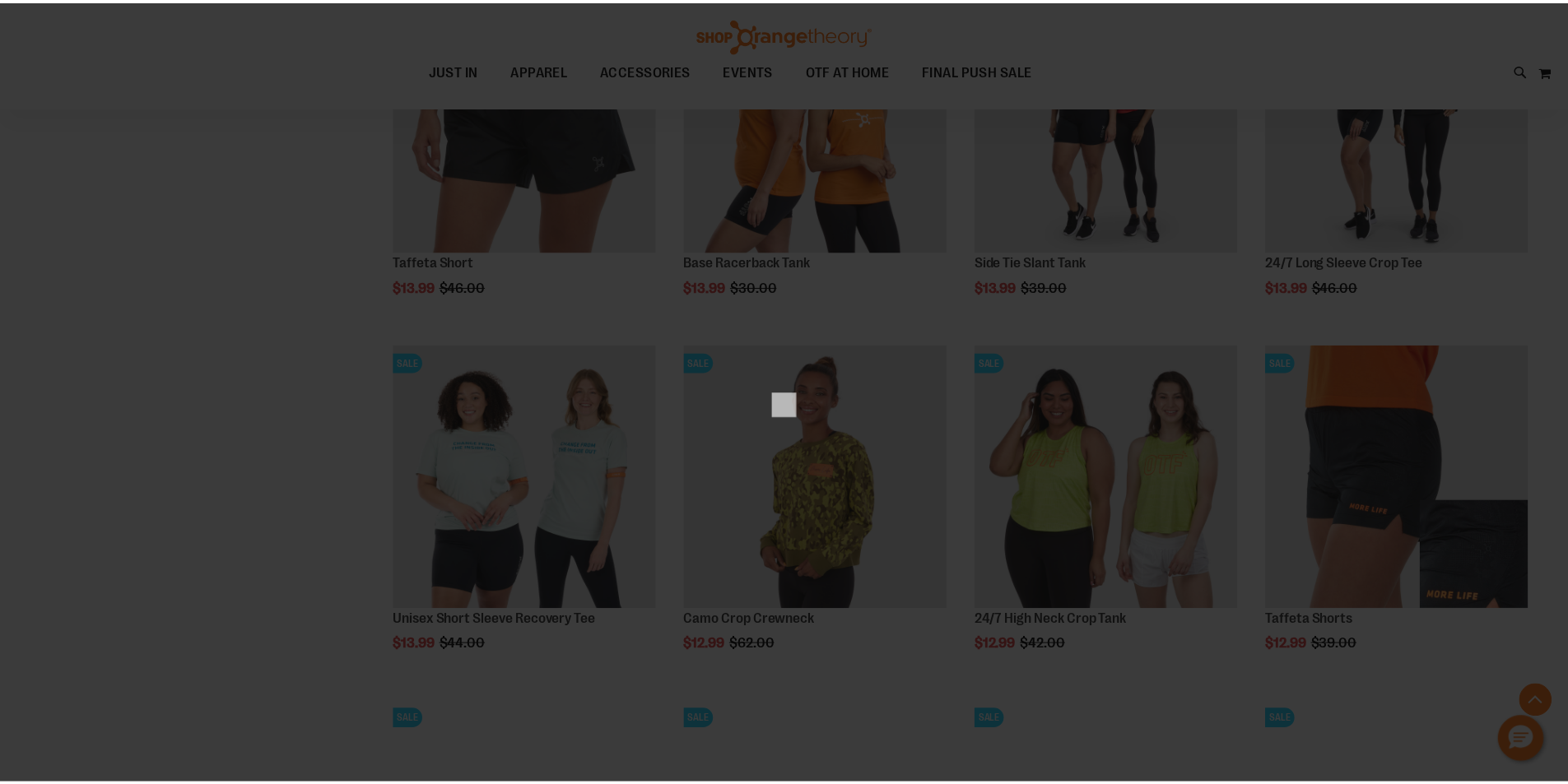
scroll to position [0, 0]
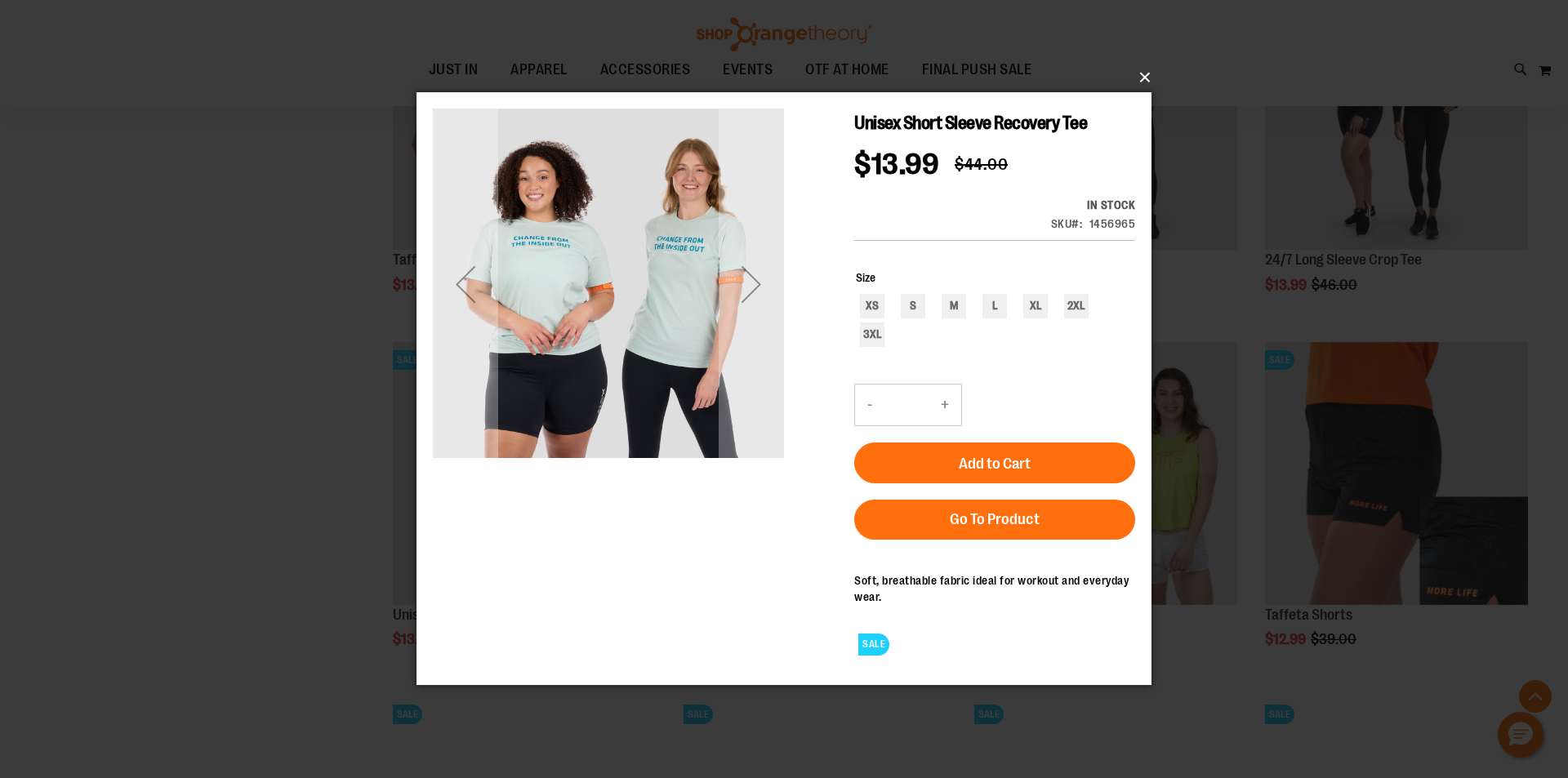
click at [1142, 82] on button "×" at bounding box center [788, 77] width 735 height 36
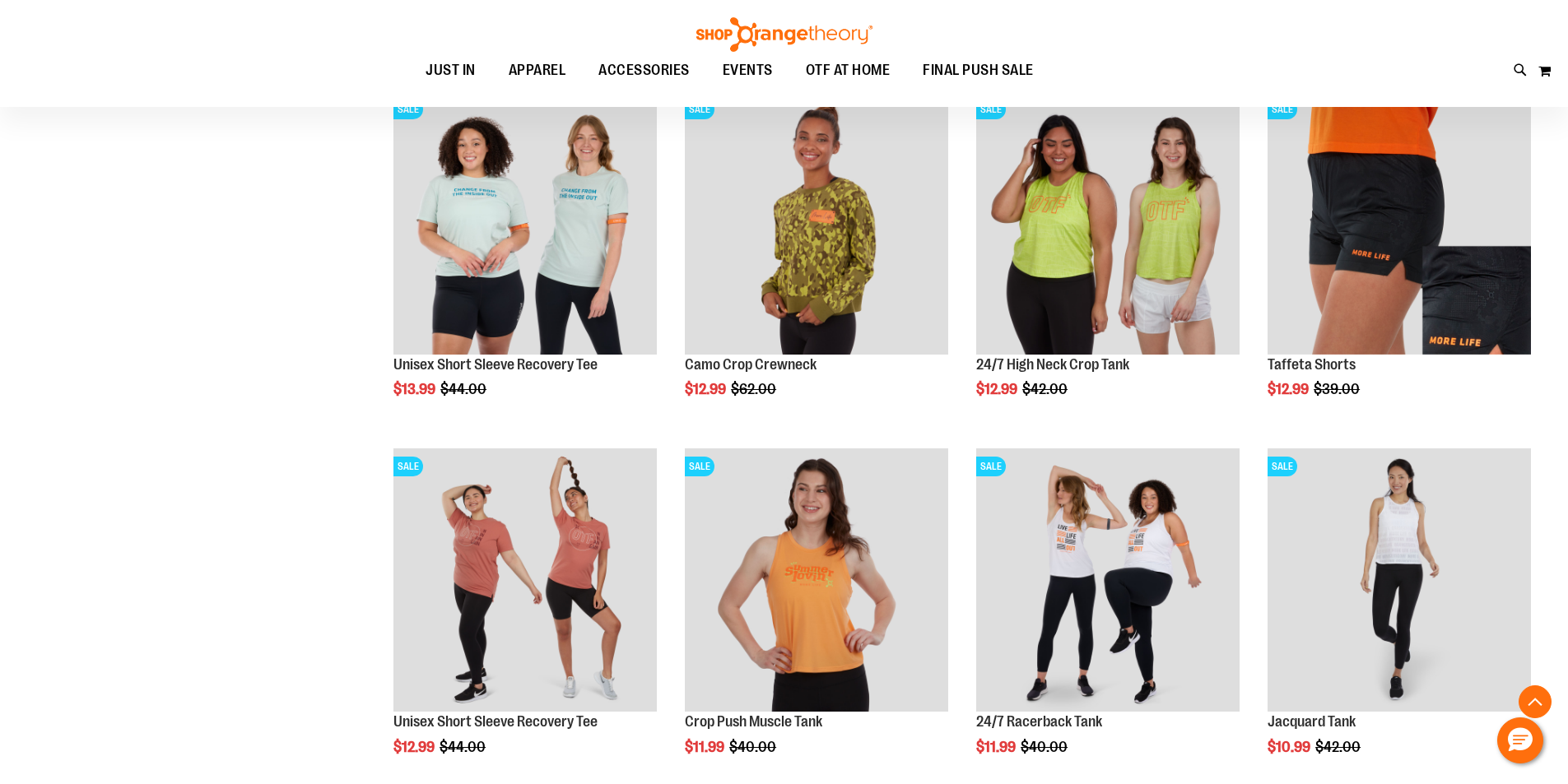
scroll to position [17849, 0]
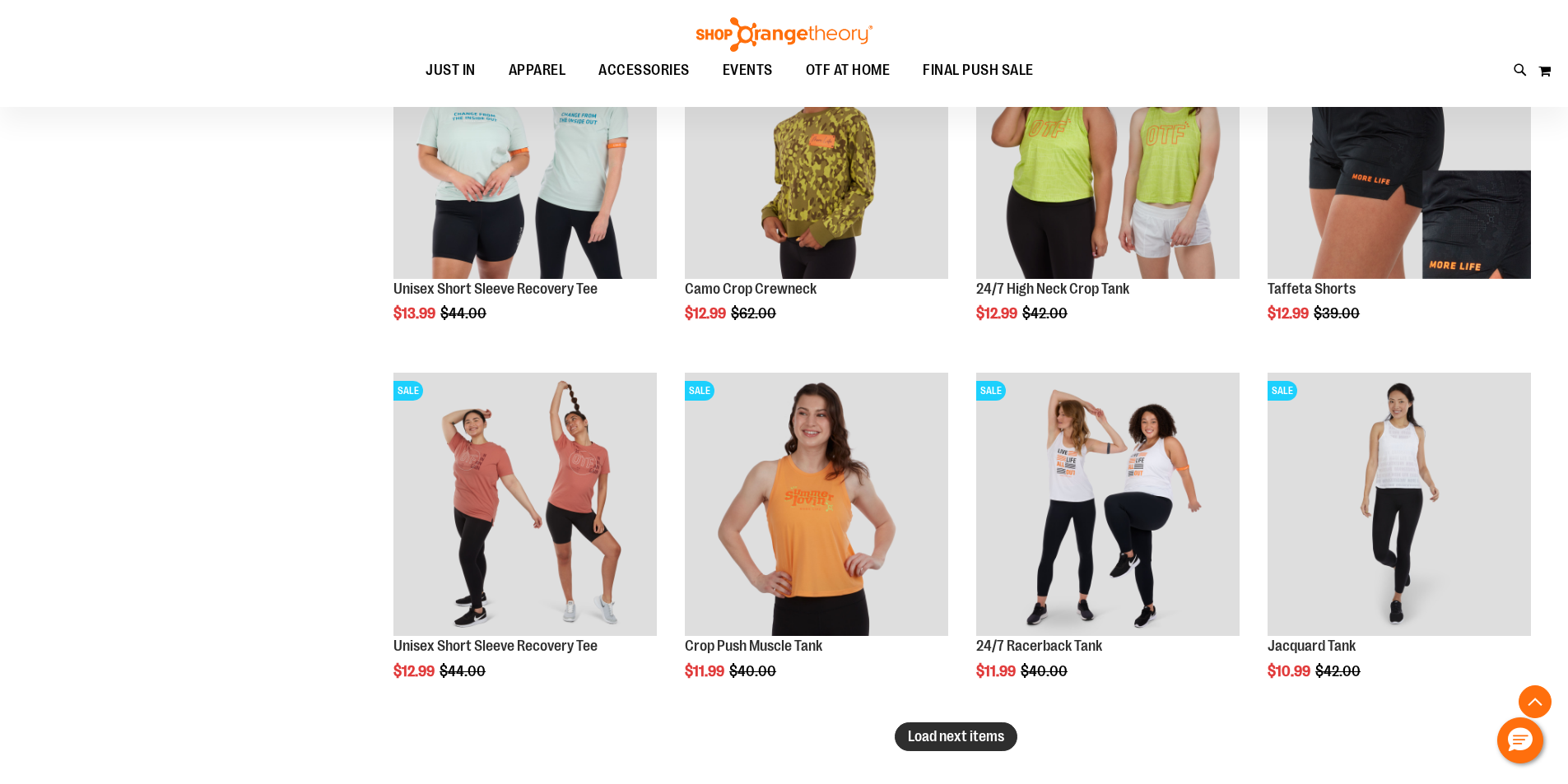
click at [984, 727] on button "Load next items" at bounding box center [956, 737] width 123 height 29
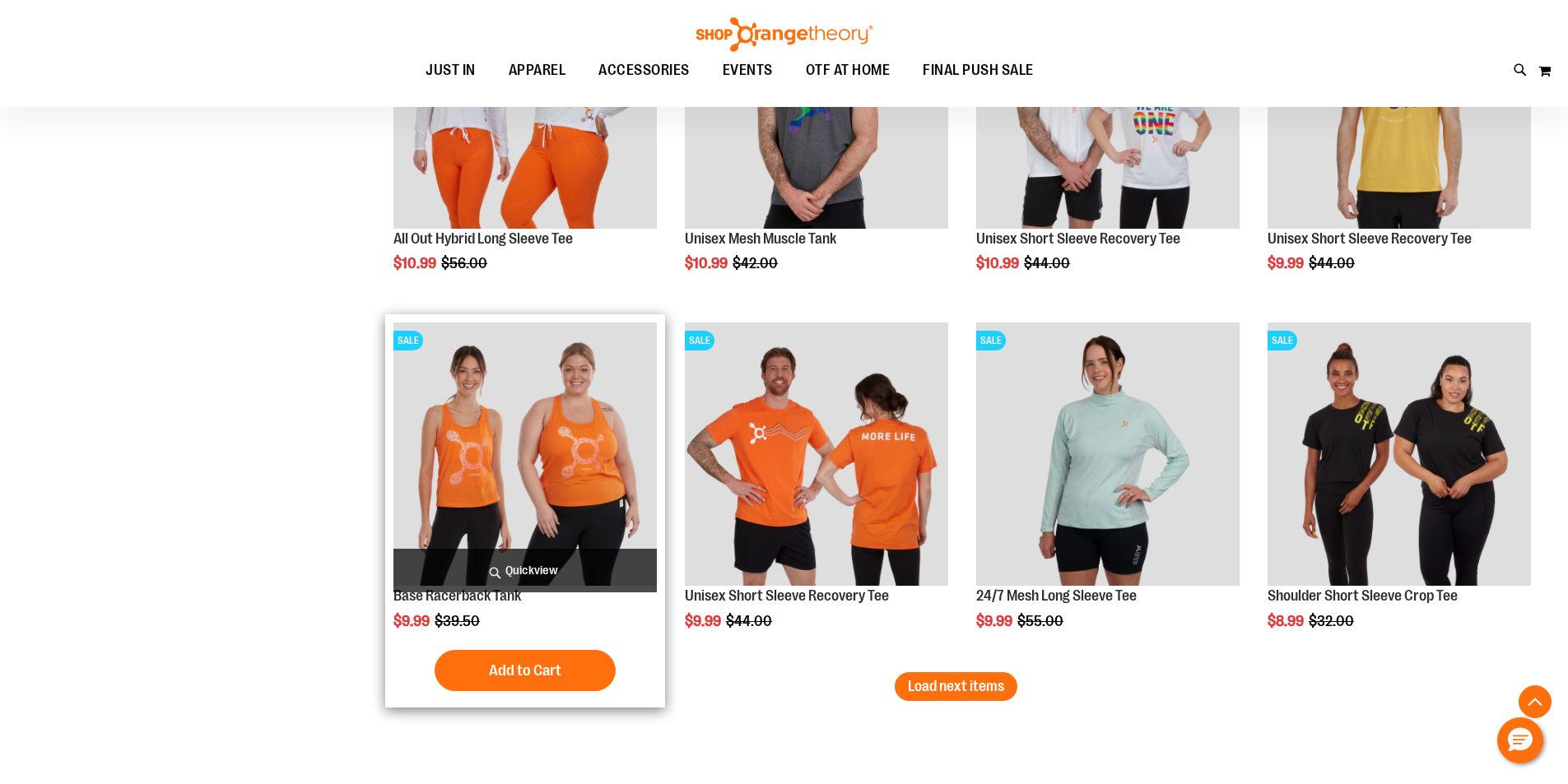
scroll to position [19001, 0]
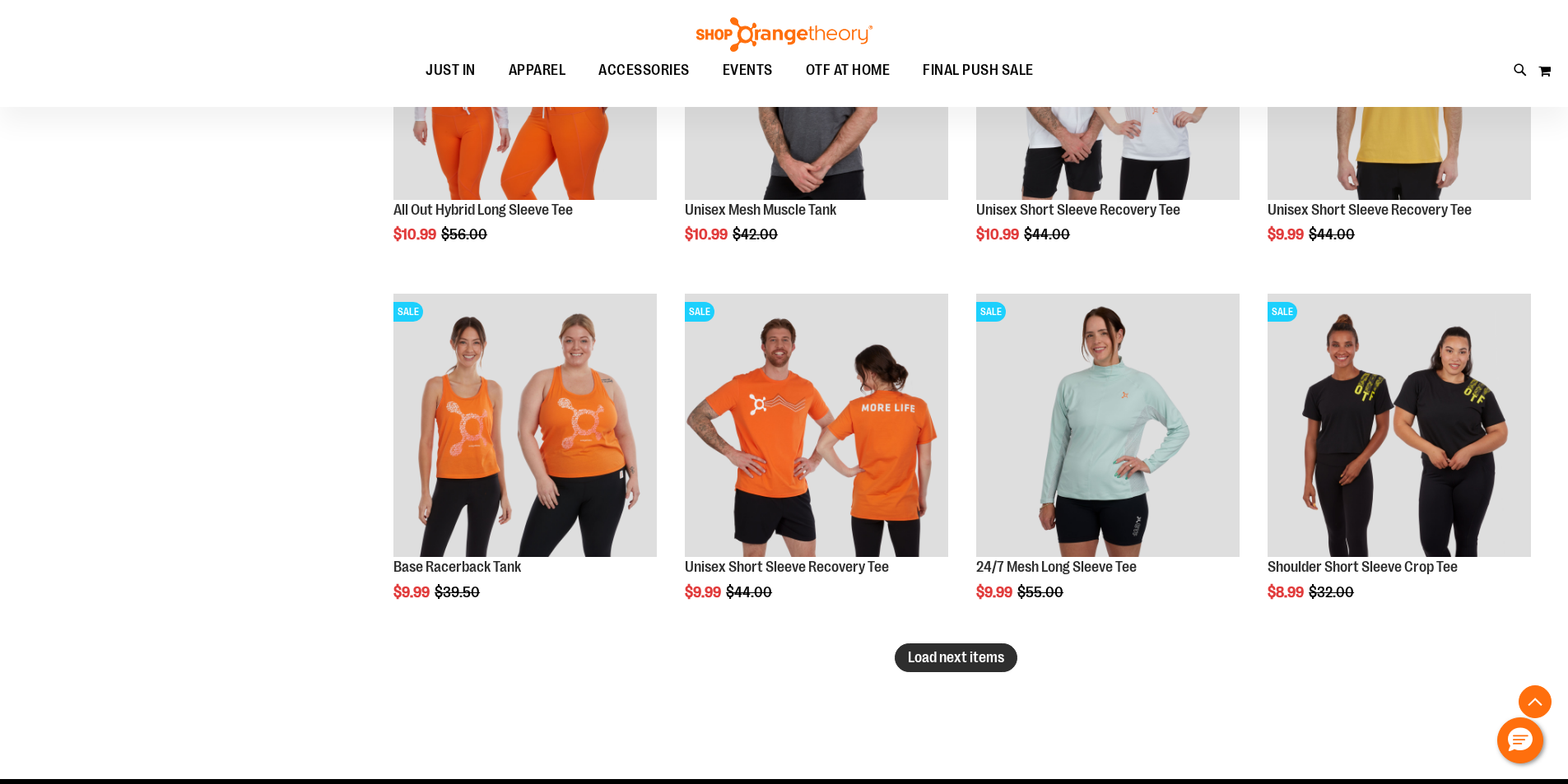
click at [993, 663] on span "Load next items" at bounding box center [956, 658] width 97 height 17
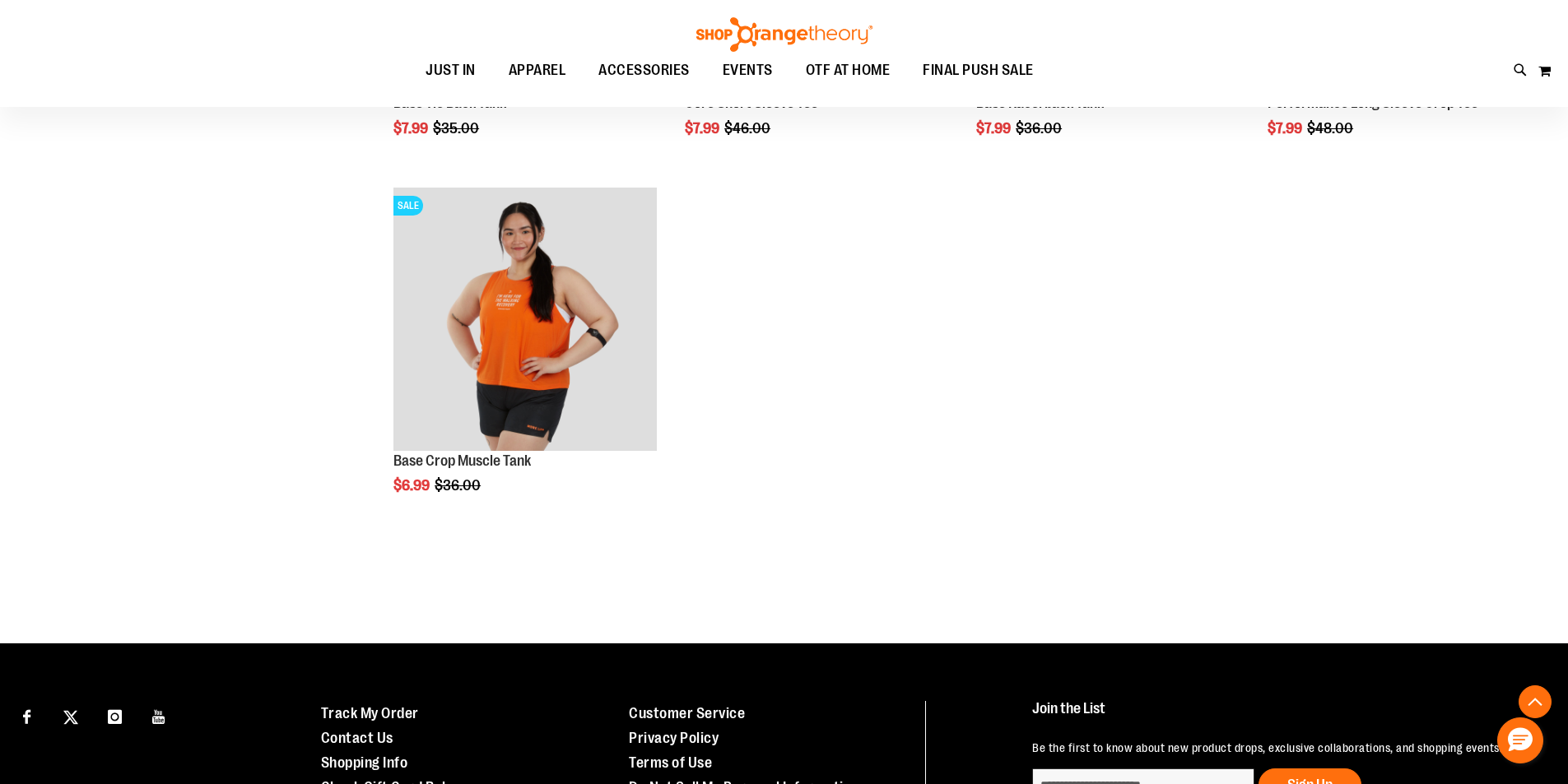
scroll to position [19823, 0]
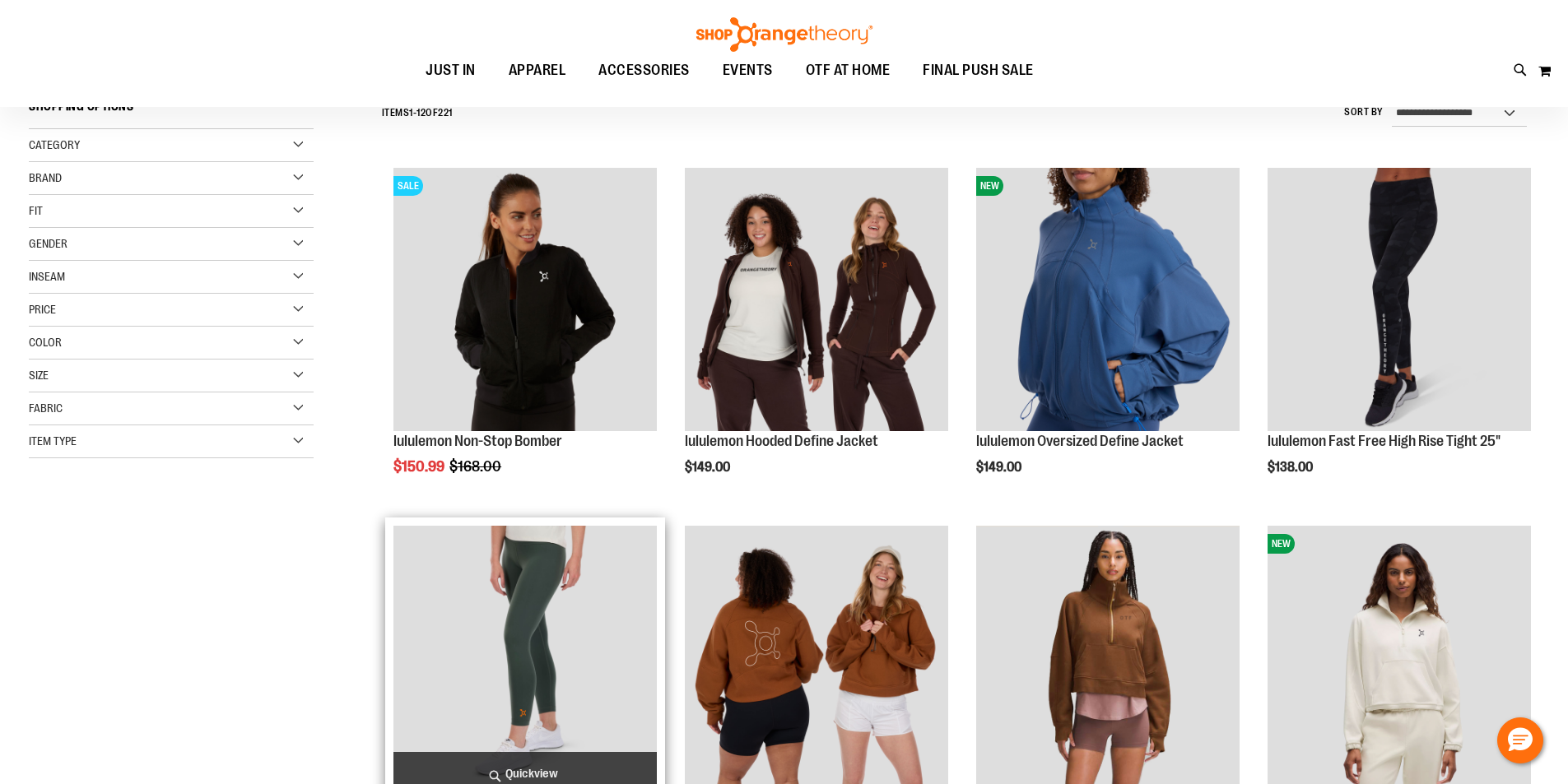
scroll to position [246, 0]
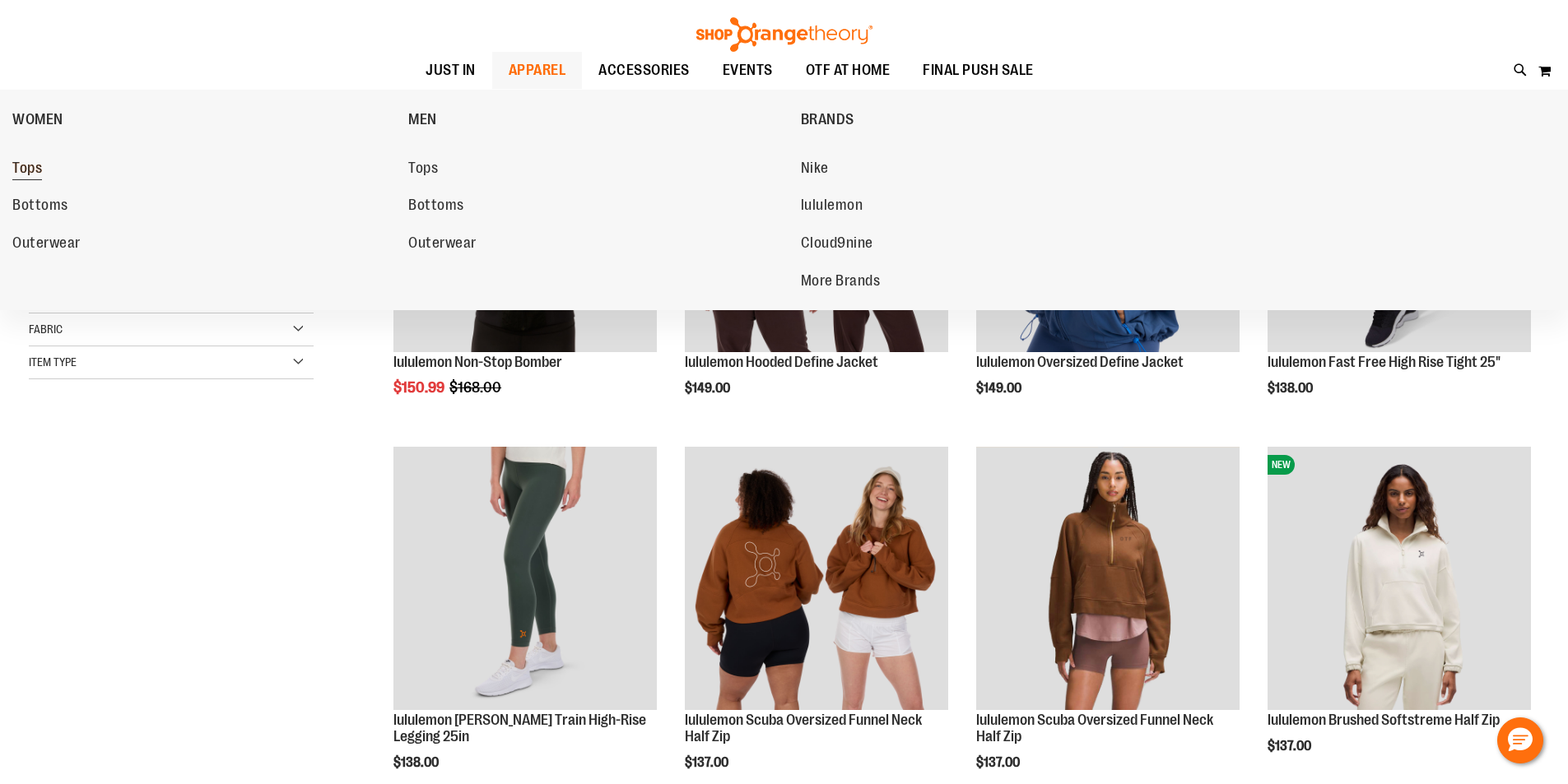
click at [44, 155] on link "Tops" at bounding box center [202, 169] width 379 height 30
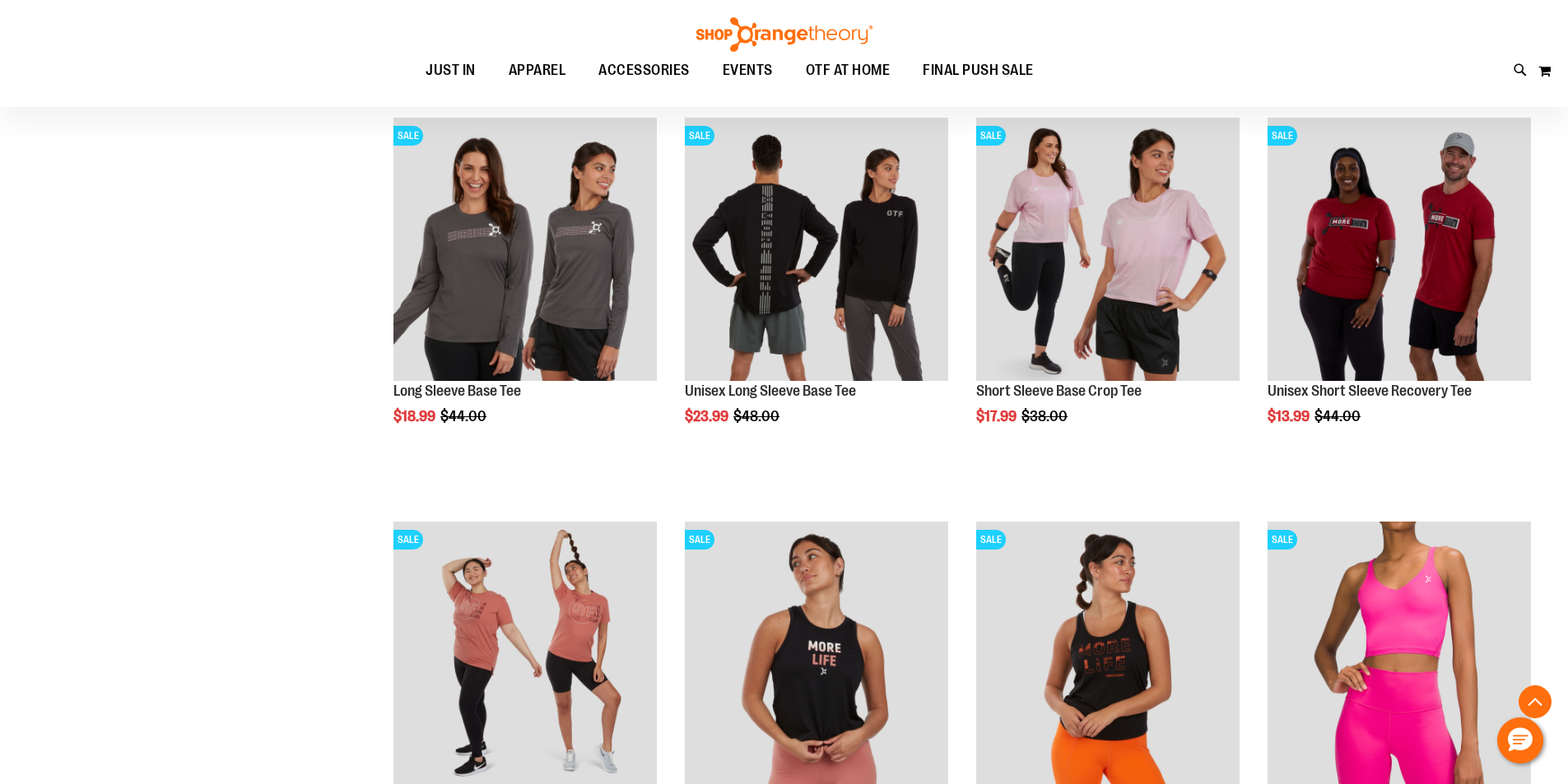
scroll to position [904, 0]
